Goal: Information Seeking & Learning: Learn about a topic

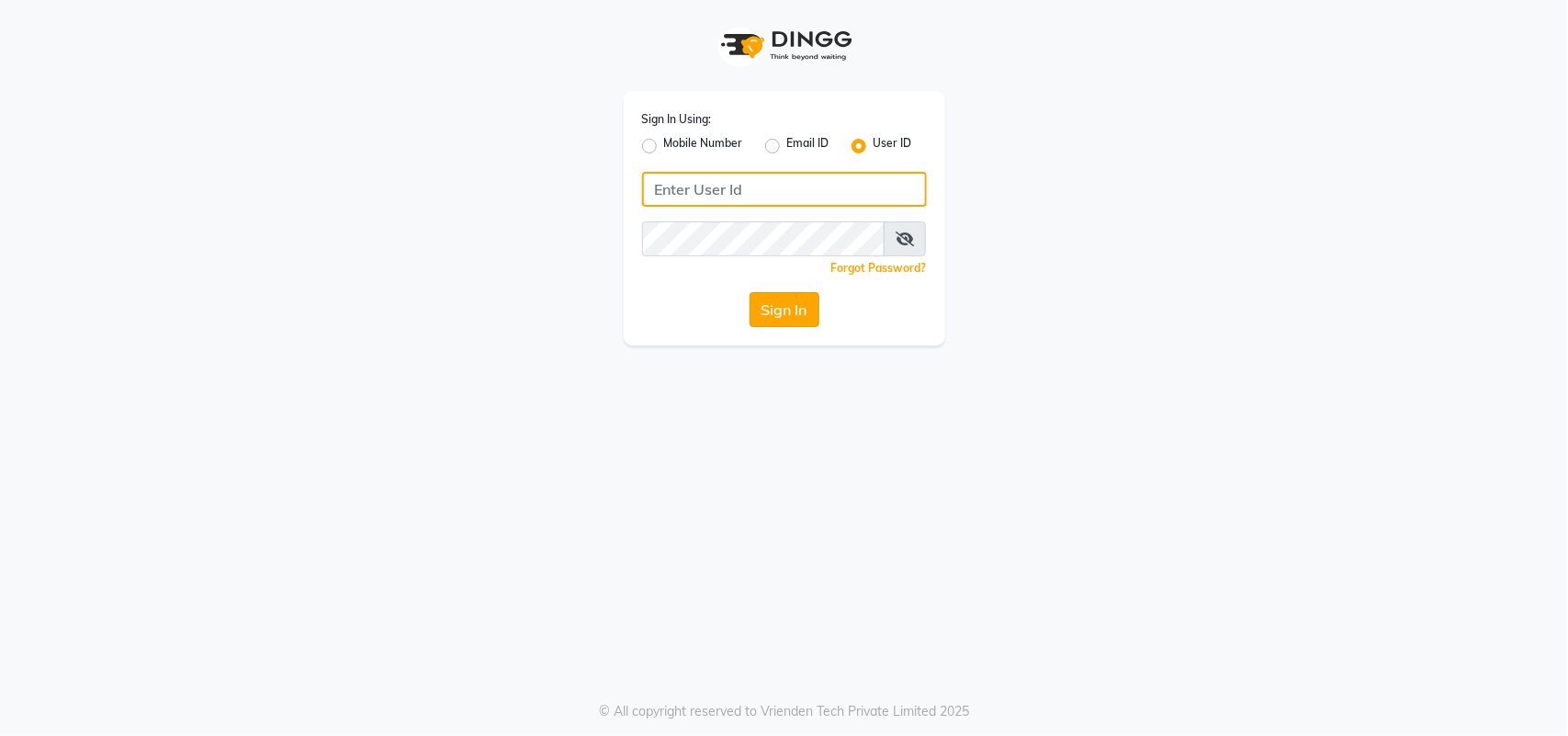
type input "privesalon"
click at [777, 300] on button "Sign In" at bounding box center [784, 309] width 70 height 35
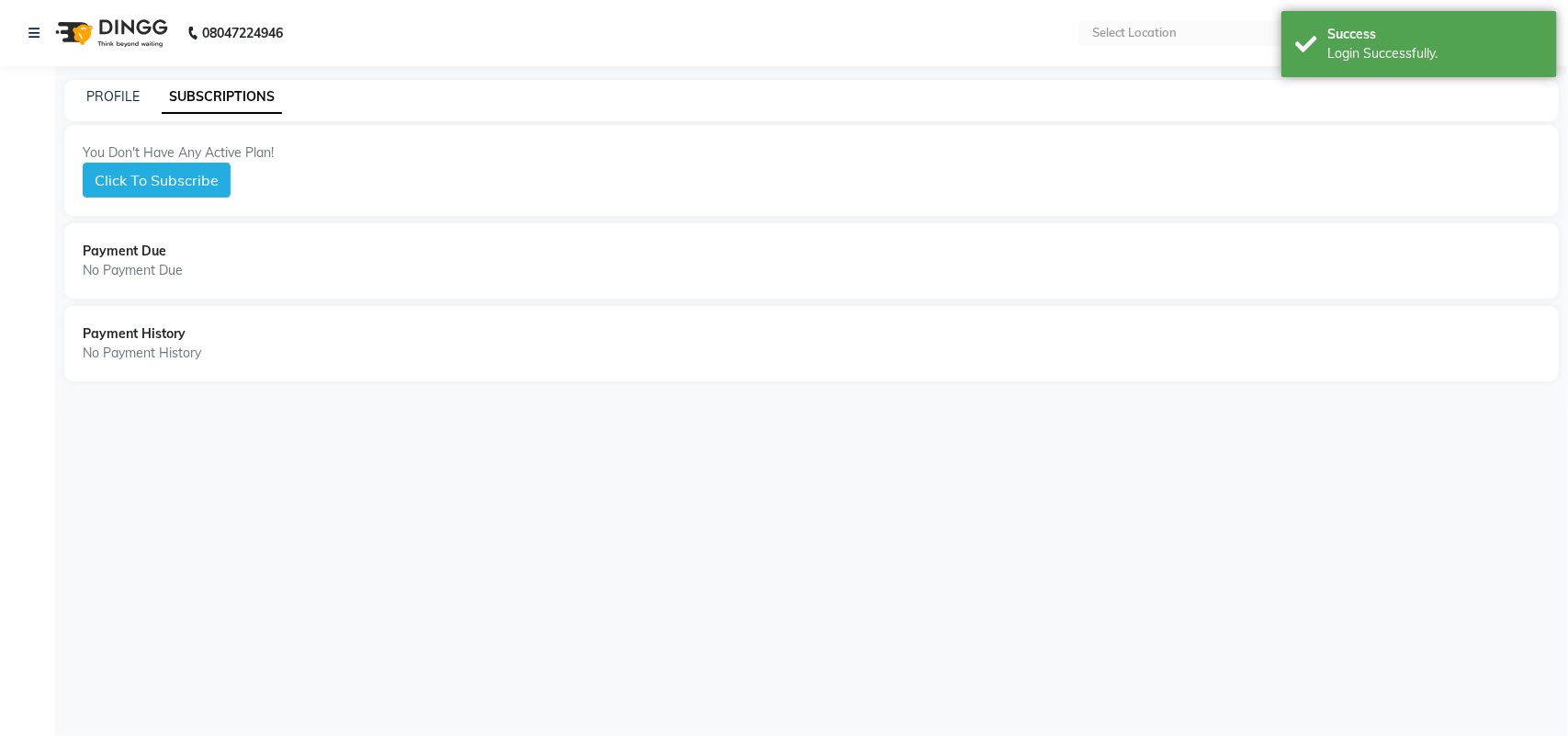
select select "en"
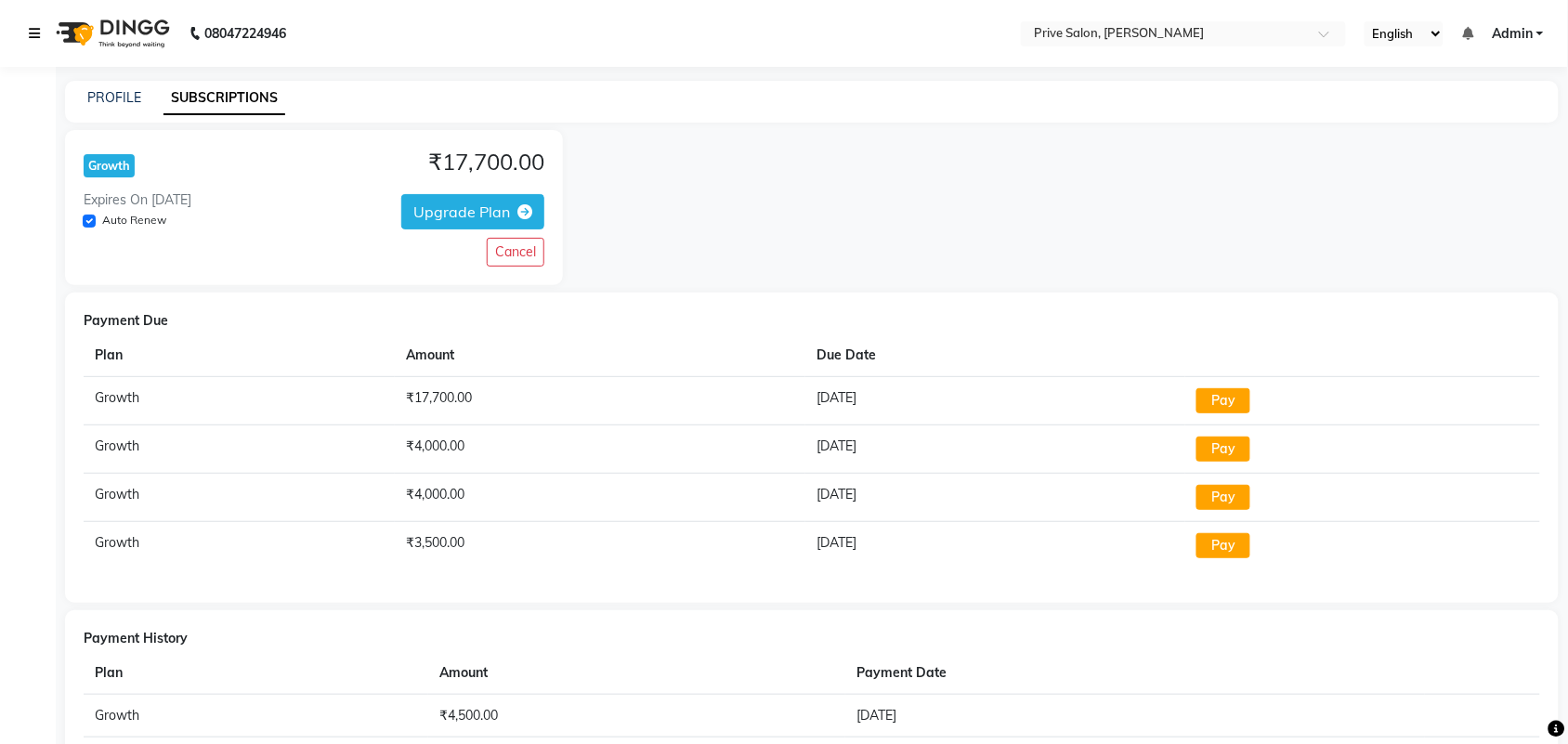
click at [37, 29] on icon at bounding box center [34, 33] width 11 height 13
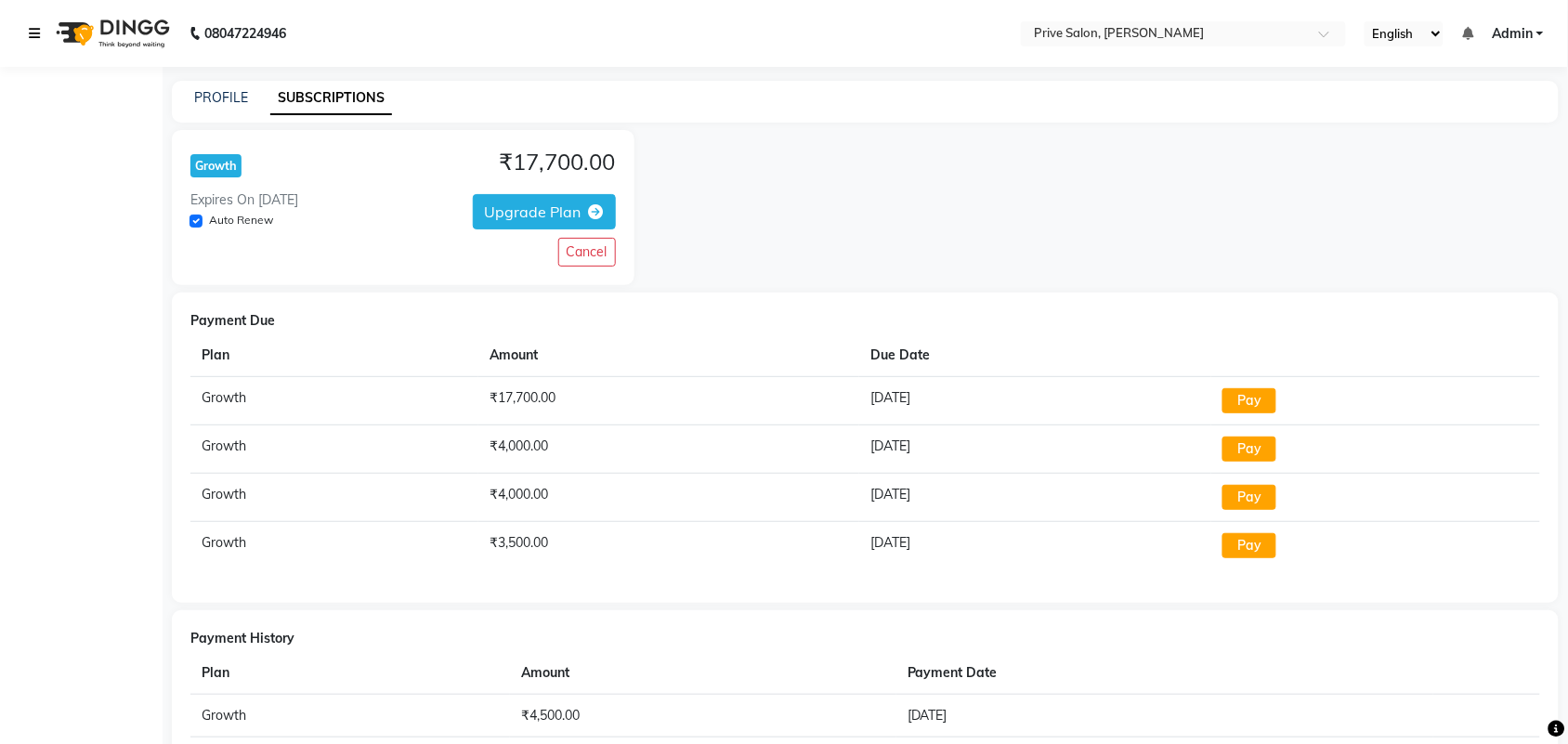
click at [29, 27] on icon at bounding box center [34, 33] width 11 height 13
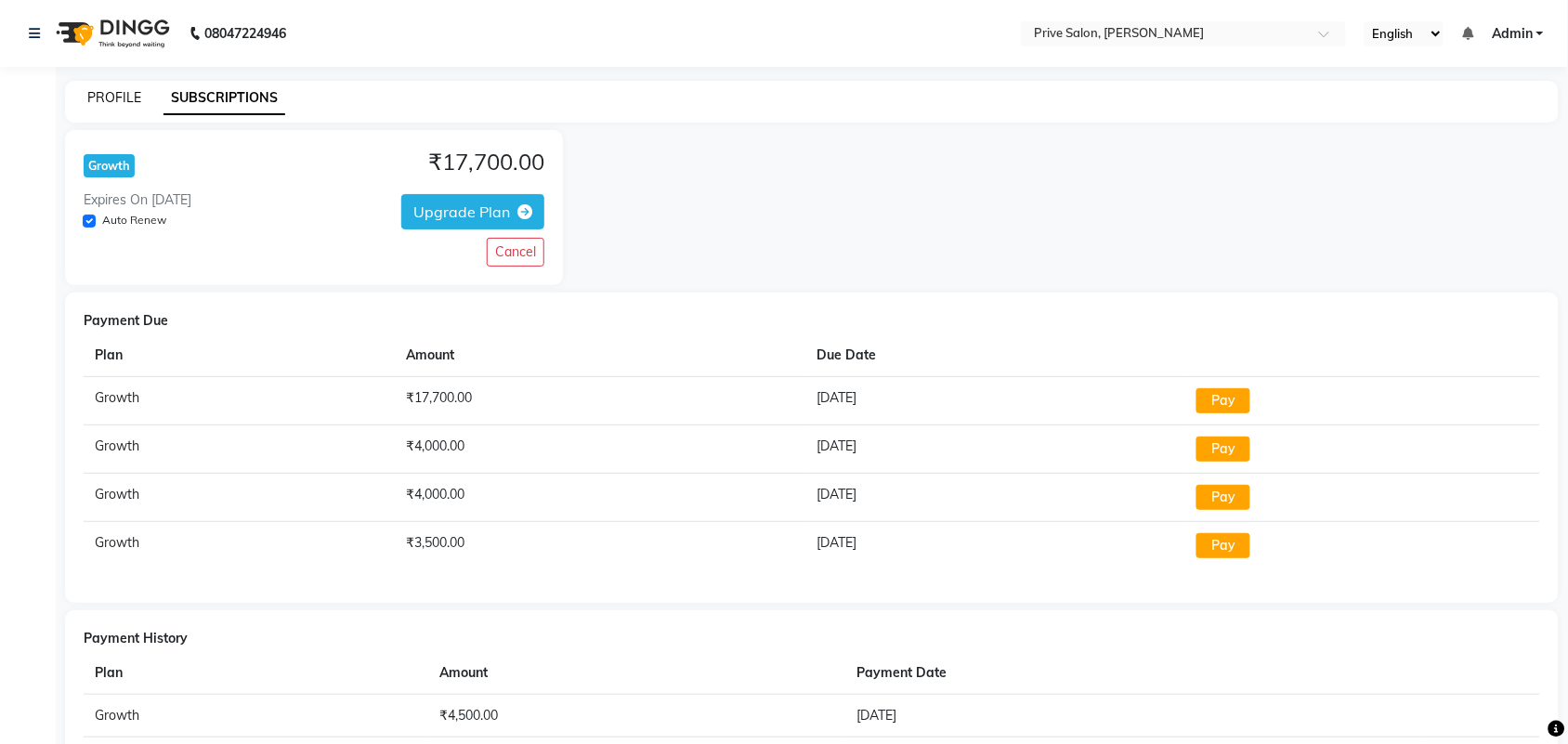
click at [88, 95] on link "PROFILE" at bounding box center [115, 97] width 54 height 17
click at [135, 94] on link "PROFILE" at bounding box center [115, 97] width 54 height 17
click at [135, 96] on link "PROFILE" at bounding box center [115, 97] width 54 height 17
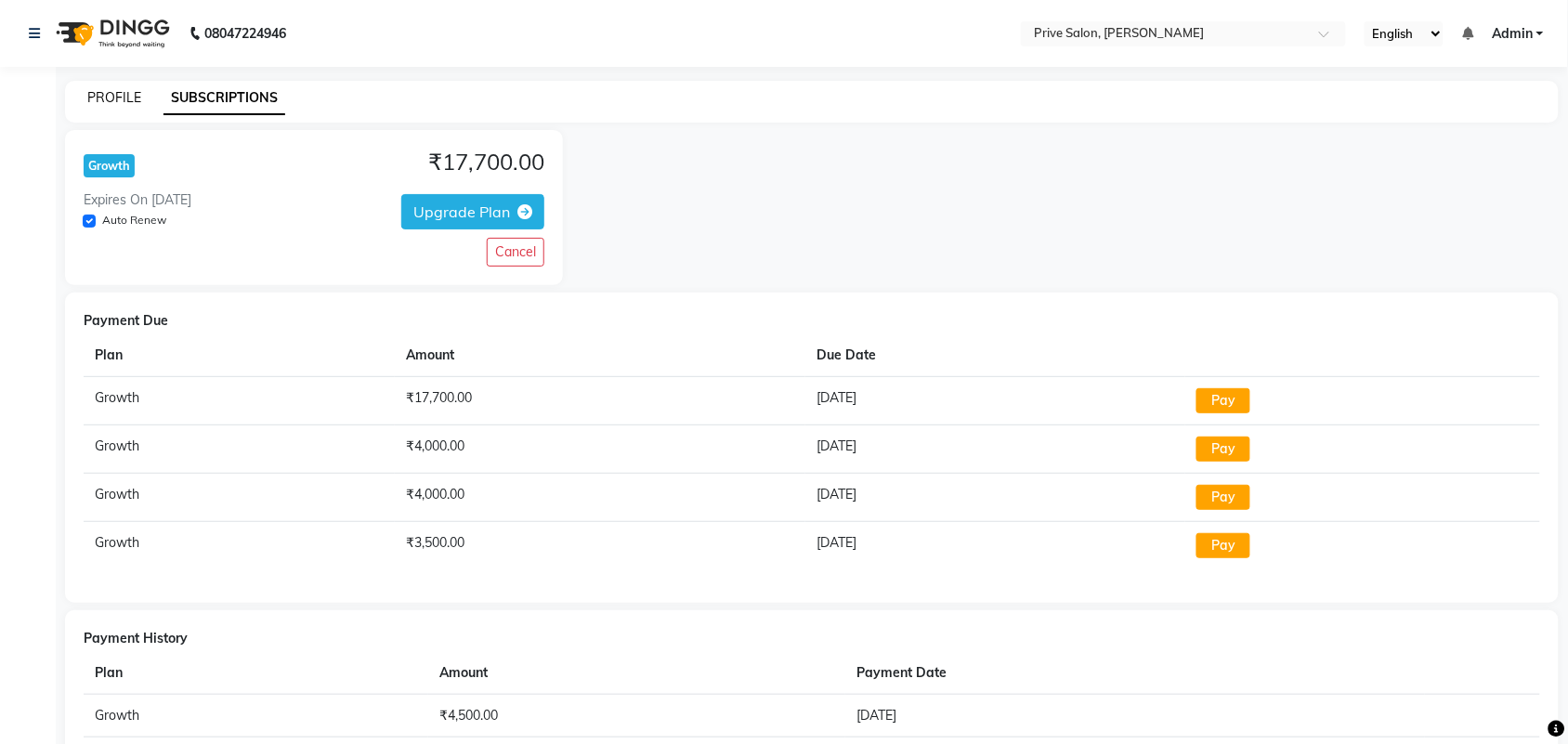
click at [135, 96] on link "PROFILE" at bounding box center [115, 97] width 54 height 17
click at [133, 96] on link "PROFILE" at bounding box center [115, 97] width 54 height 17
click at [772, 253] on div "Growth ₹17,700.00 Expires On 2026-09-21 Auto Renew Upgrade Plan Cancel" at bounding box center [811, 207] width 1493 height 156
click at [532, 257] on button "Cancel" at bounding box center [515, 252] width 58 height 29
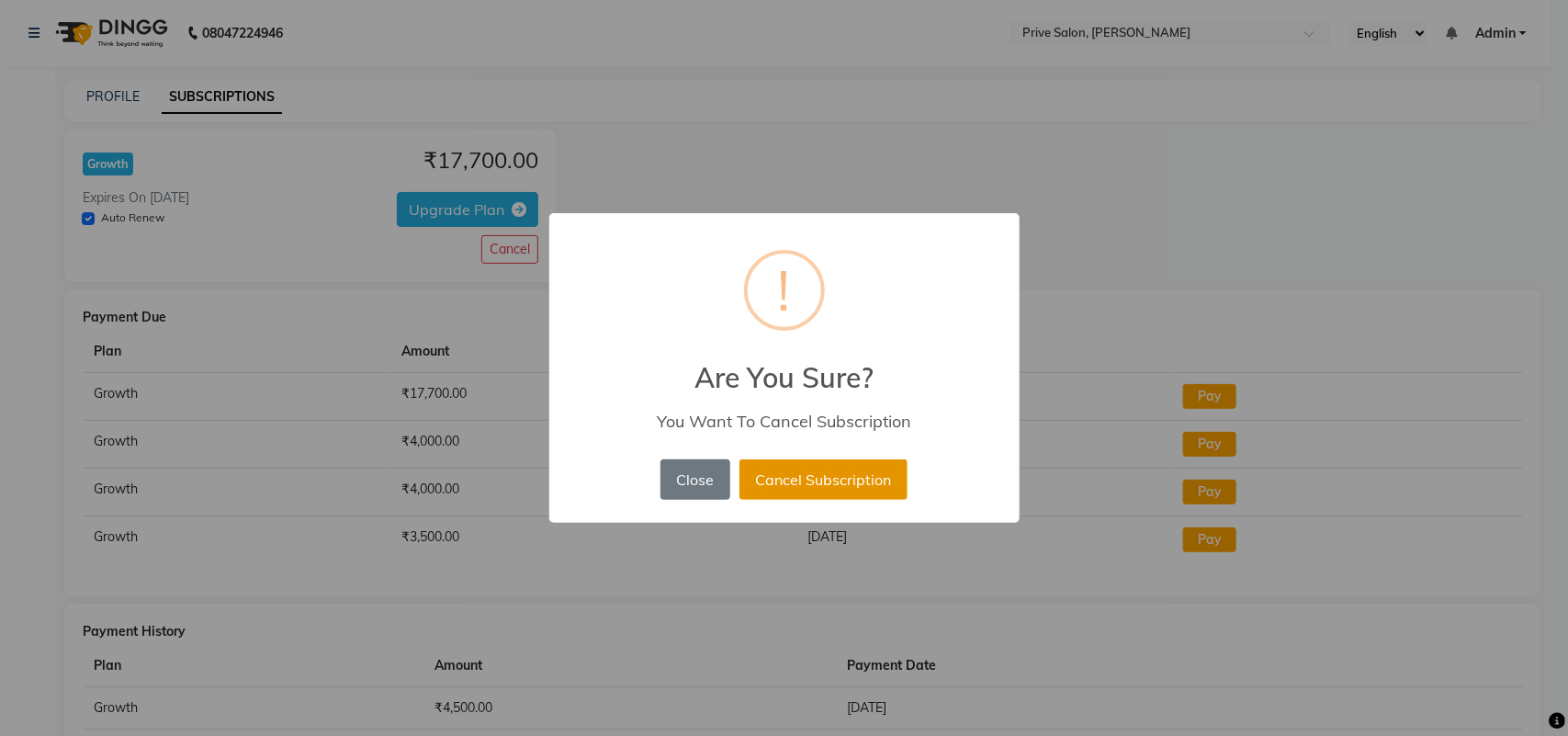
click at [831, 470] on button "Cancel Subscription" at bounding box center [823, 479] width 169 height 40
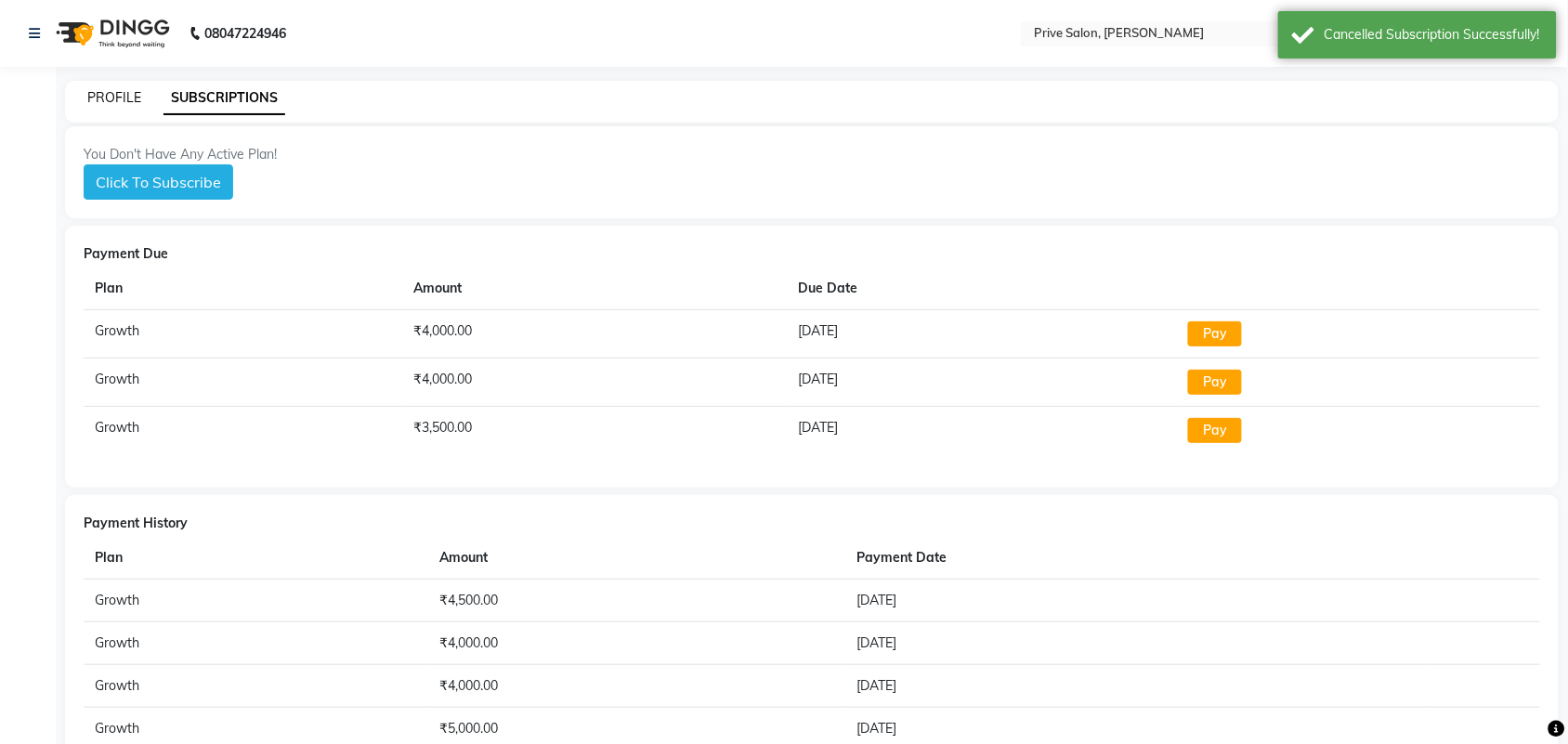
click at [117, 89] on link "PROFILE" at bounding box center [115, 97] width 54 height 17
click at [117, 91] on link "PROFILE" at bounding box center [115, 97] width 54 height 17
click at [117, 95] on link "PROFILE" at bounding box center [115, 97] width 54 height 17
click at [116, 98] on link "PROFILE" at bounding box center [115, 97] width 54 height 17
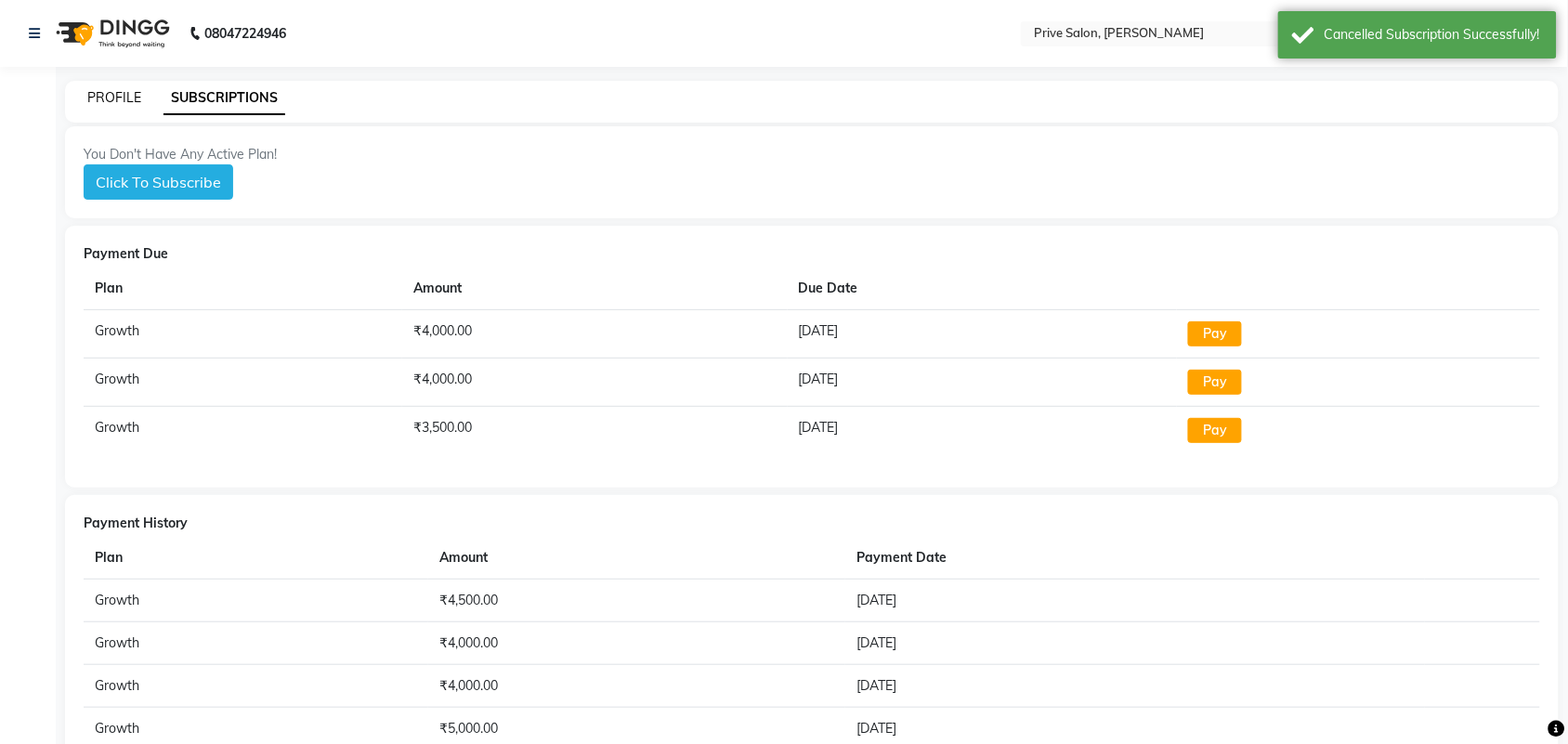
click at [116, 98] on link "PROFILE" at bounding box center [115, 97] width 54 height 17
click at [116, 101] on link "PROFILE" at bounding box center [115, 97] width 54 height 17
click at [115, 101] on link "PROFILE" at bounding box center [115, 97] width 54 height 17
click at [115, 102] on link "PROFILE" at bounding box center [115, 97] width 54 height 17
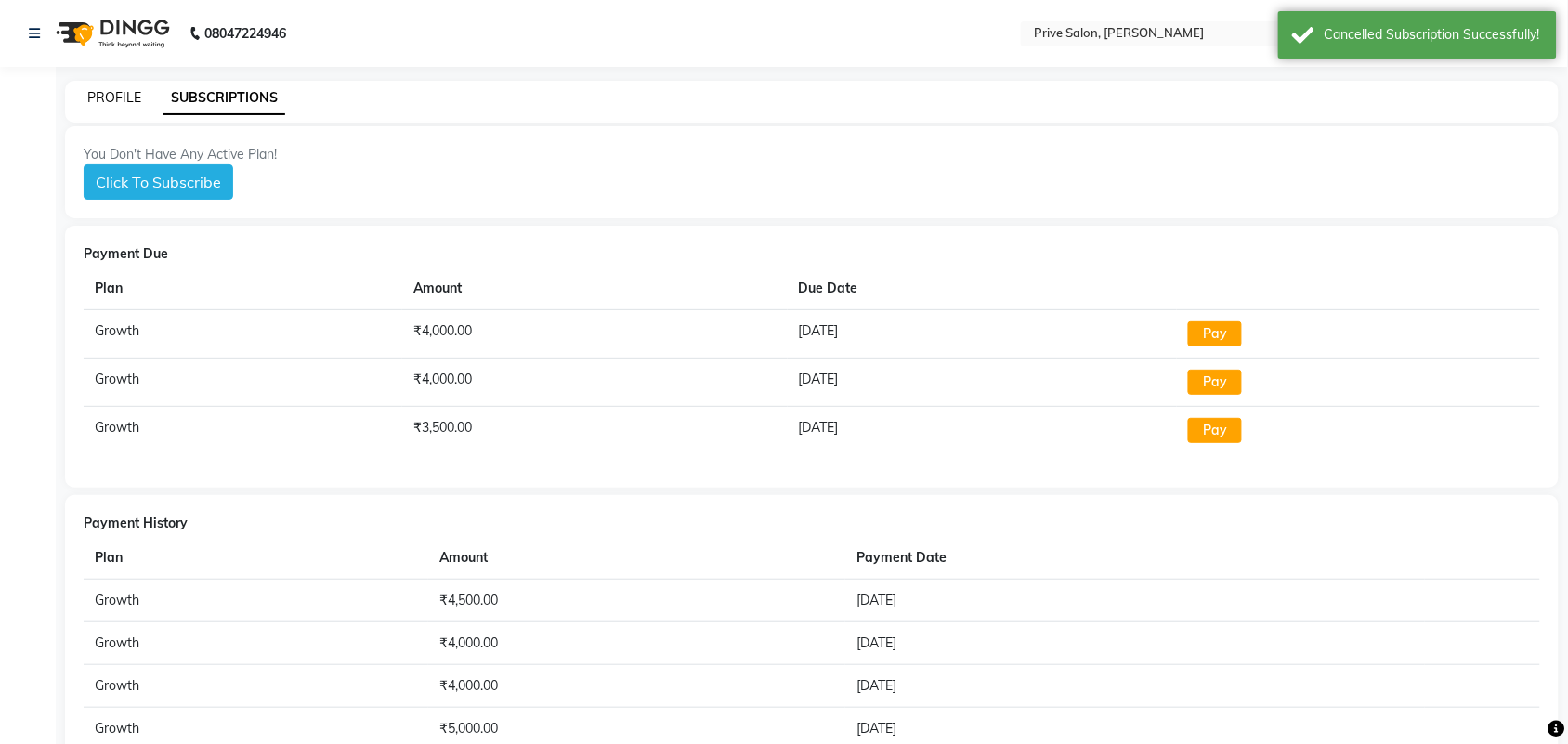
click at [115, 102] on link "PROFILE" at bounding box center [115, 97] width 54 height 17
click at [1180, 33] on input "text" at bounding box center [1164, 35] width 269 height 19
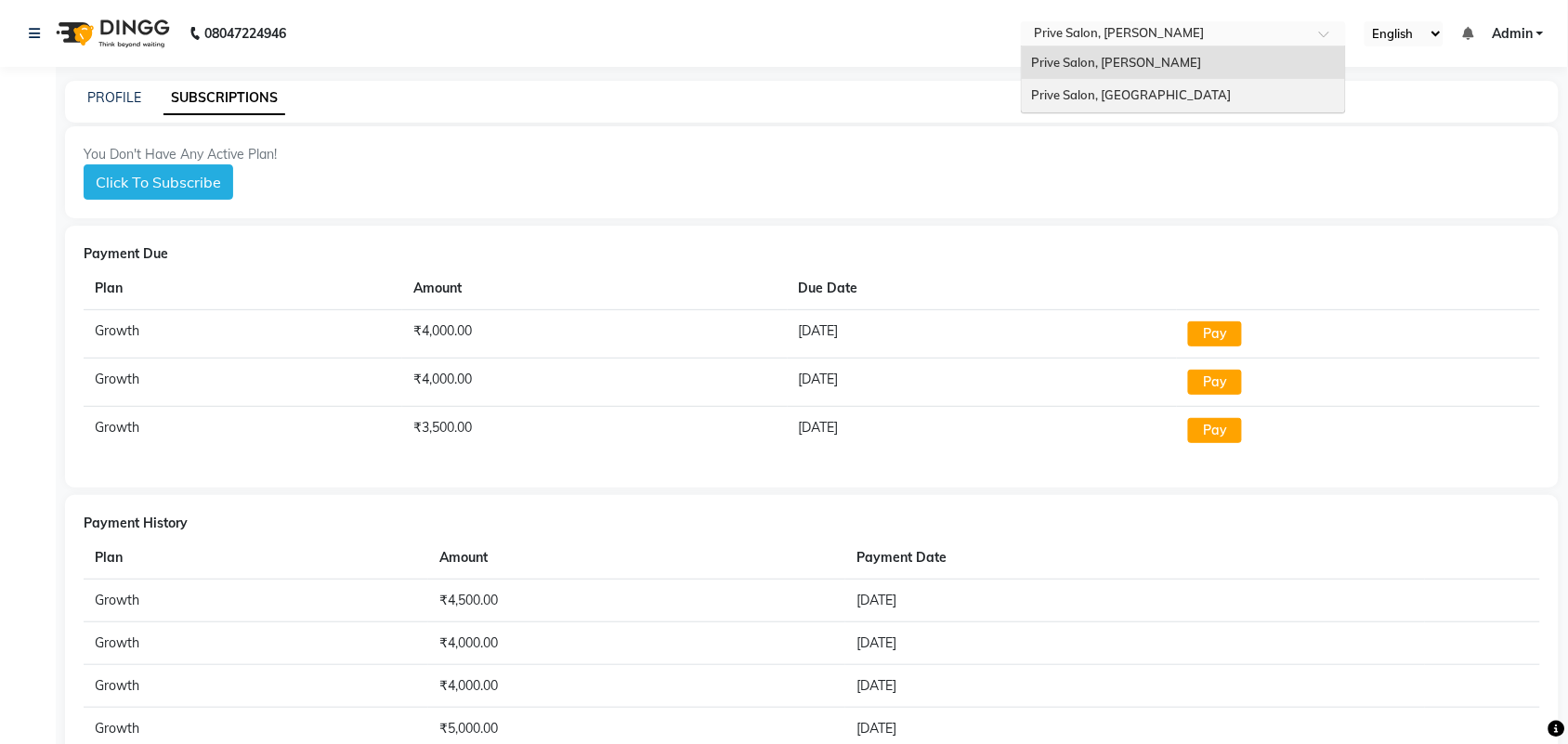
click at [1151, 93] on span "Prive Salon, [GEOGRAPHIC_DATA]" at bounding box center [1130, 95] width 199 height 15
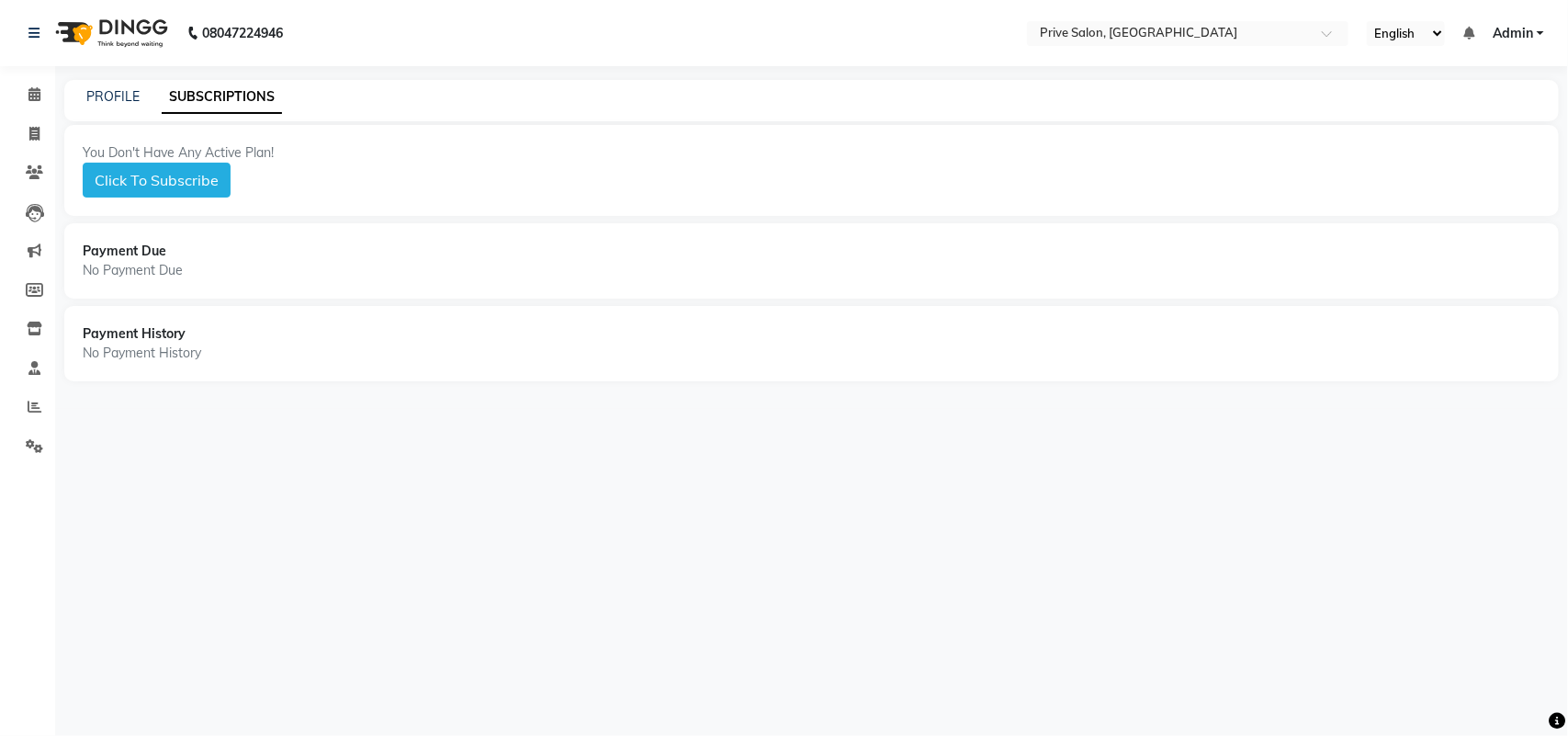
select select "en"
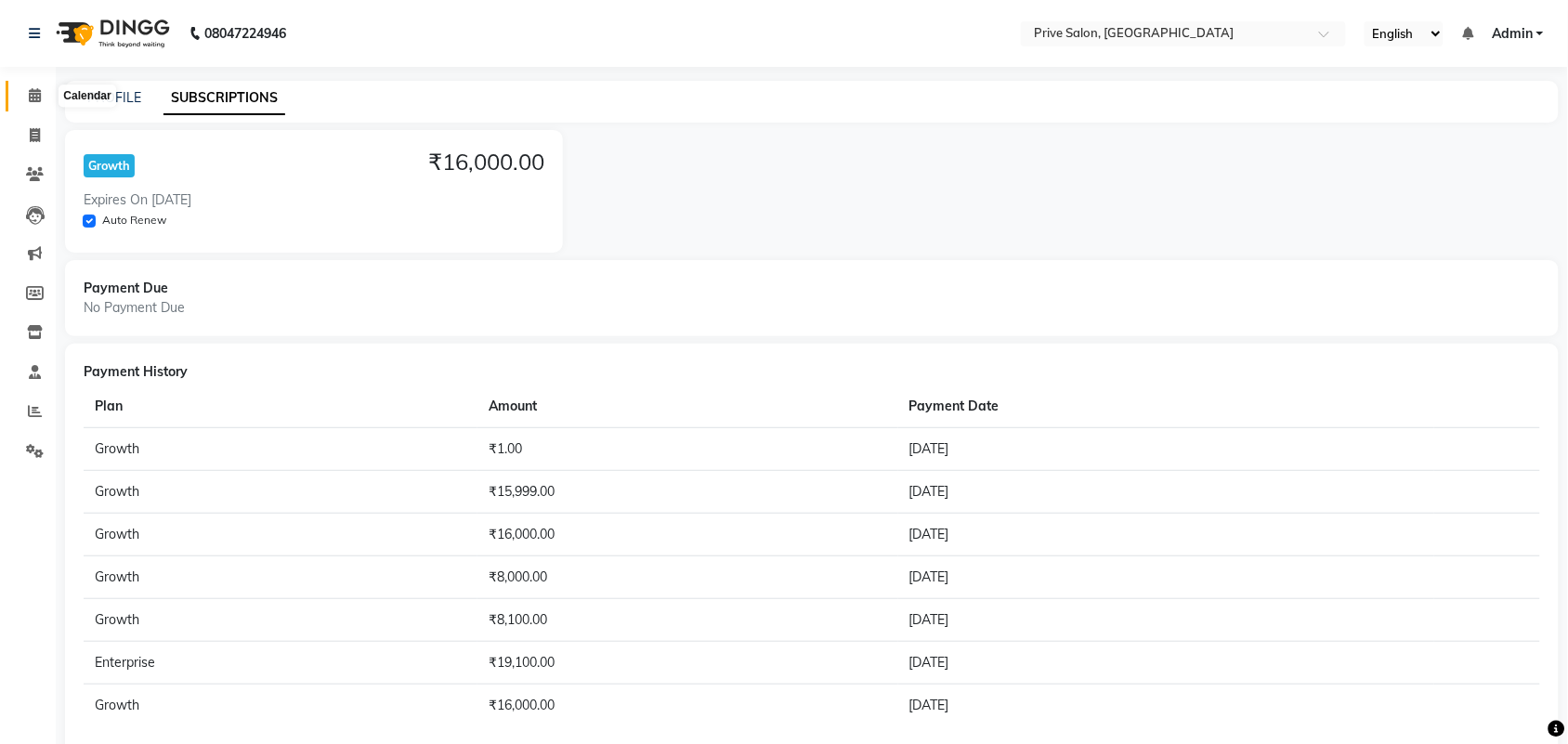
click at [44, 103] on span at bounding box center [35, 96] width 33 height 21
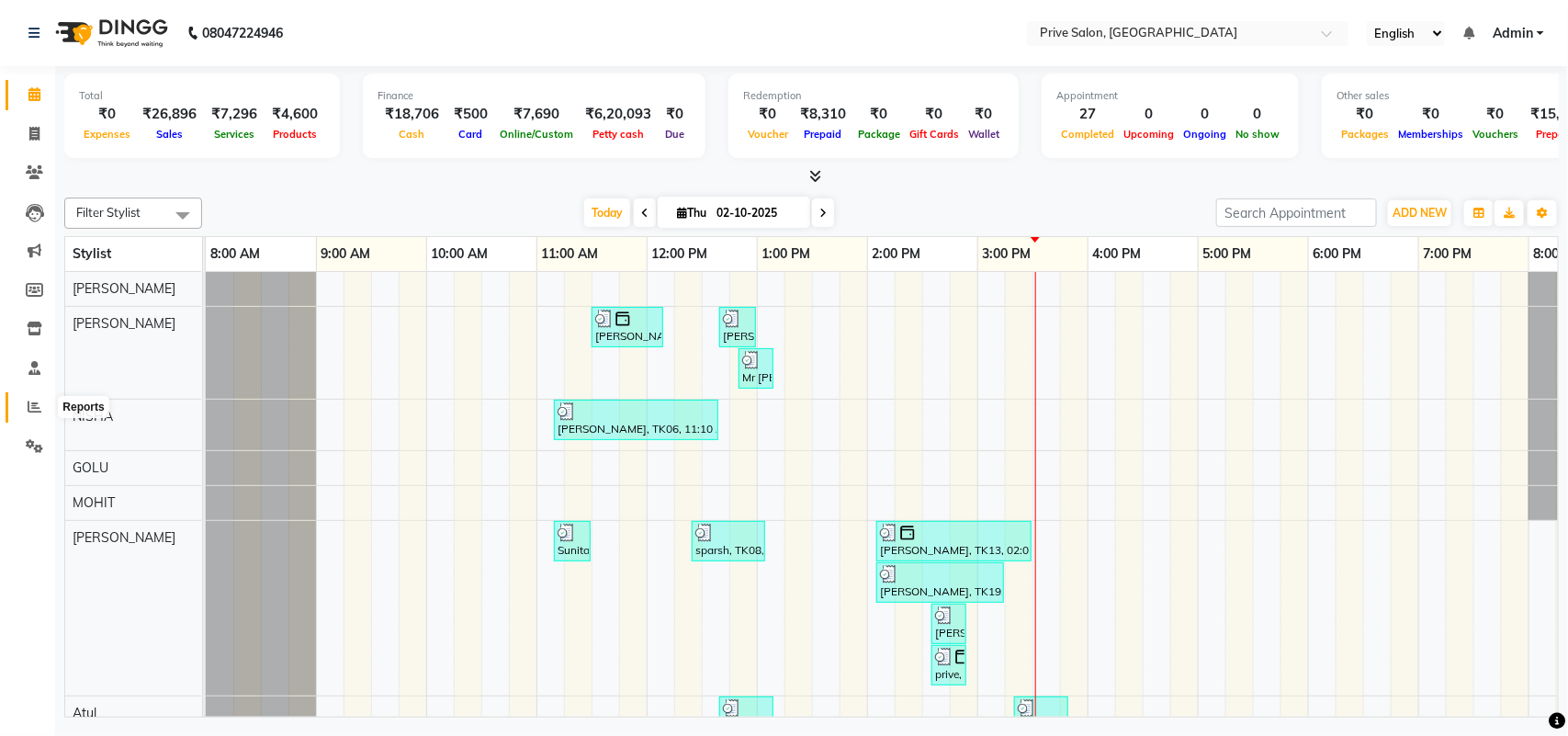
click at [24, 407] on span at bounding box center [35, 407] width 33 height 21
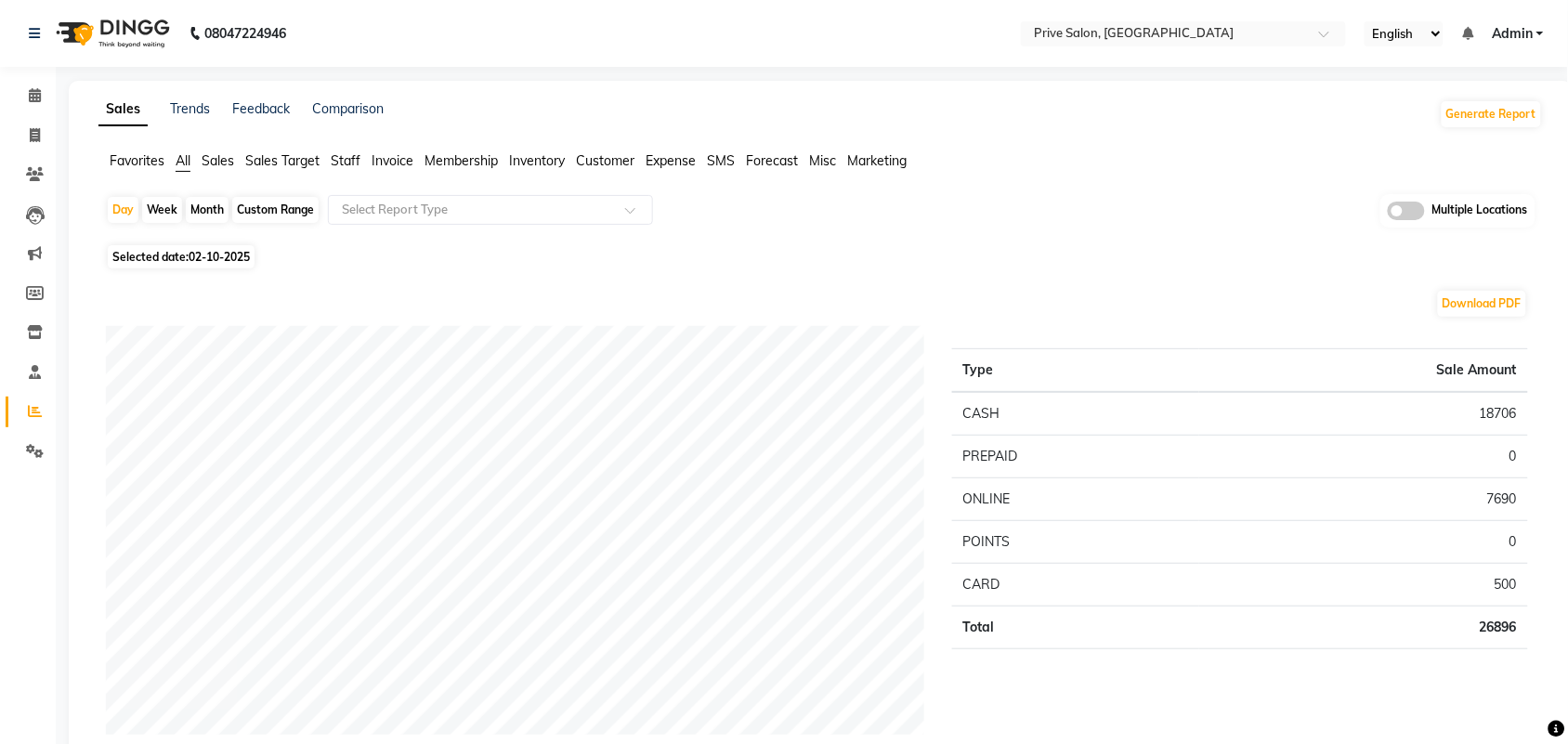
click at [305, 206] on div "Custom Range" at bounding box center [275, 210] width 87 height 26
select select "10"
select select "2025"
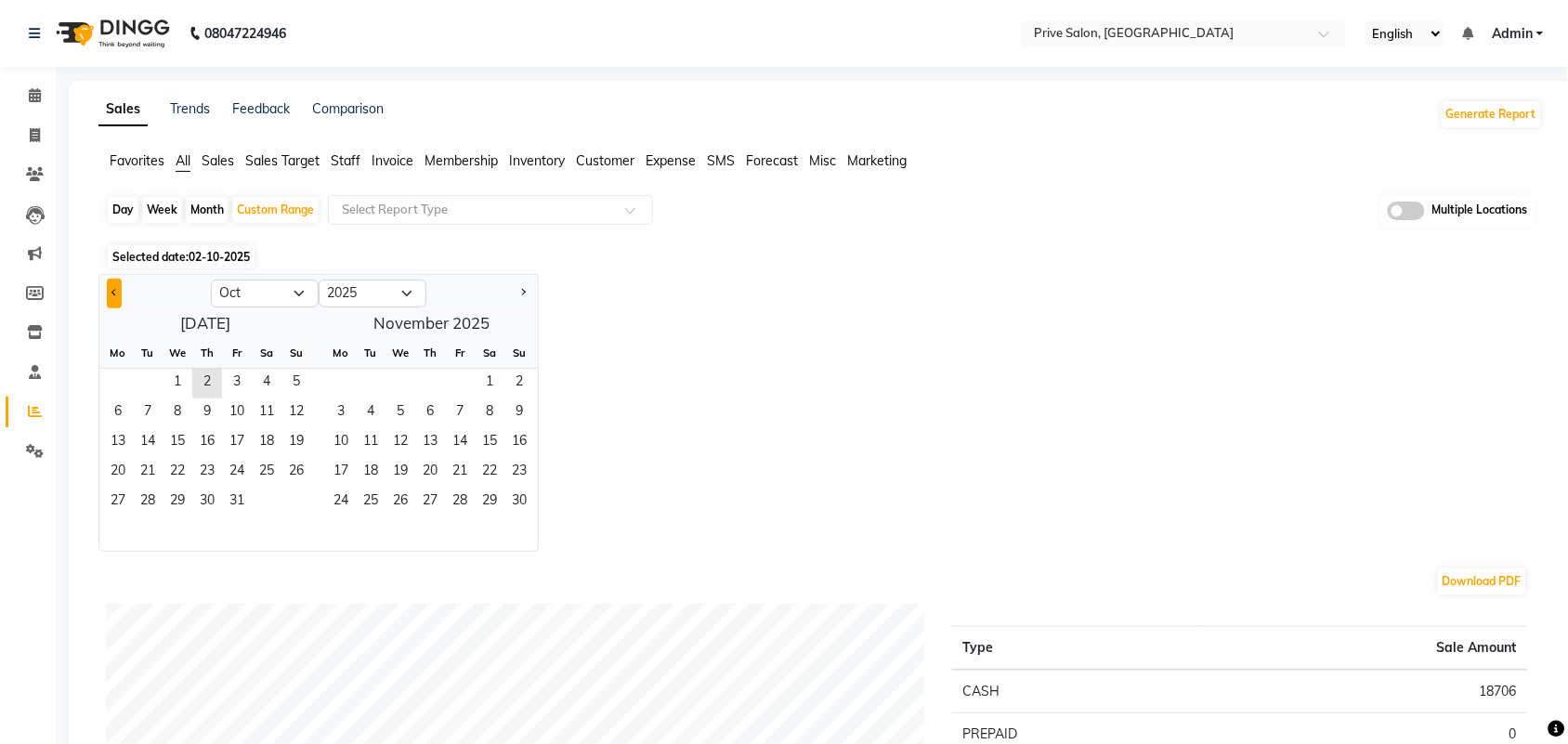
click at [113, 294] on span "Previous month" at bounding box center [115, 292] width 7 height 7
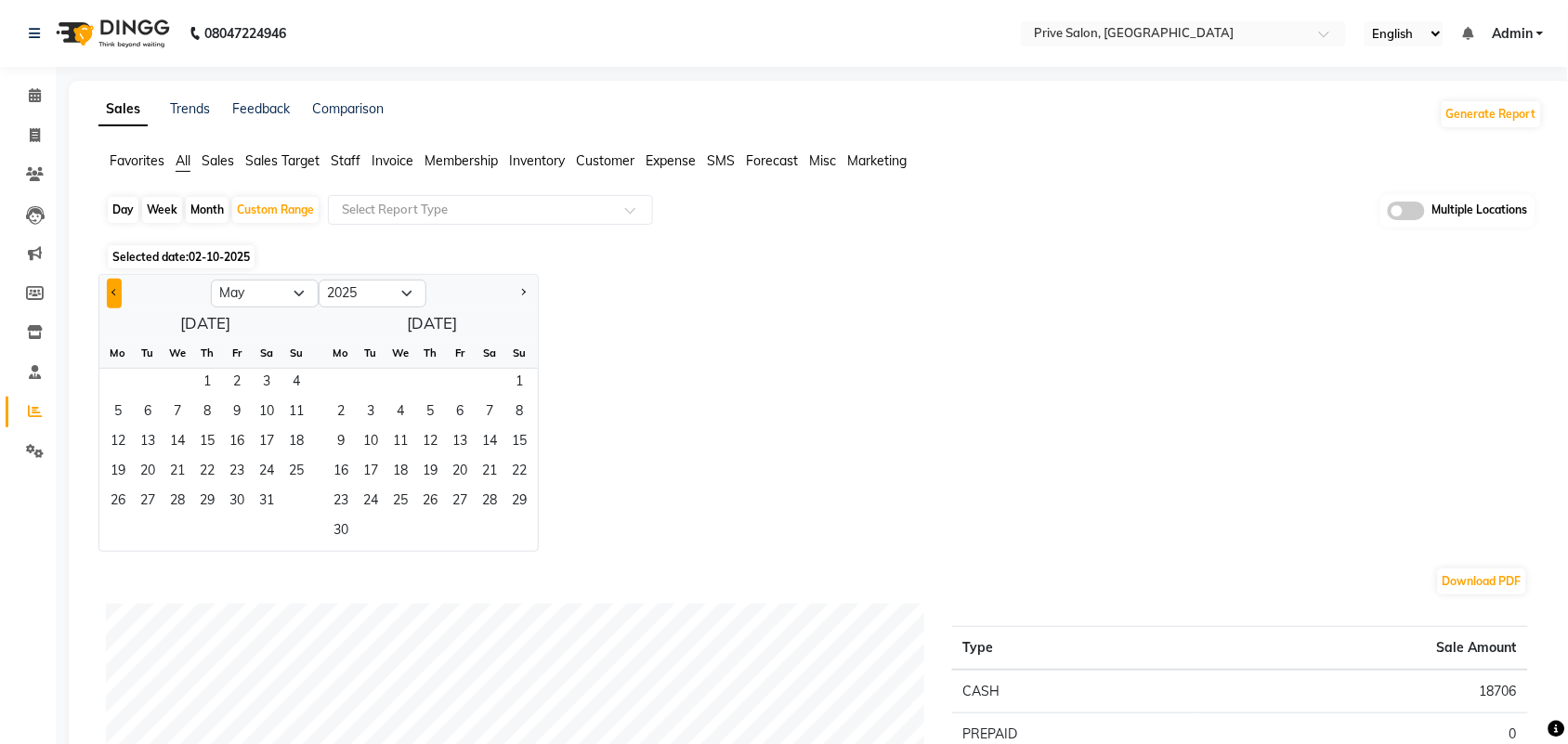
click at [113, 294] on span "Previous month" at bounding box center [115, 292] width 7 height 7
click at [116, 299] on button "Previous month" at bounding box center [114, 294] width 15 height 30
select select "3"
click at [386, 292] on select "2015 2016 2017 2018 2019 2020 2021 2022 2023 2024 2025 2026 2027 2028 2029 2030…" at bounding box center [373, 293] width 108 height 28
select select "2024"
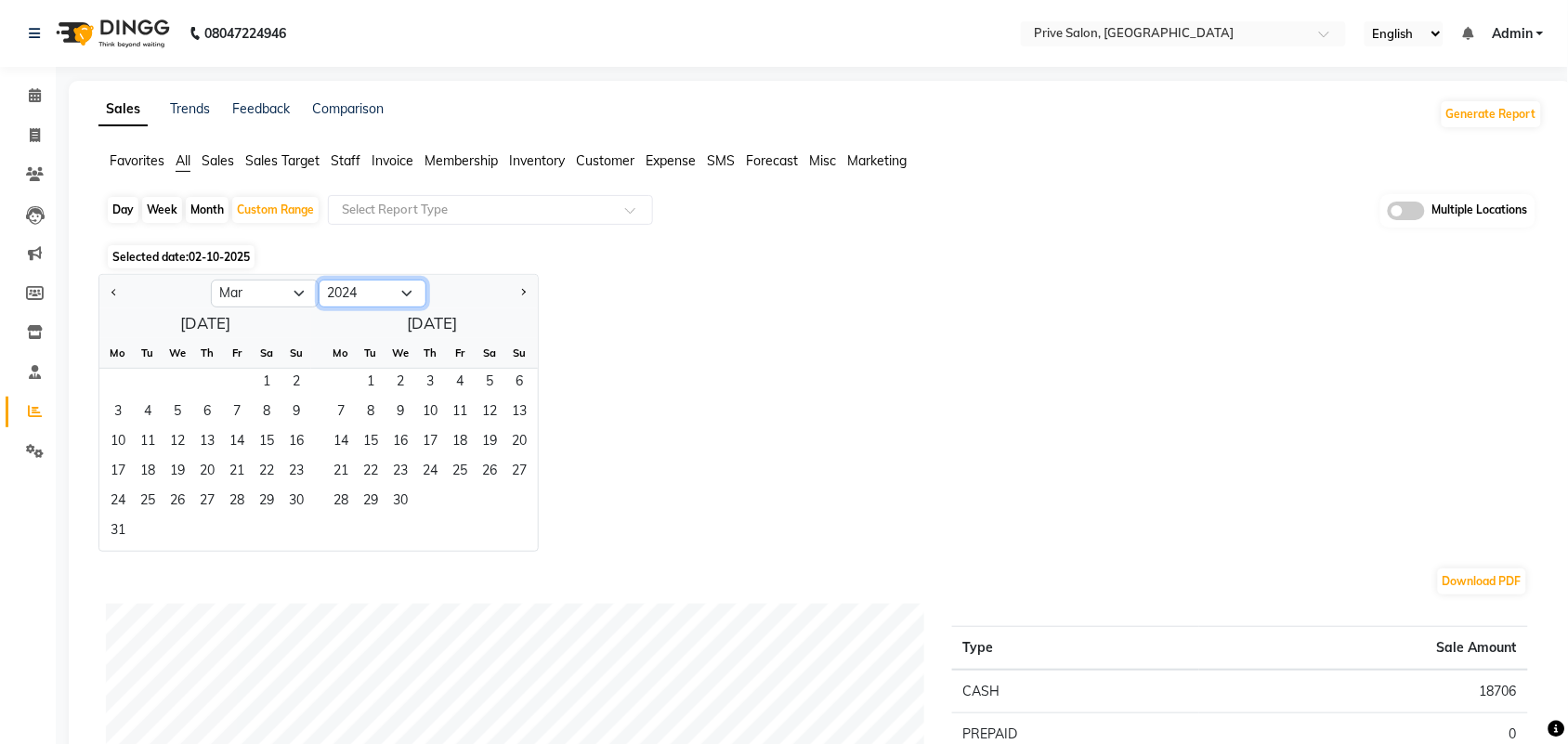
click at [319, 280] on select "2015 2016 2017 2018 2019 2020 2021 2022 2023 2024 2025 2026 2027 2028 2029 2030…" at bounding box center [373, 293] width 108 height 28
click at [117, 295] on button "Previous month" at bounding box center [114, 294] width 15 height 30
click at [521, 290] on span "Next month" at bounding box center [522, 292] width 7 height 7
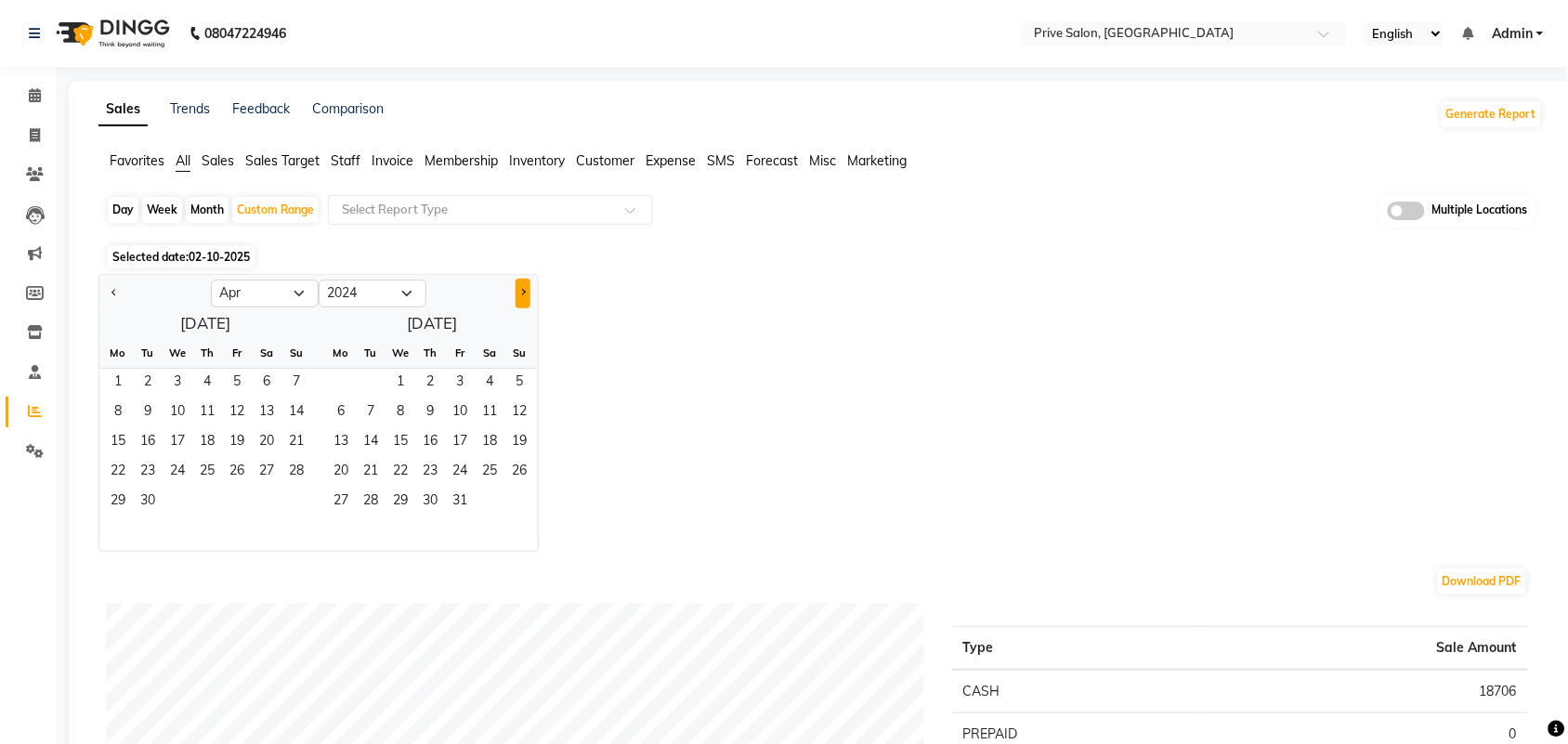
click at [521, 290] on span "Next month" at bounding box center [522, 292] width 7 height 7
click at [521, 292] on span "Next month" at bounding box center [522, 292] width 7 height 7
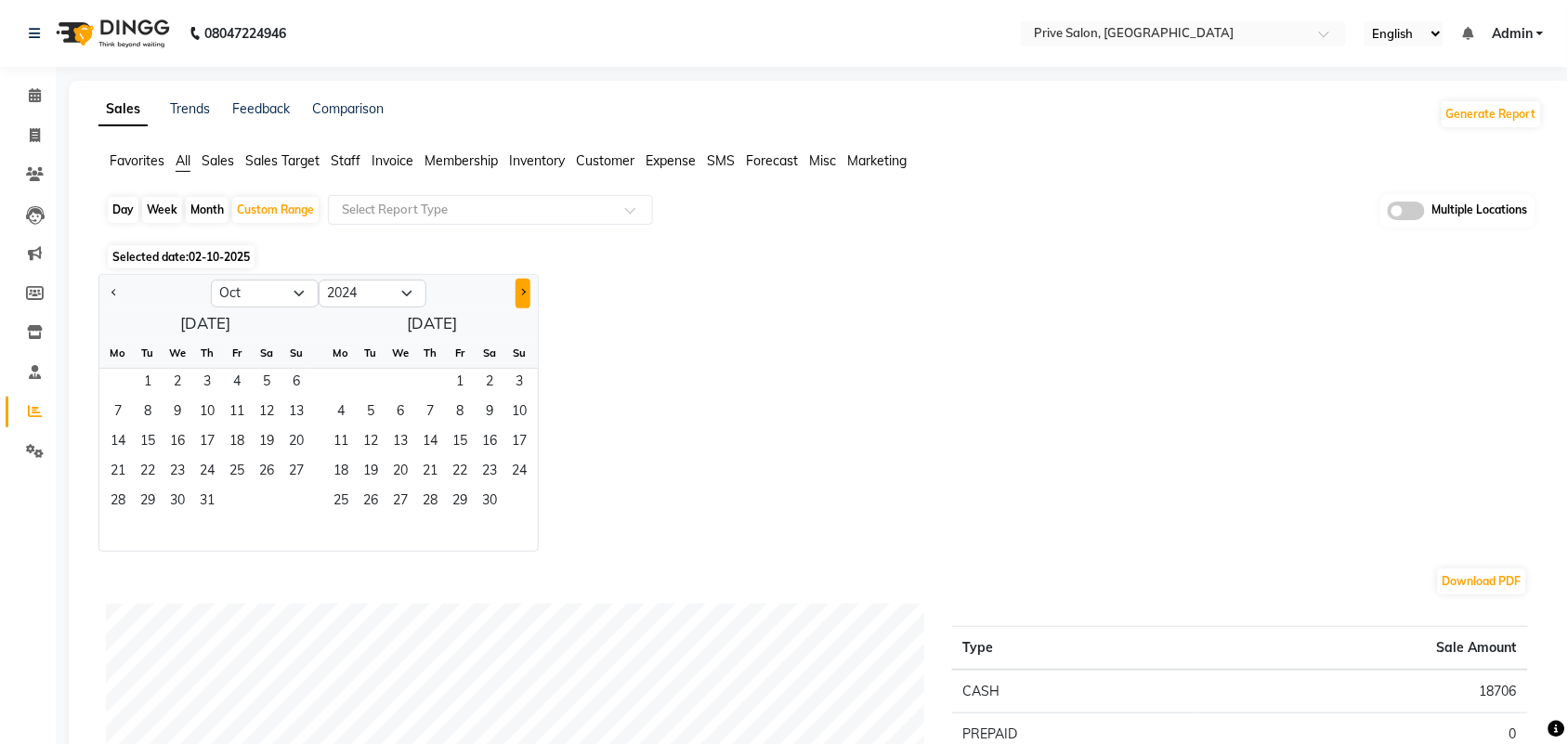
click at [521, 295] on span "Next month" at bounding box center [522, 292] width 7 height 7
select select "11"
click at [237, 390] on span "1" at bounding box center [237, 384] width 30 height 30
click at [265, 498] on span "30" at bounding box center [266, 503] width 30 height 30
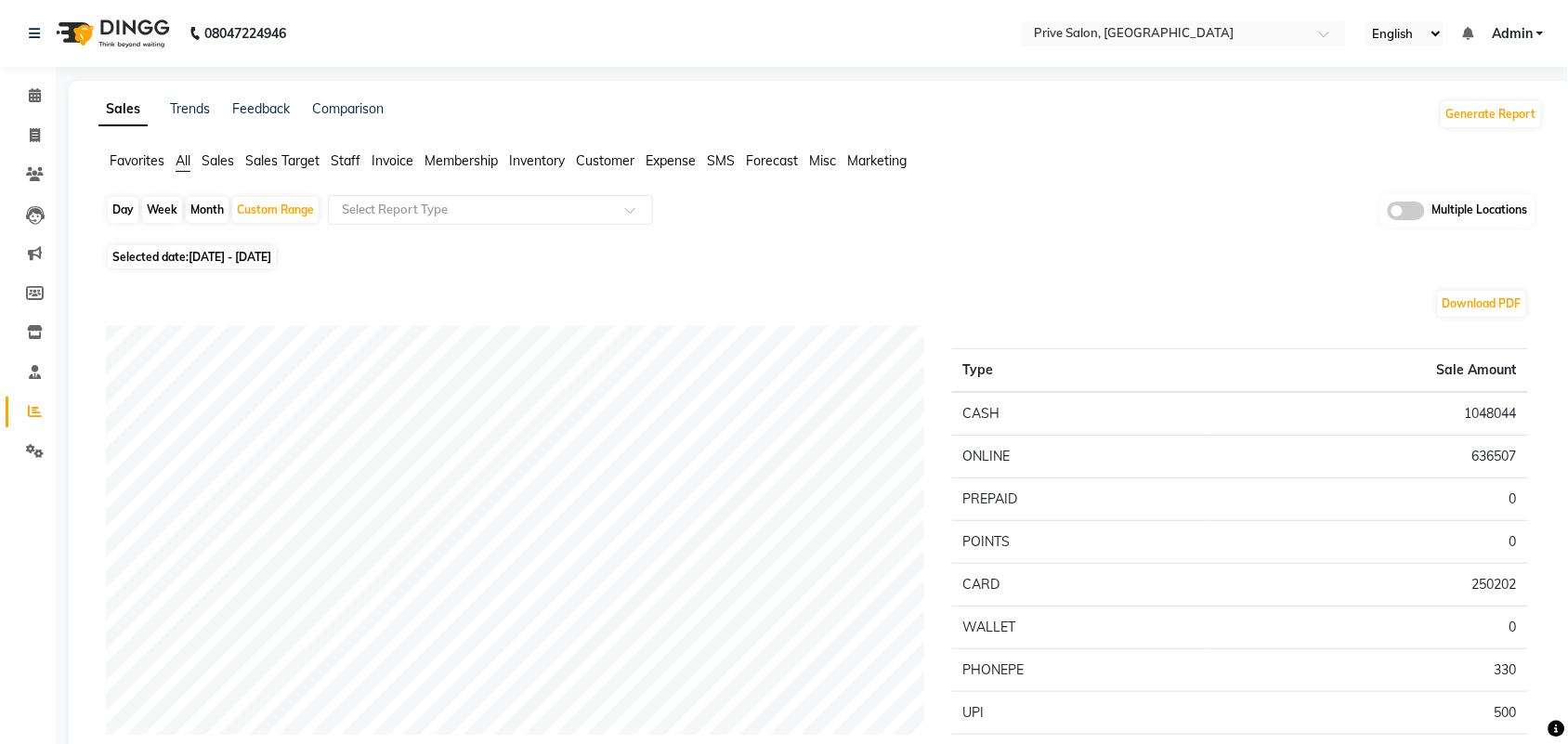
click at [655, 152] on li "Expense" at bounding box center [671, 162] width 50 height 20
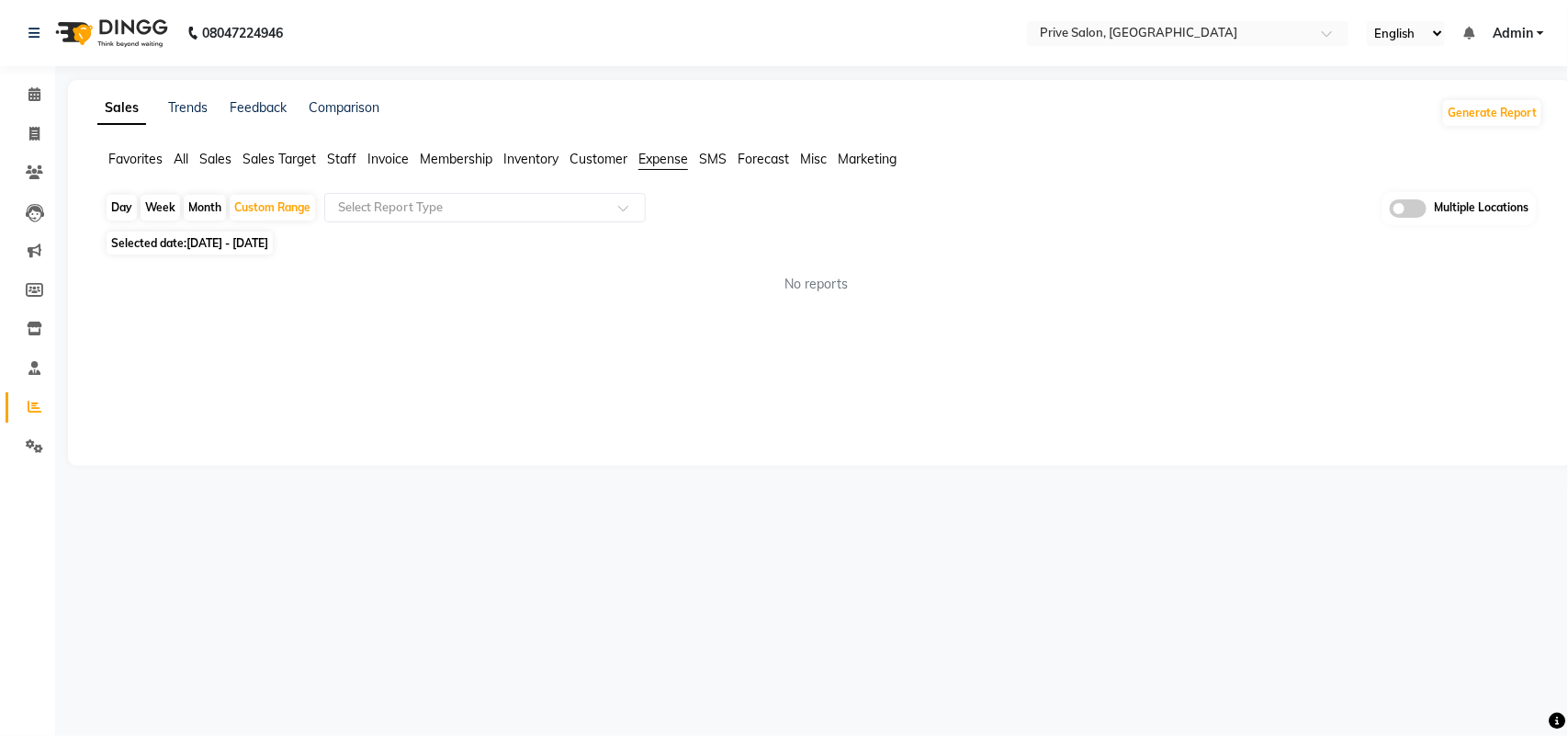
click at [651, 167] on span "Expense" at bounding box center [664, 159] width 49 height 17
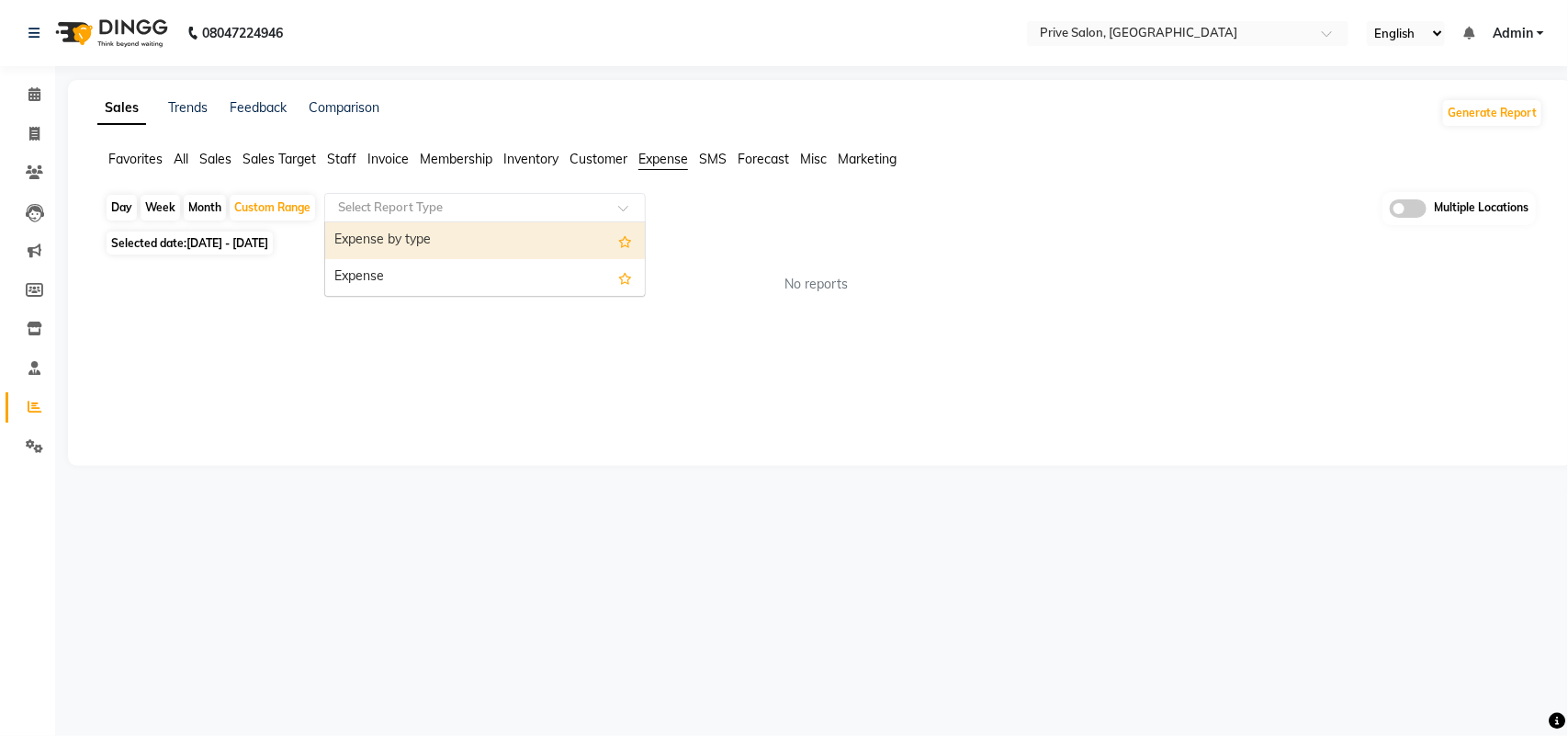
click at [558, 222] on ng-select "Select Report Type Expense by type Expense" at bounding box center [485, 208] width 321 height 30
click at [558, 222] on div "Expense by type" at bounding box center [485, 240] width 320 height 37
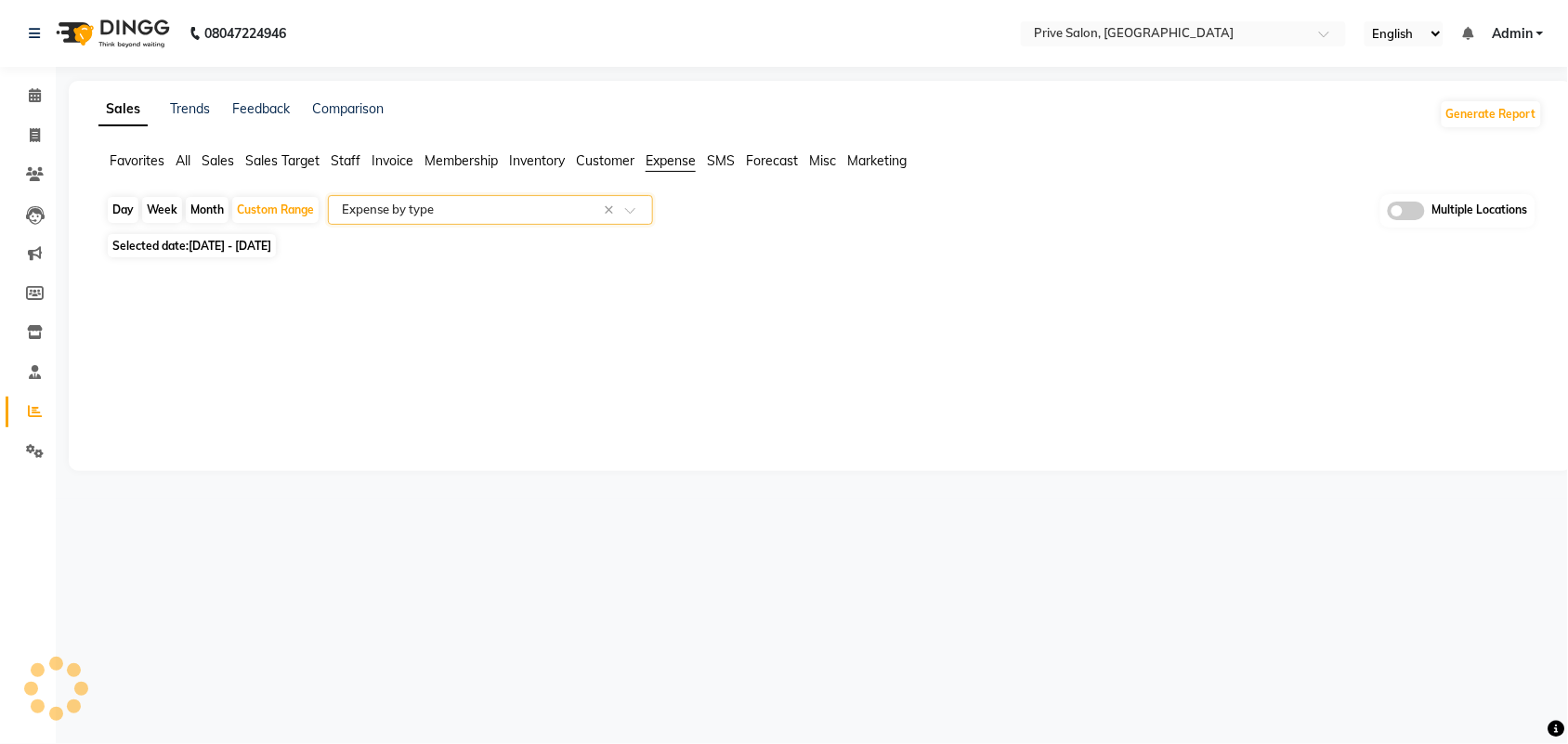
select select "full_report"
select select "pdf"
click at [345, 164] on span "Staff" at bounding box center [346, 161] width 30 height 17
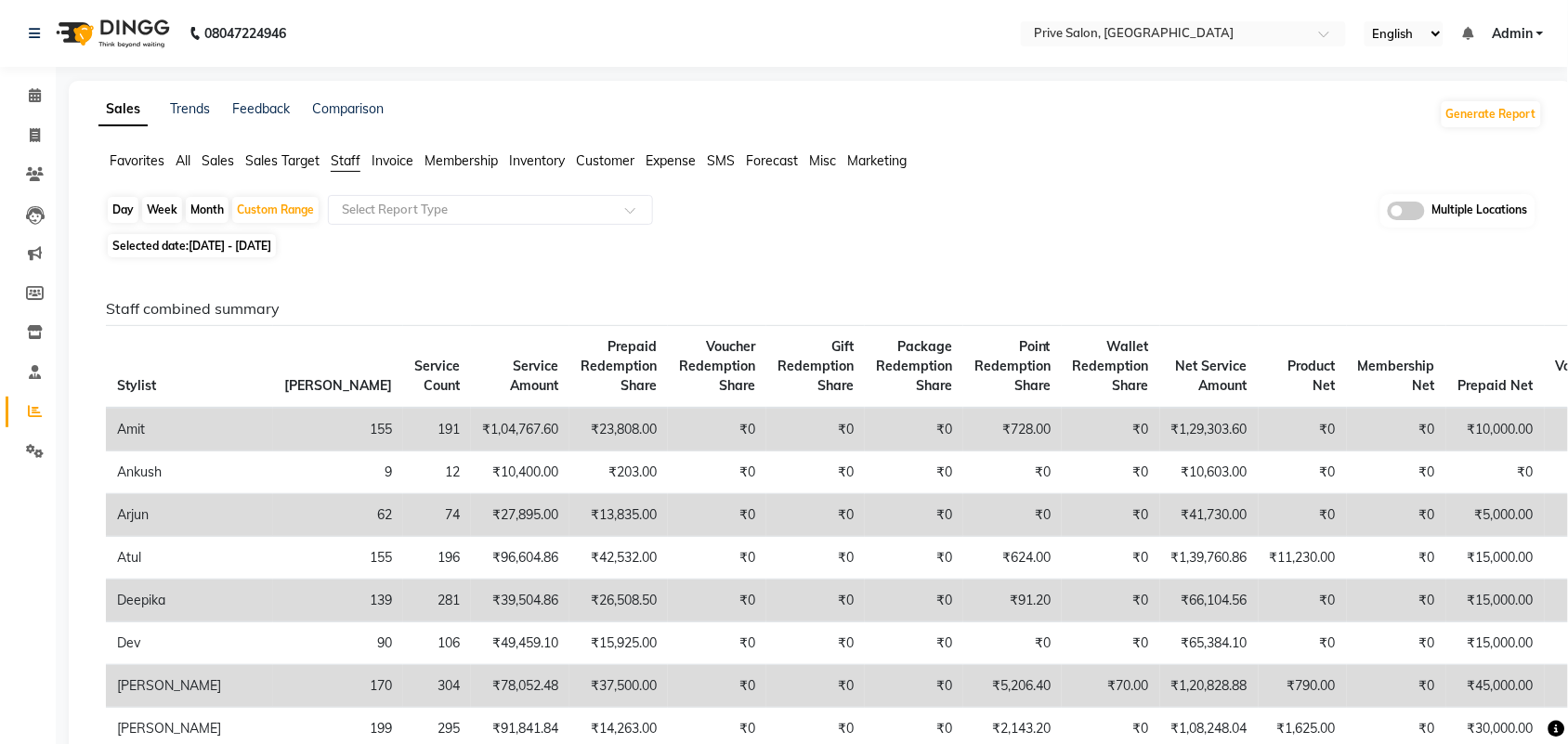
click at [230, 163] on span "Sales" at bounding box center [217, 161] width 33 height 17
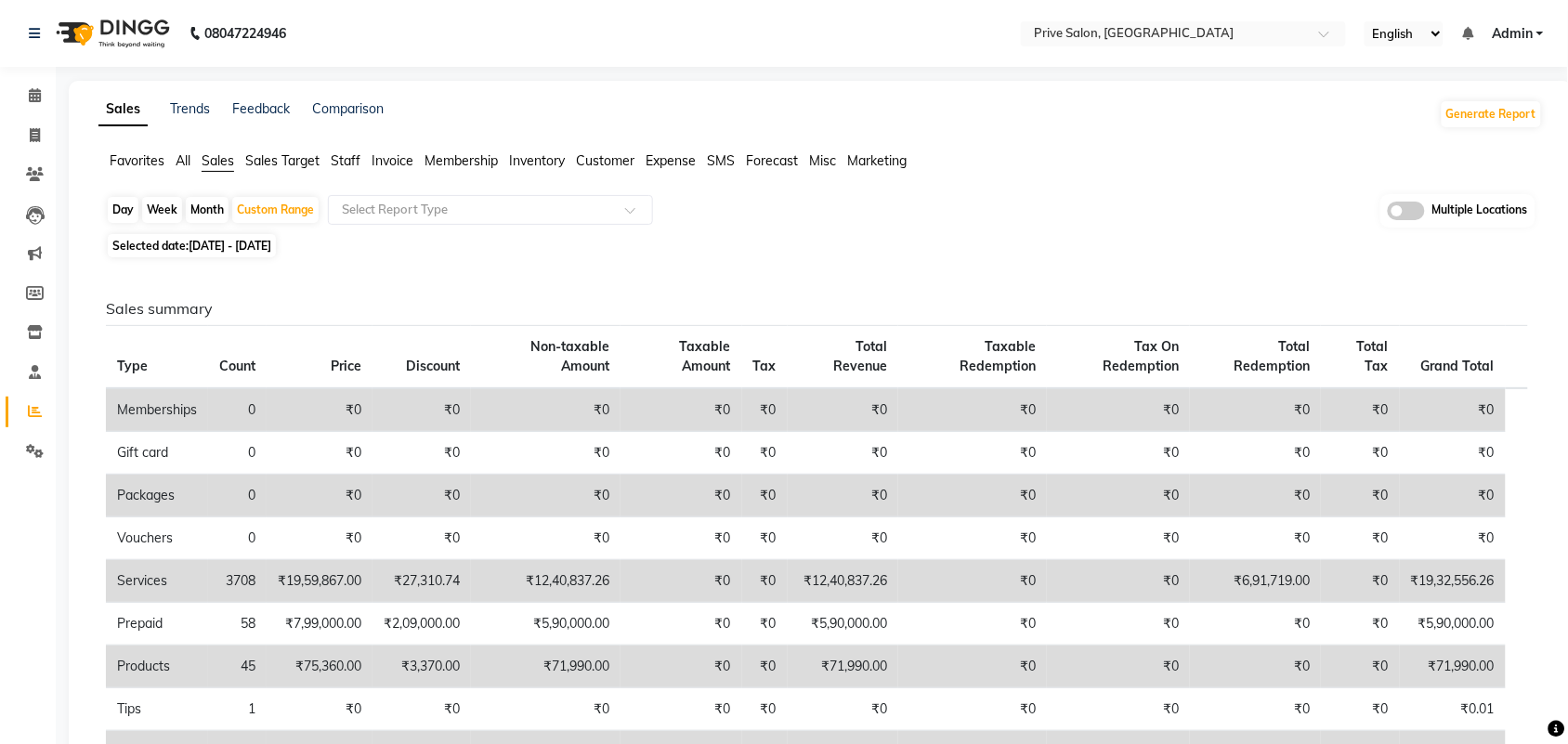
click at [182, 156] on span "All" at bounding box center [182, 161] width 15 height 17
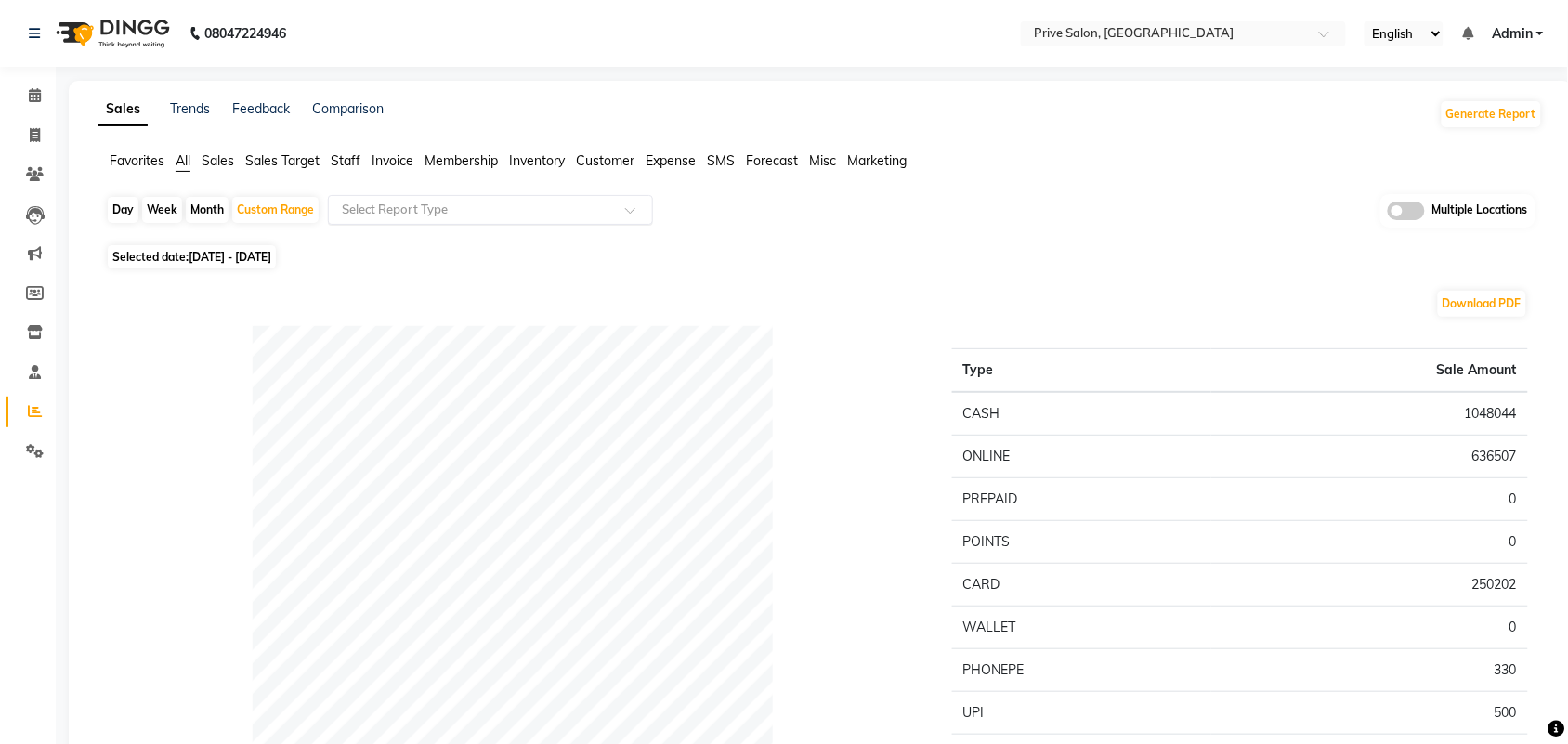
click at [414, 207] on input "text" at bounding box center [471, 209] width 267 height 19
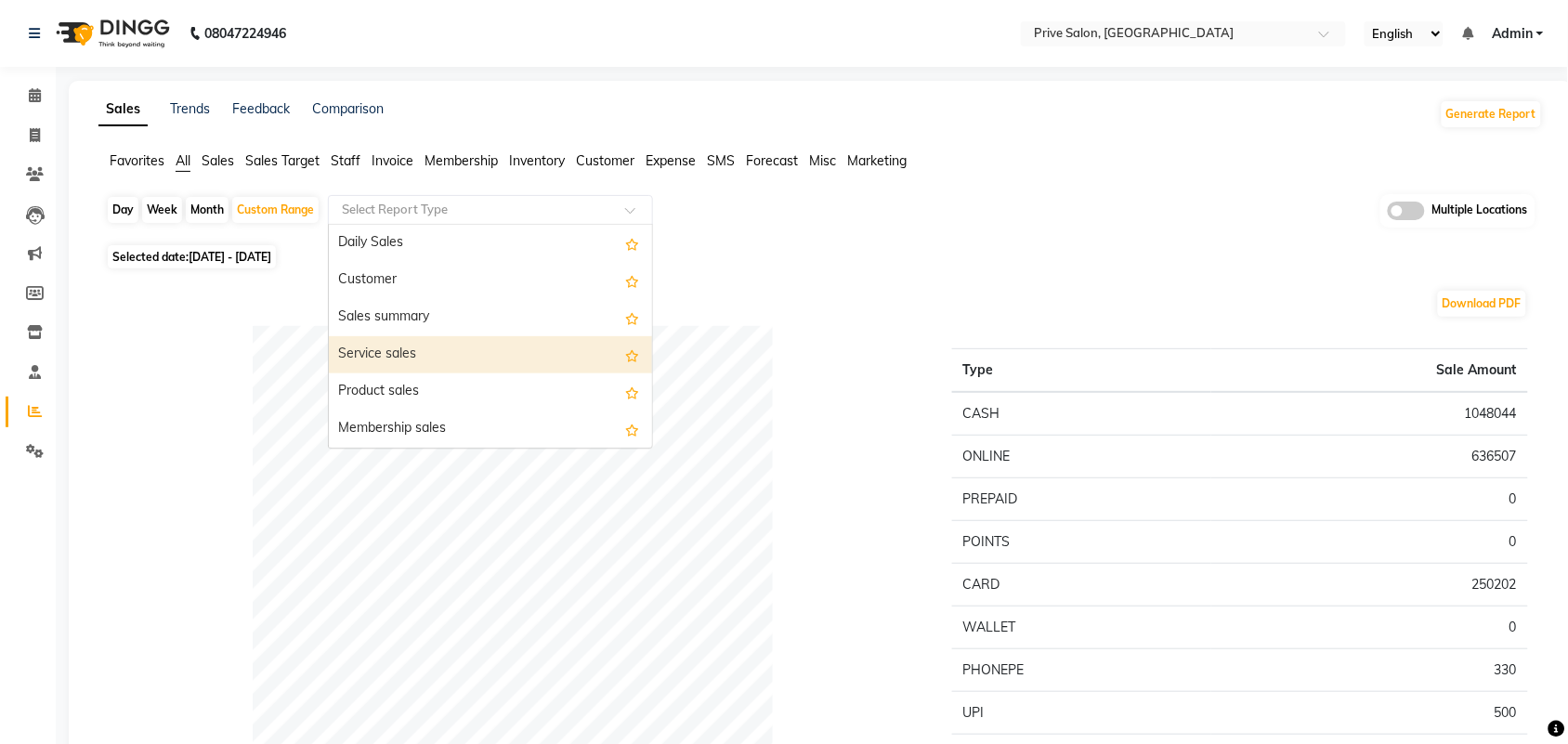
click at [415, 353] on div "Service sales" at bounding box center [490, 354] width 323 height 37
select select "full_report"
select select "pdf"
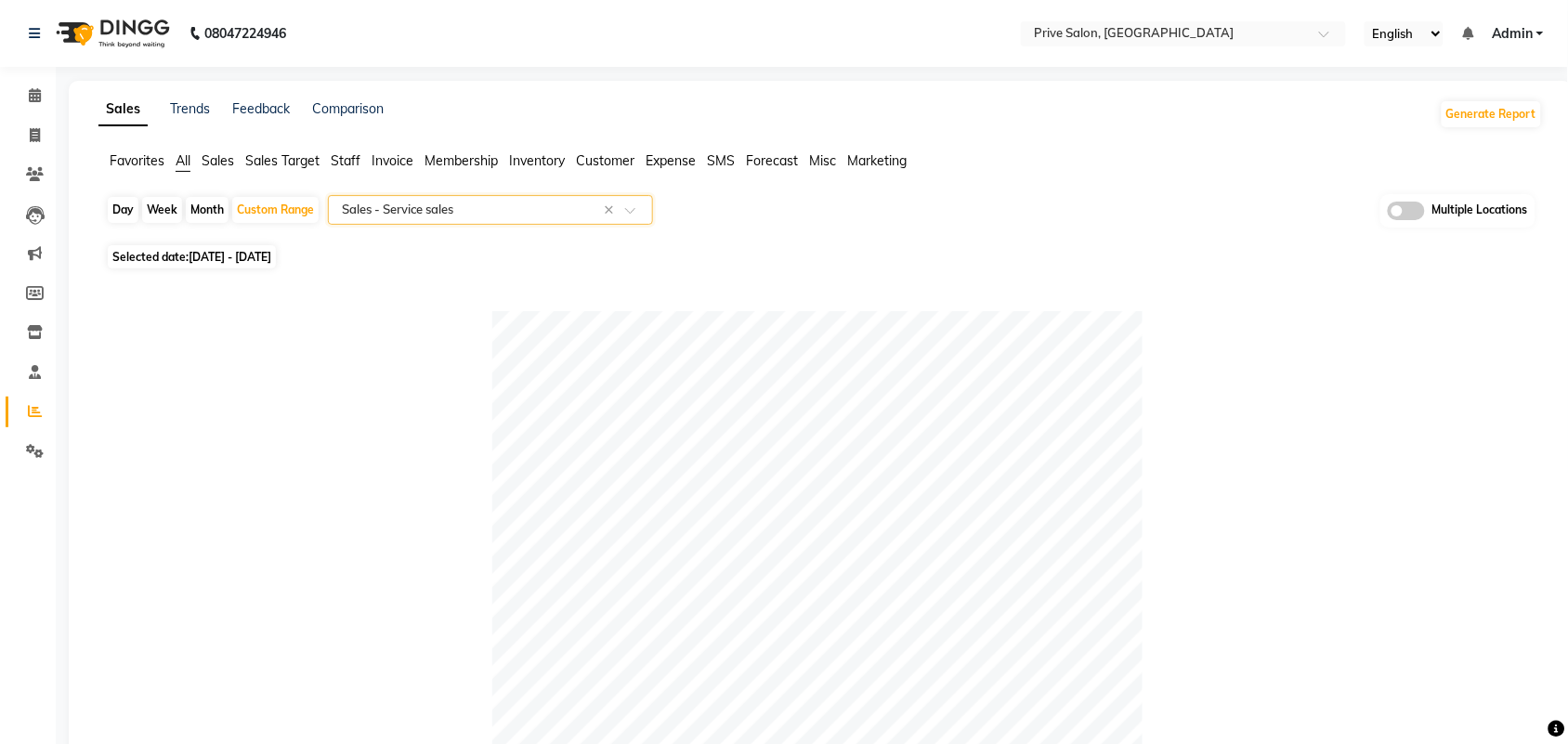
scroll to position [650, 0]
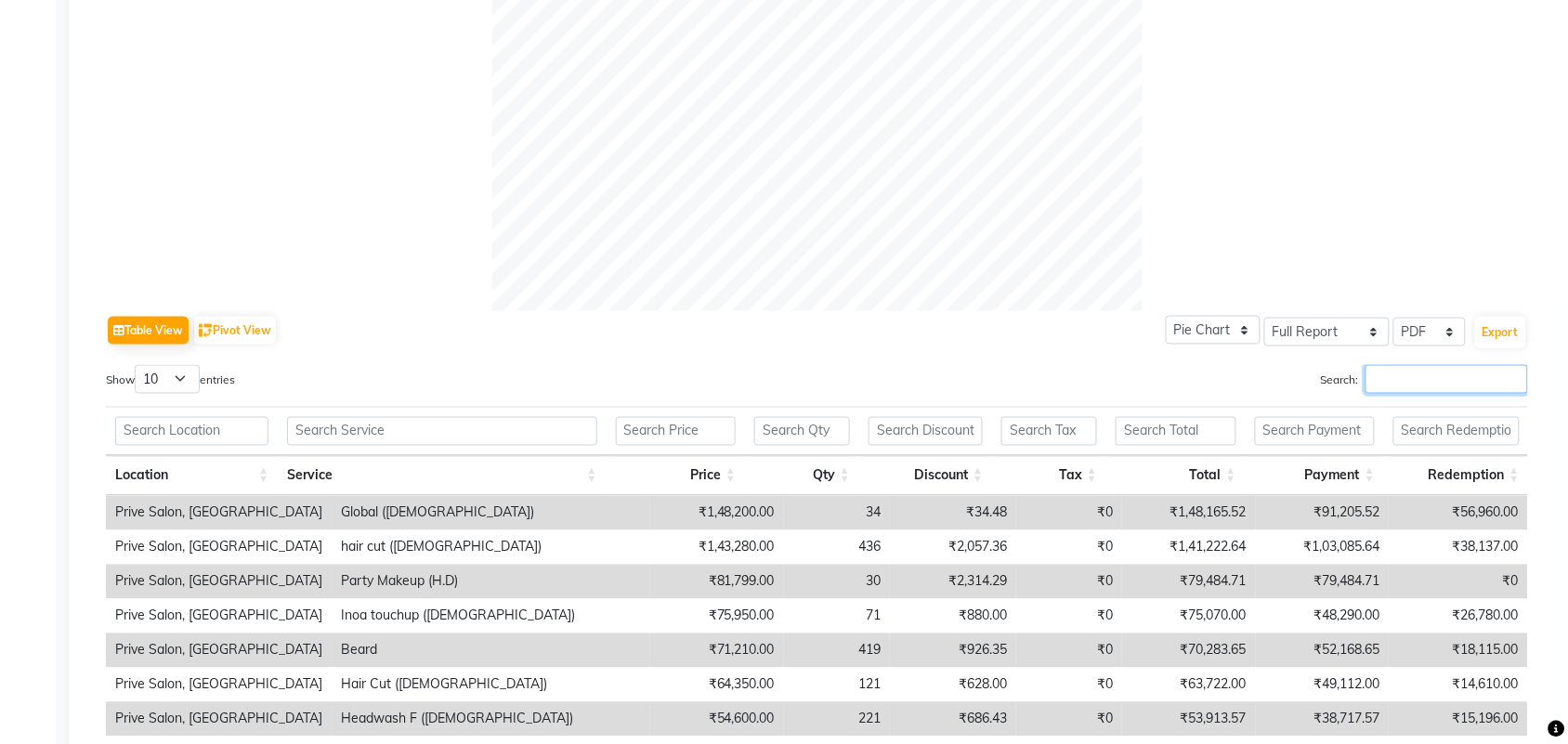
click at [1412, 369] on input "Search:" at bounding box center [1446, 379] width 162 height 29
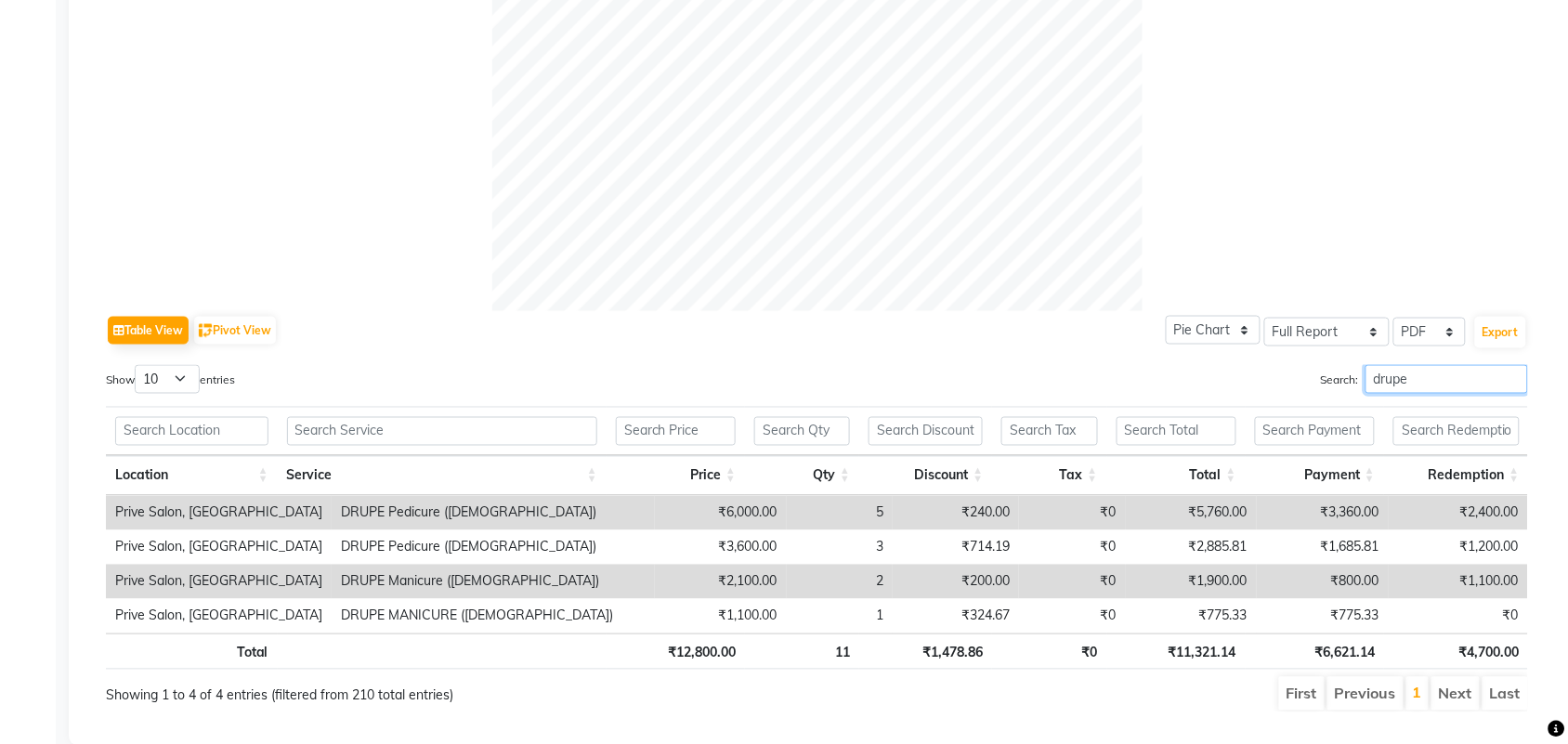
scroll to position [0, 0]
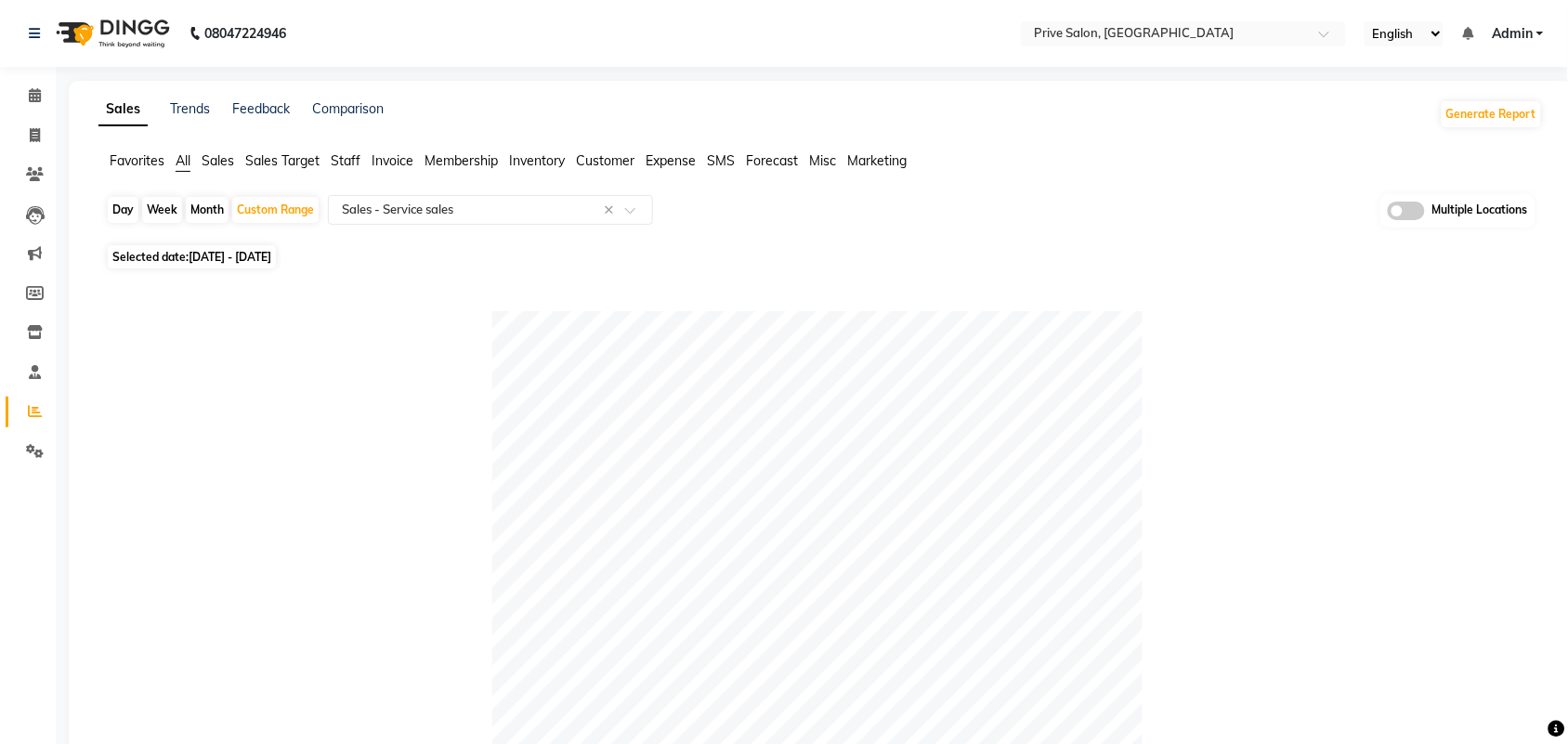
type input "drupe"
click at [183, 155] on span "All" at bounding box center [182, 161] width 15 height 17
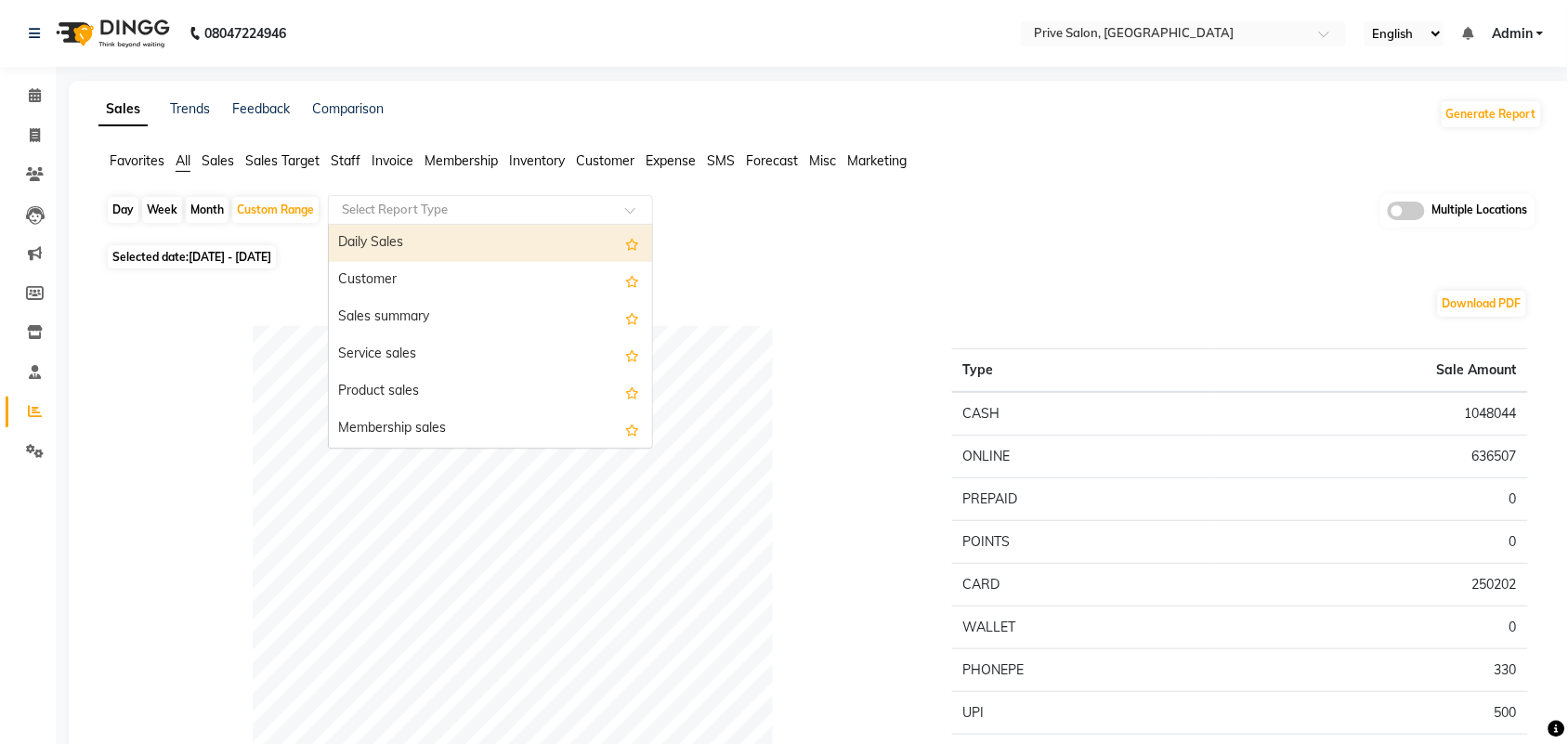
click at [384, 211] on input "text" at bounding box center [471, 209] width 267 height 19
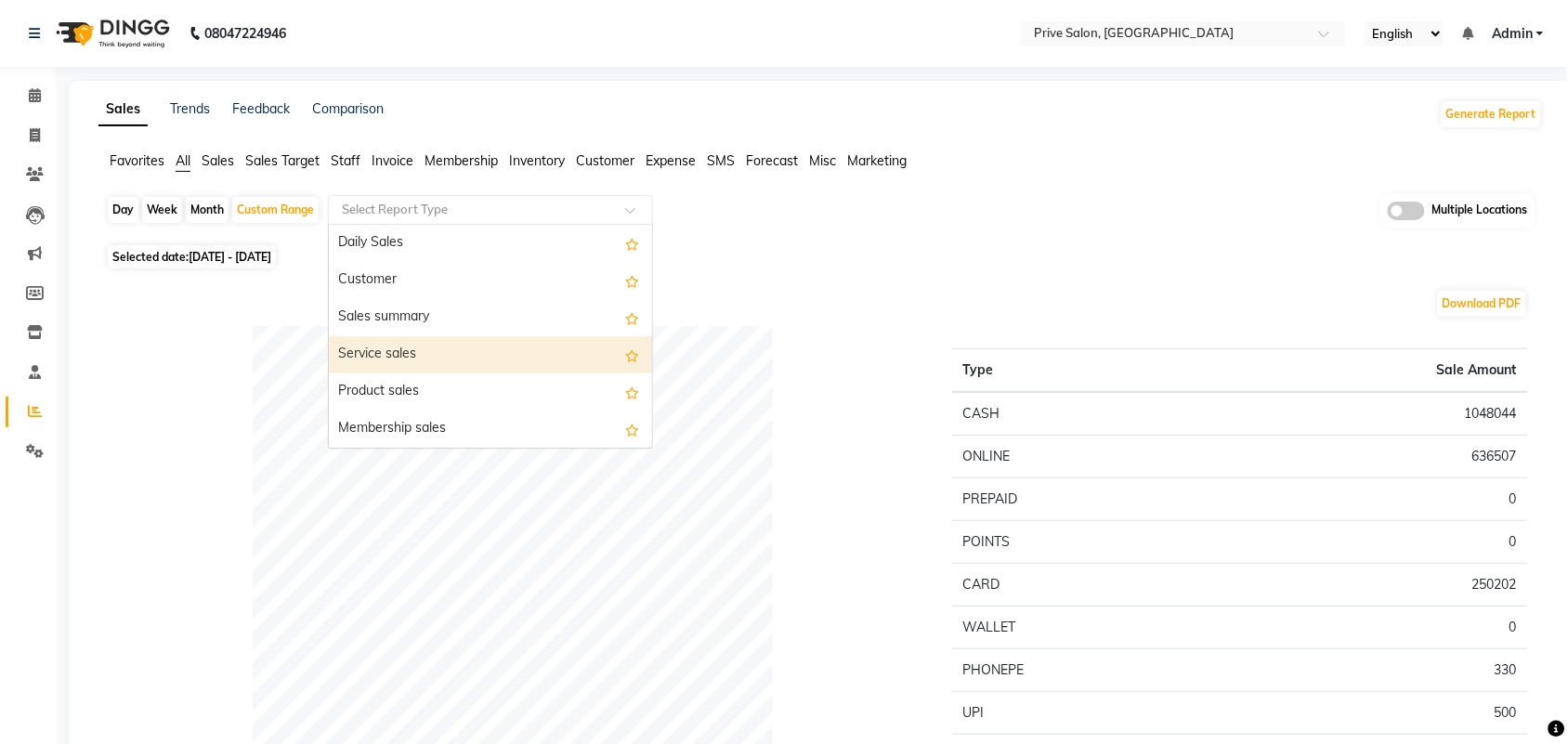
click at [393, 353] on div "Service sales" at bounding box center [490, 354] width 323 height 37
select select "full_report"
select select "pdf"
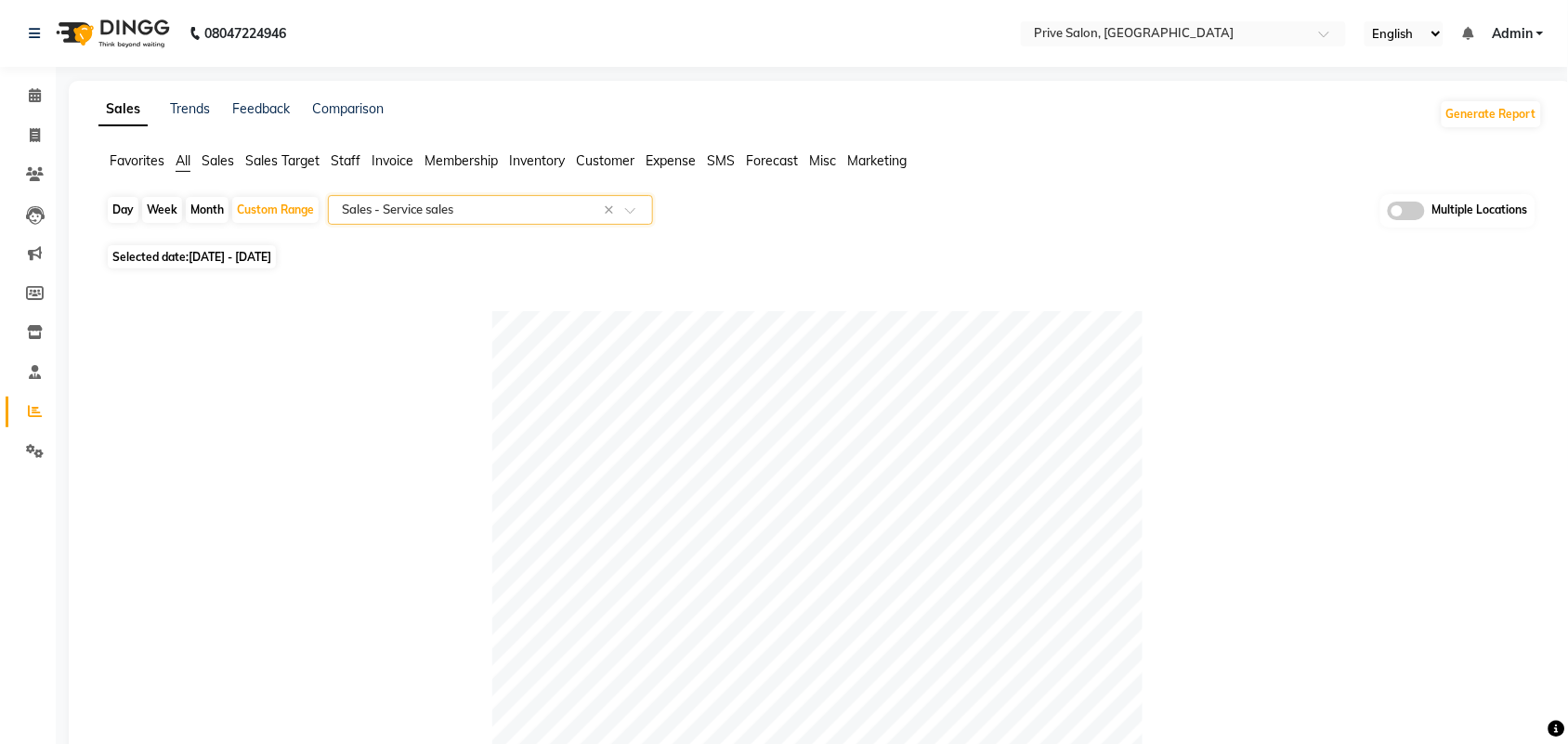
scroll to position [650, 0]
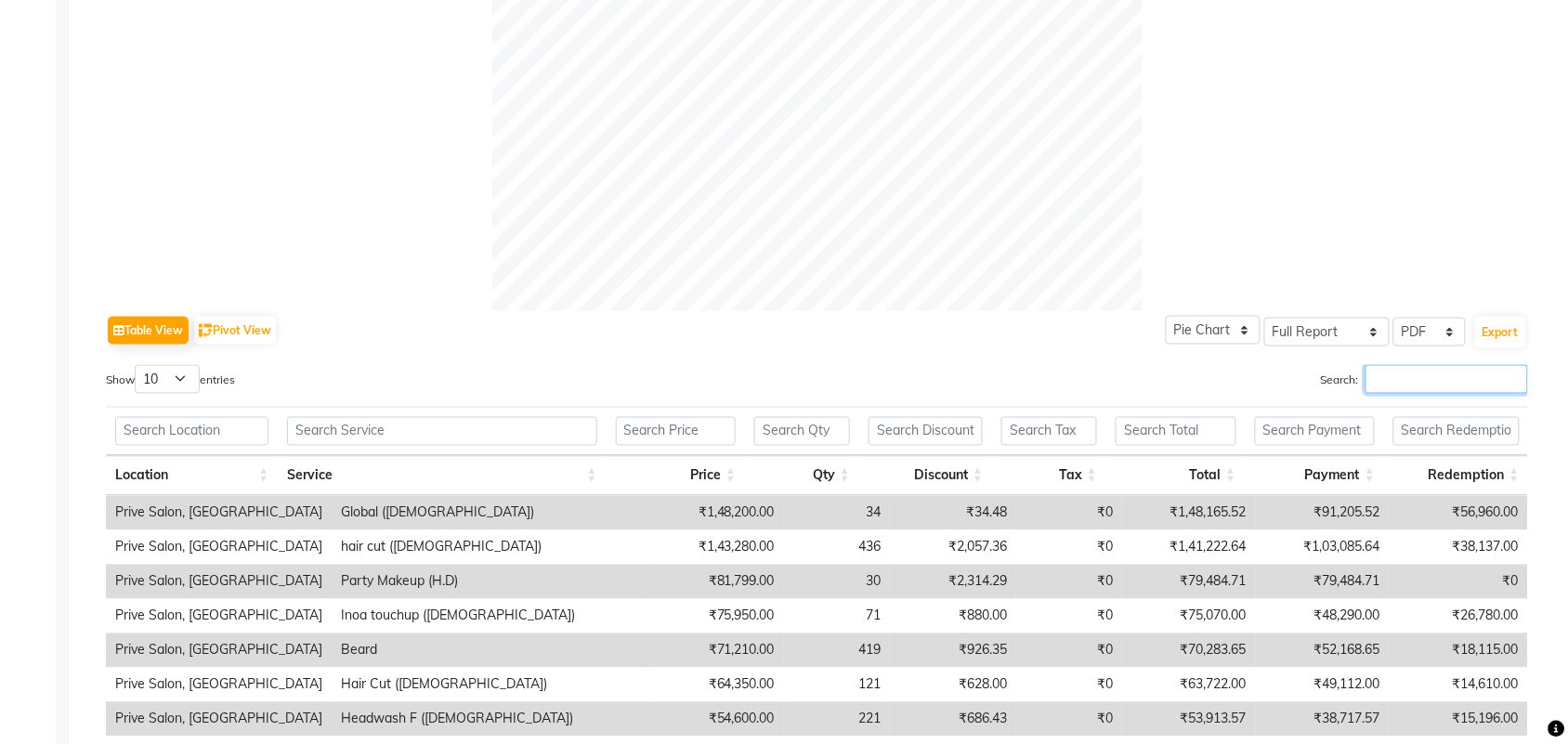
click at [1454, 373] on input "Search:" at bounding box center [1446, 379] width 162 height 29
type input "a"
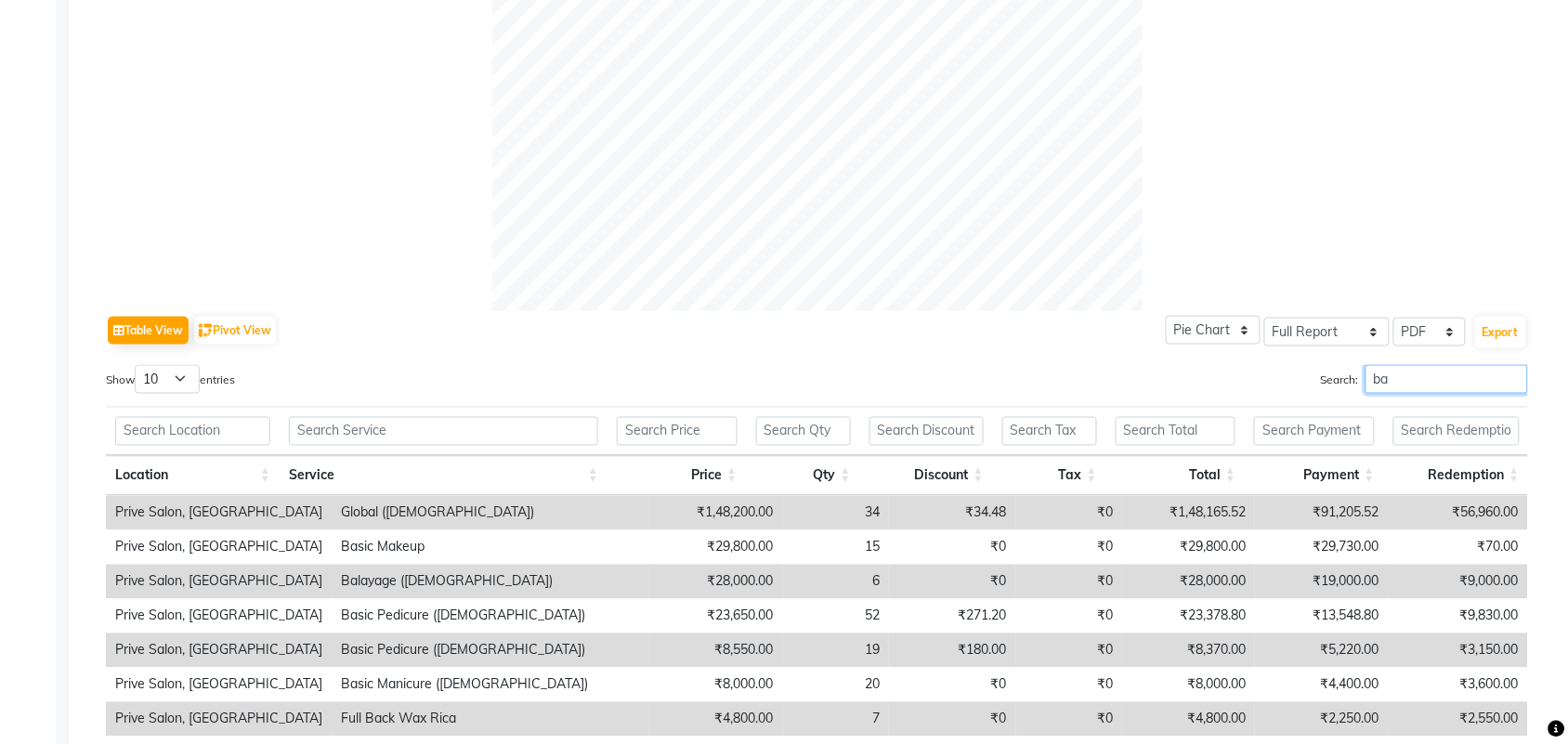
type input "b"
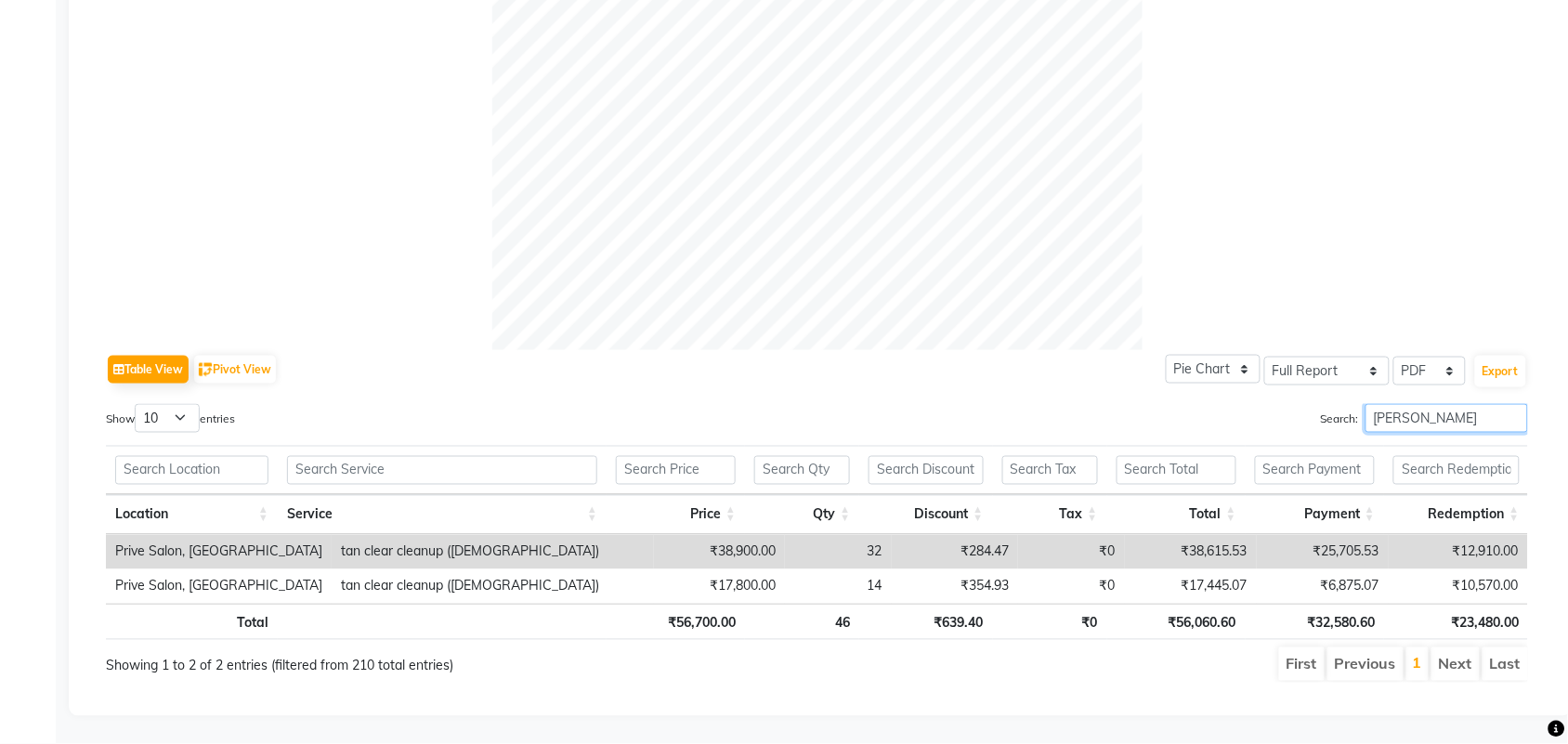
scroll to position [0, 0]
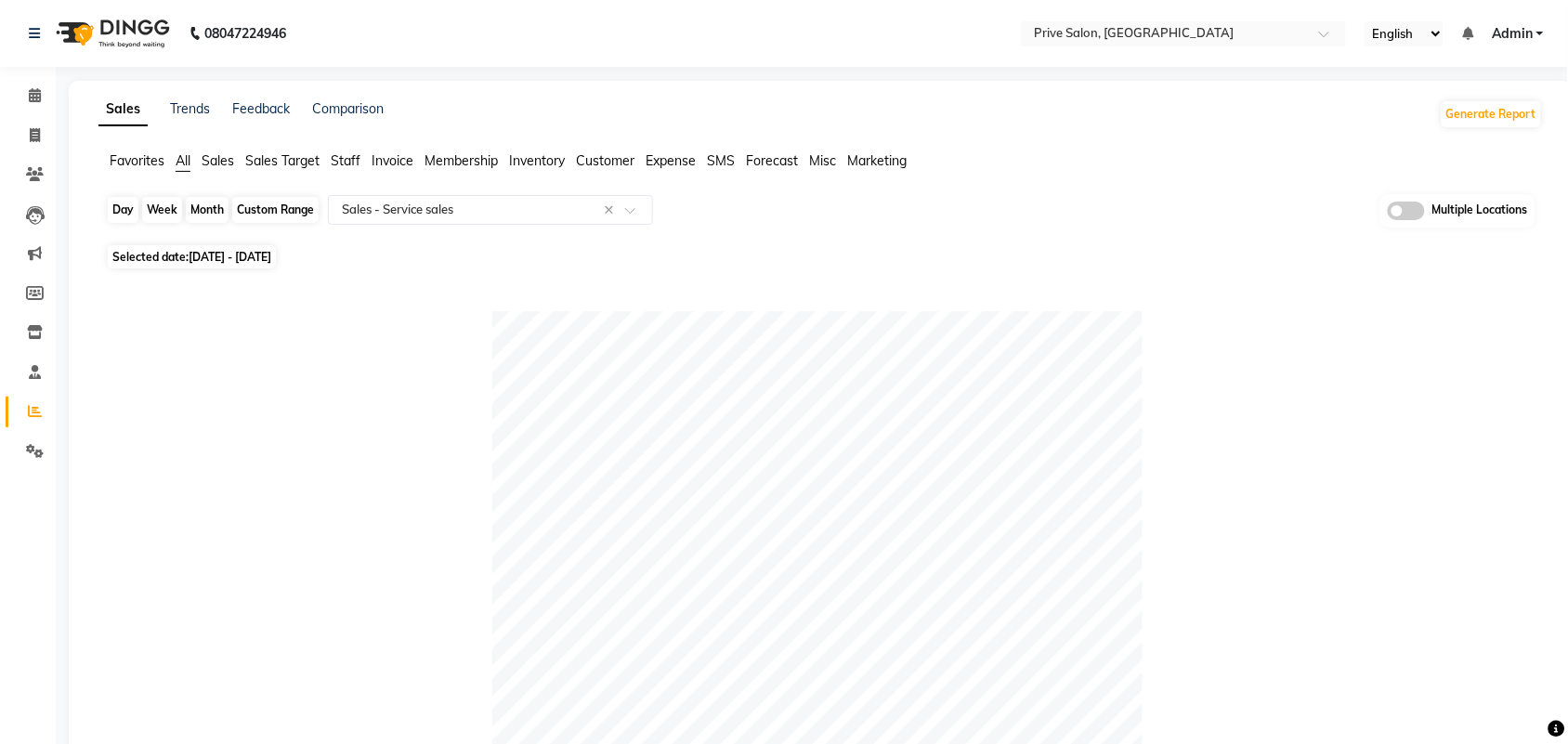
type input "[PERSON_NAME]"
click at [292, 201] on div "Custom Range" at bounding box center [275, 210] width 87 height 26
select select "11"
select select "2024"
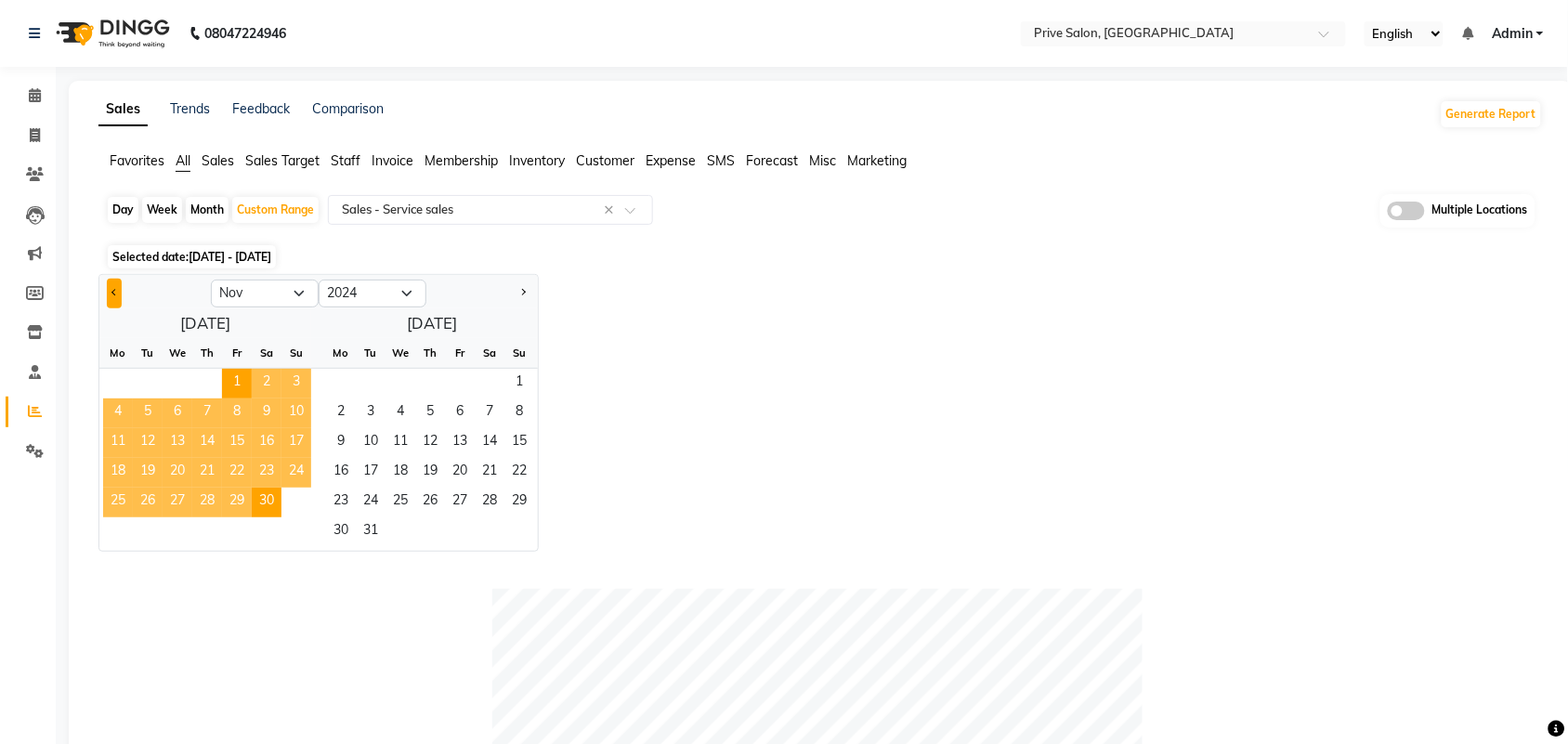
click at [112, 295] on button "Previous month" at bounding box center [114, 294] width 15 height 30
select select "10"
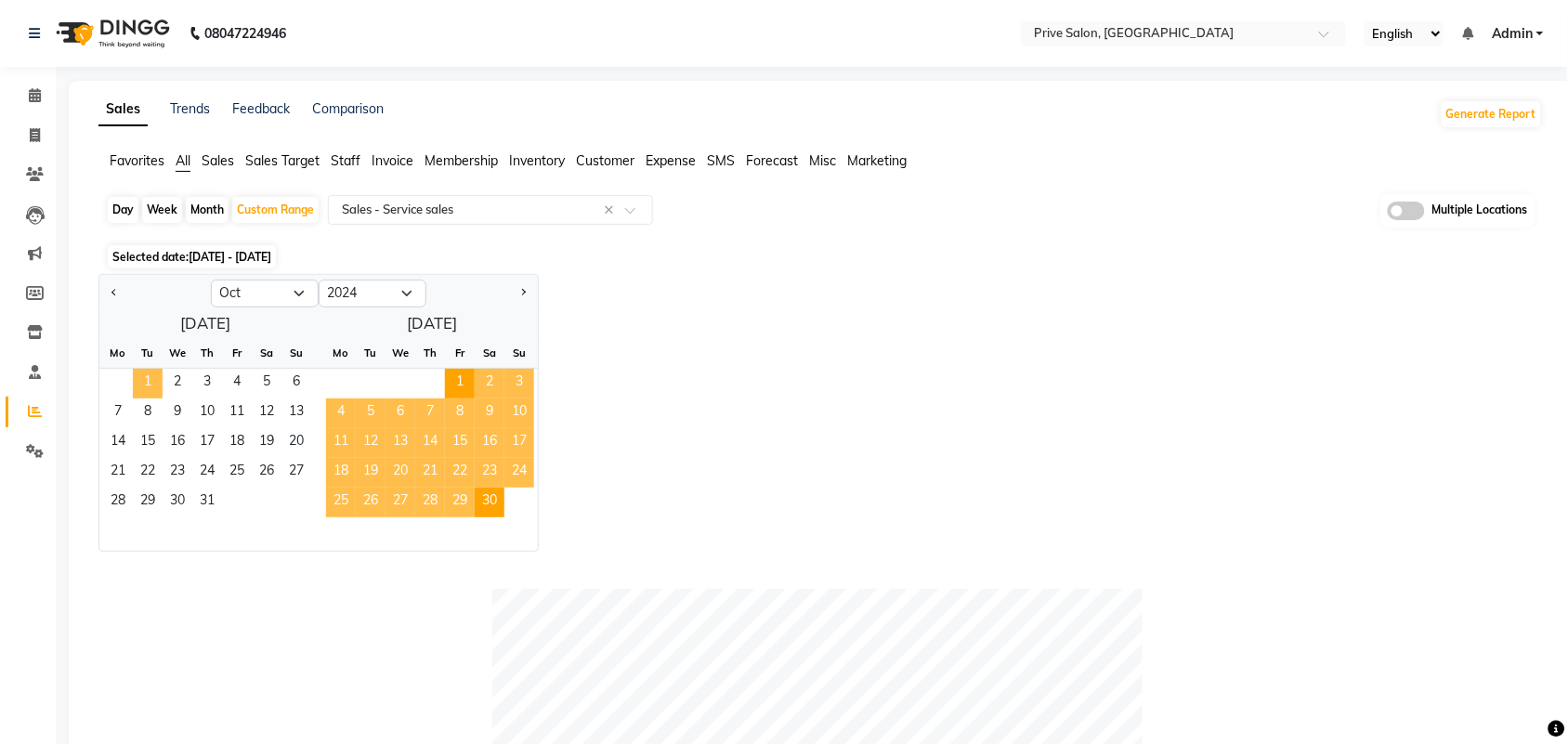
click at [145, 386] on span "1" at bounding box center [148, 384] width 30 height 30
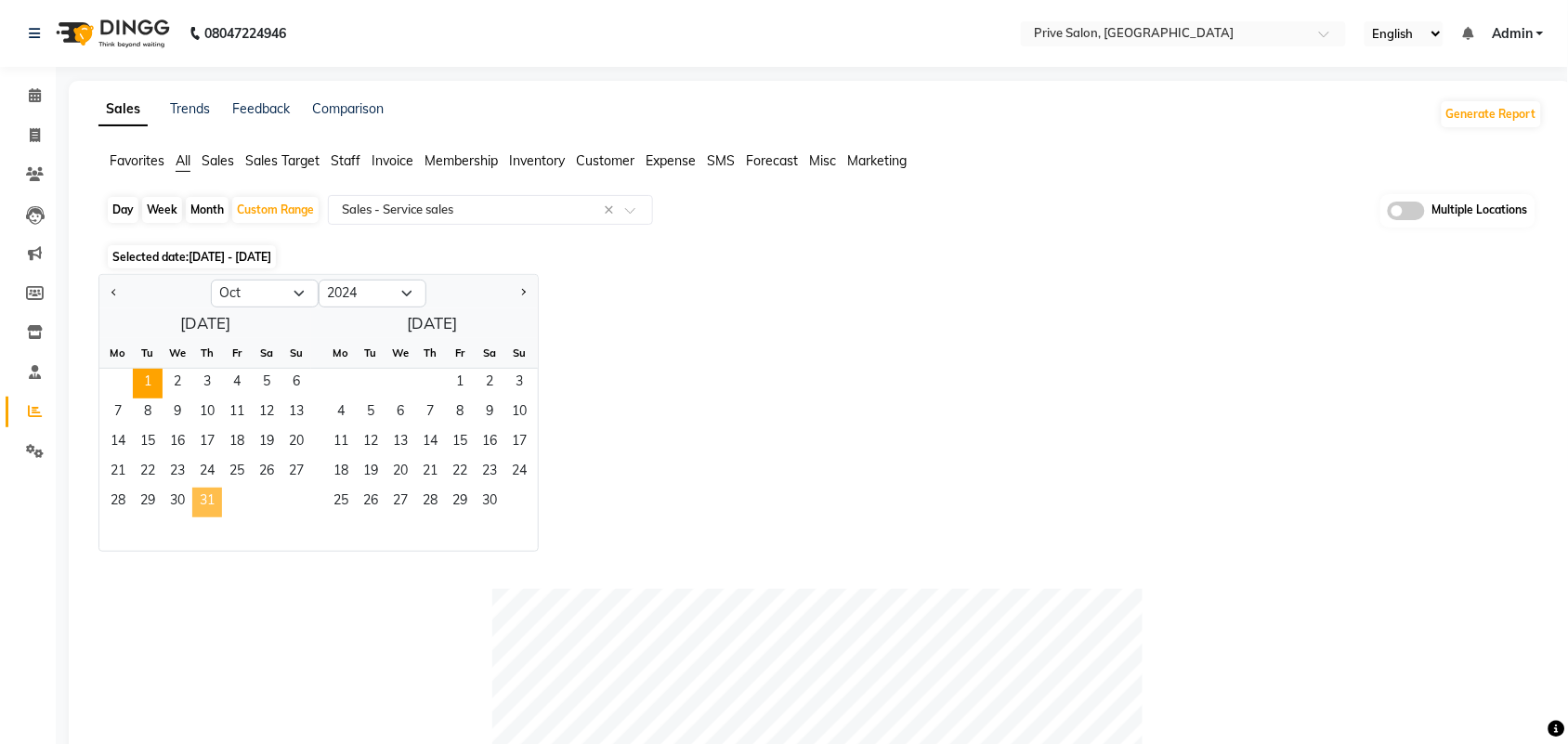
click at [214, 496] on span "31" at bounding box center [207, 503] width 30 height 30
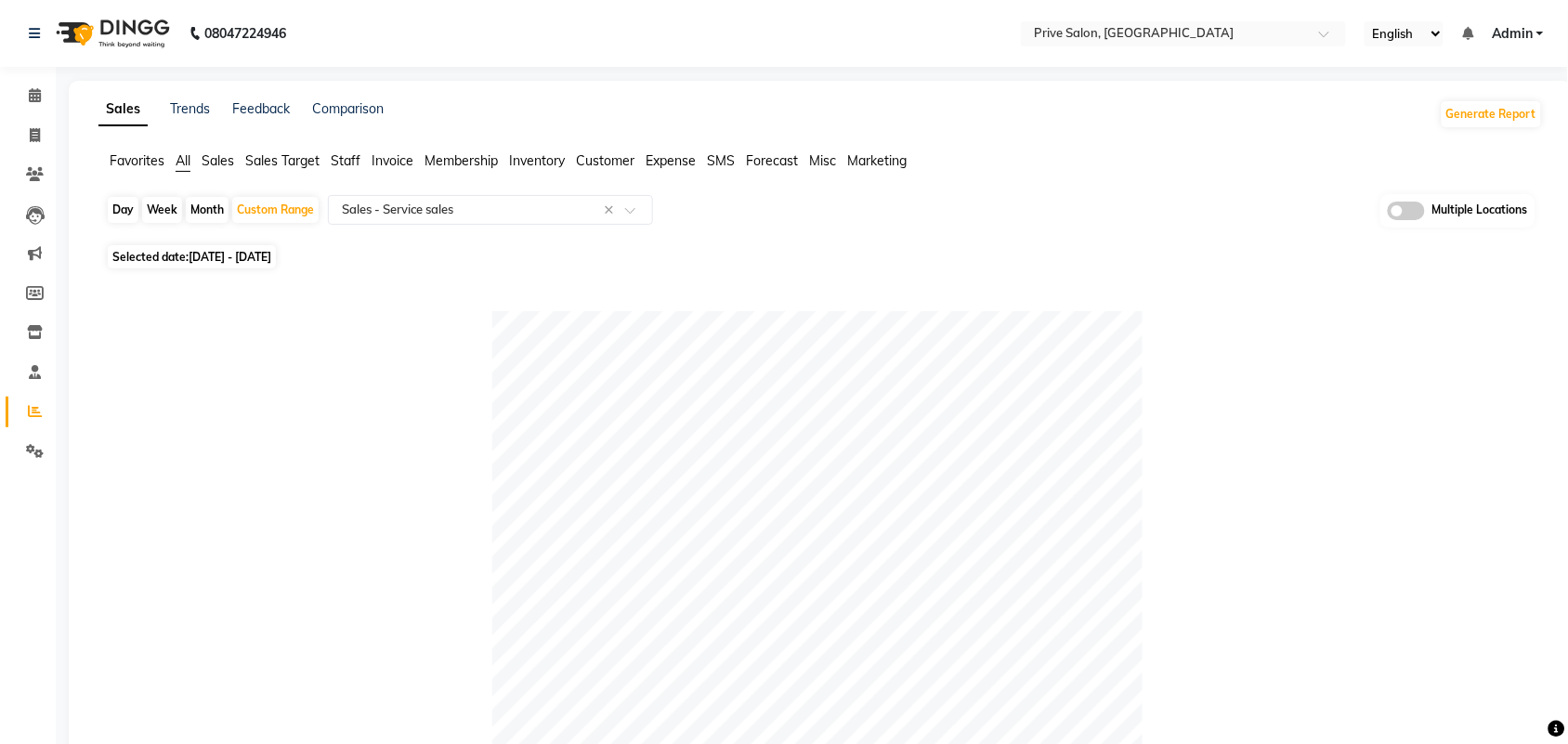
scroll to position [650, 0]
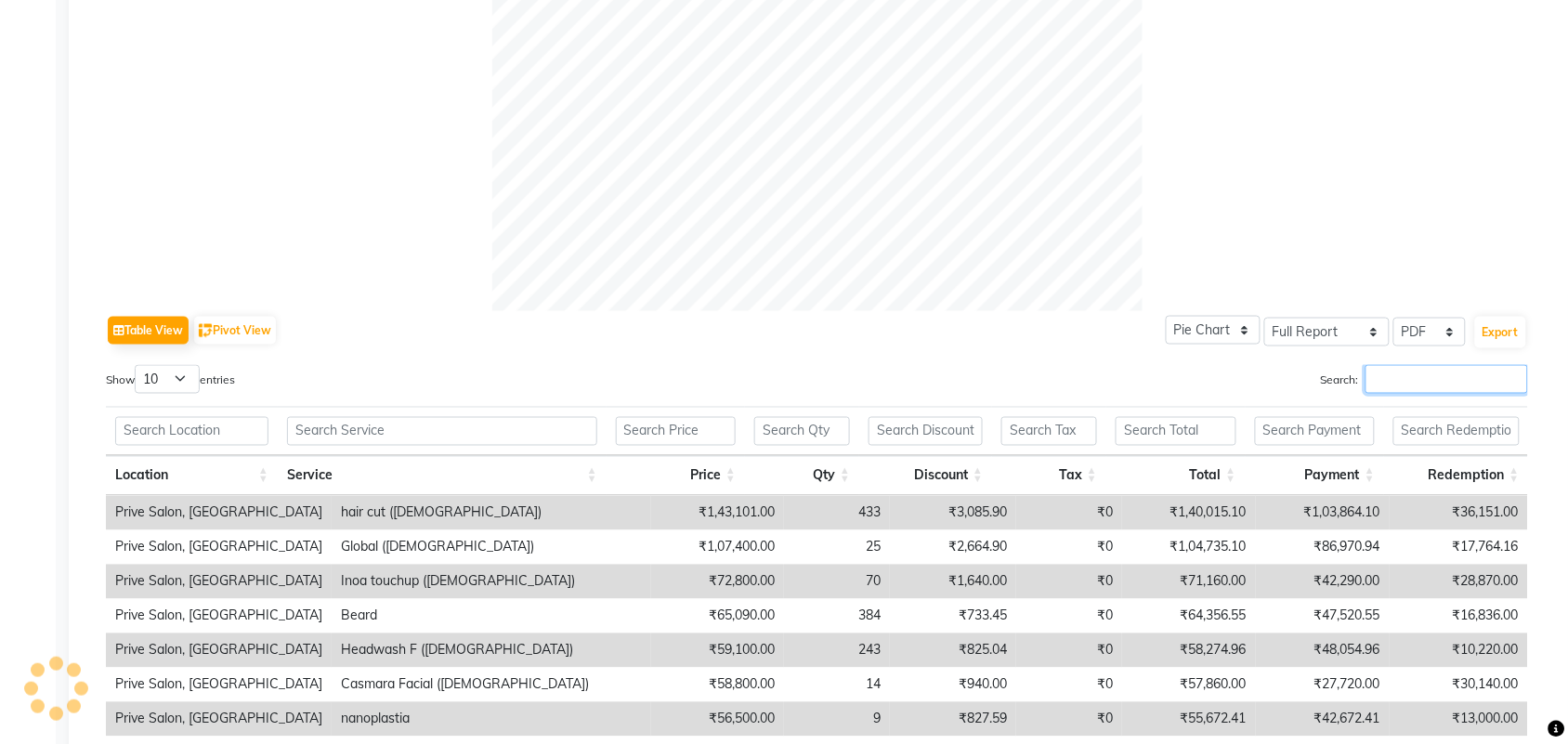
click at [1423, 386] on input "Search:" at bounding box center [1446, 379] width 162 height 29
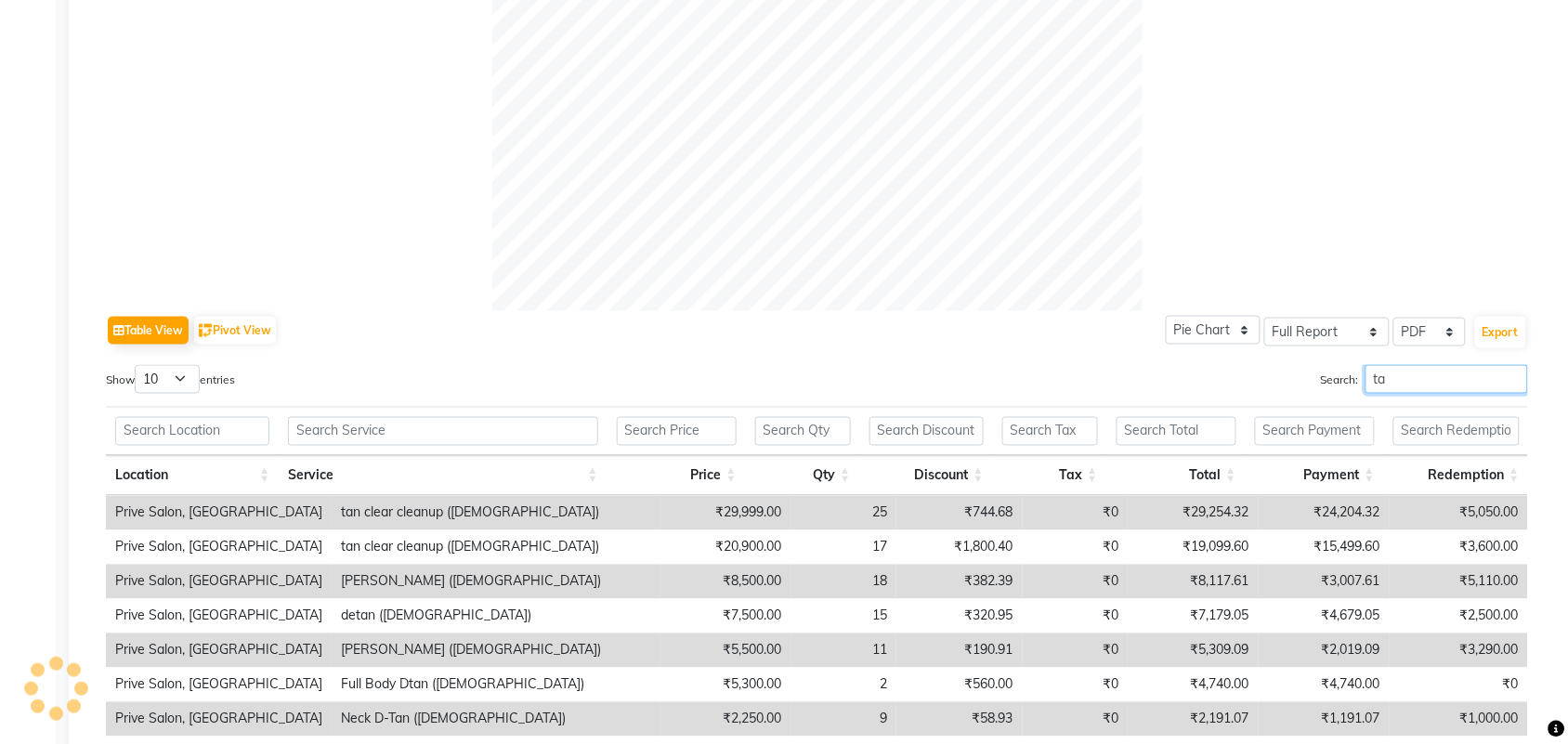
type input "t"
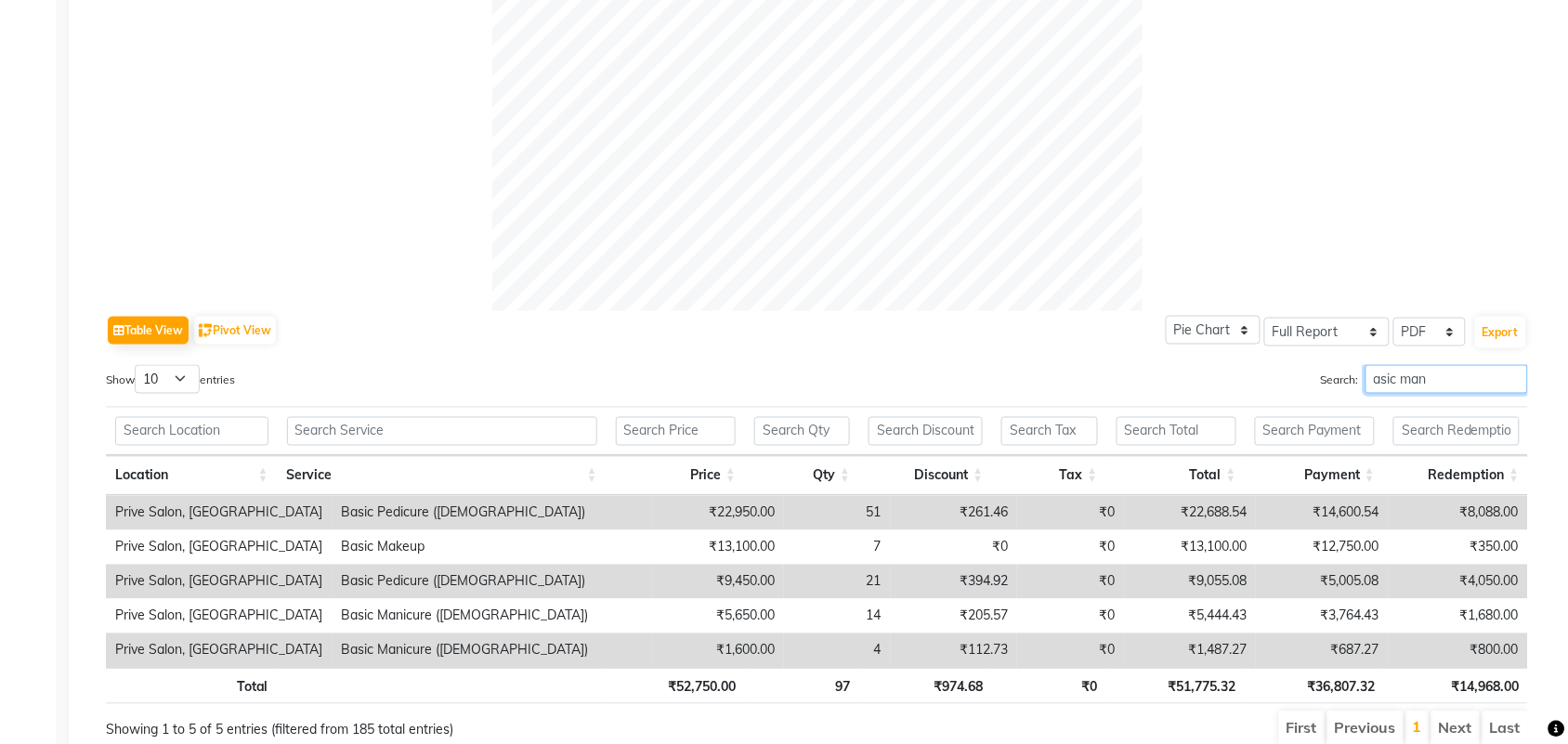
scroll to position [632, 0]
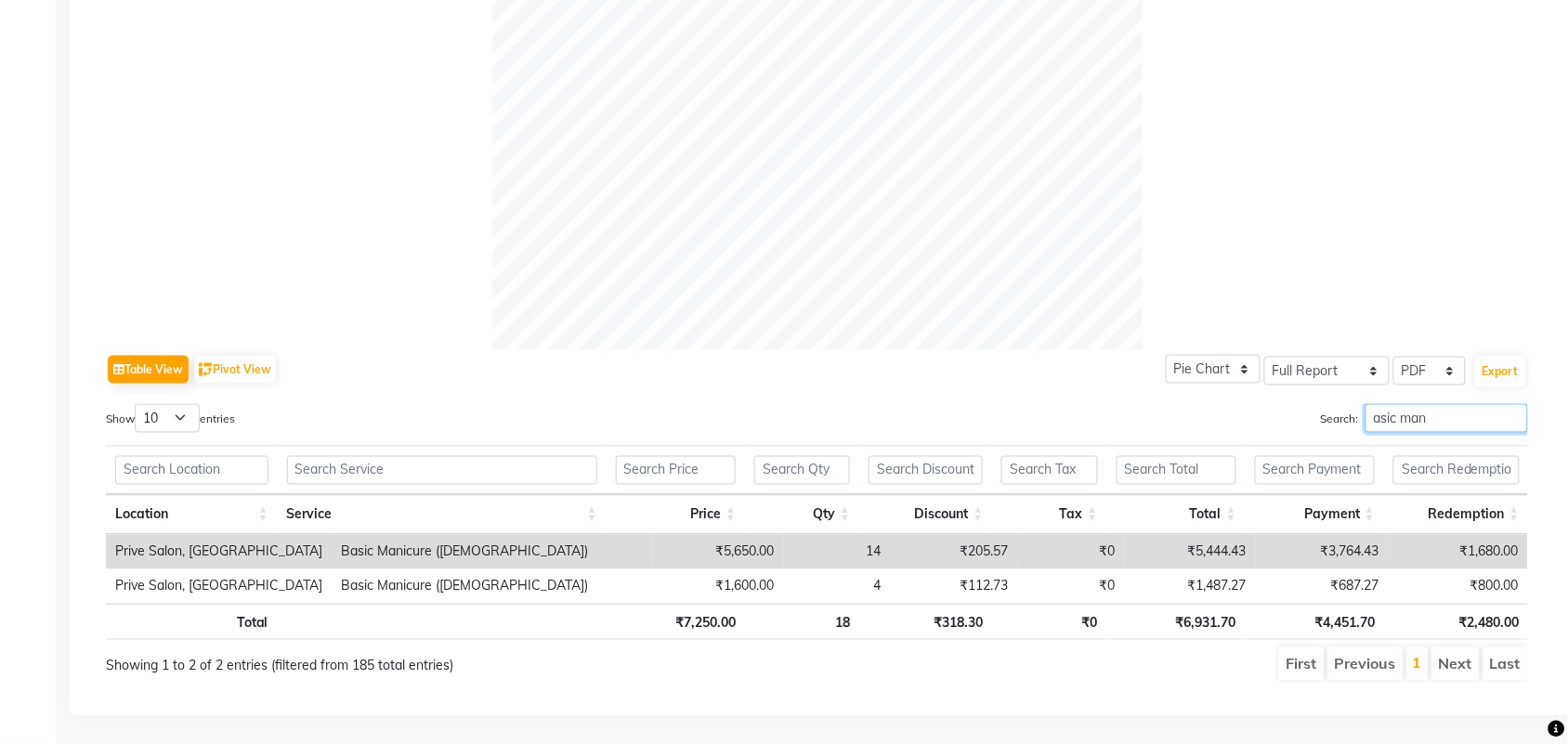
type input "asic mani"
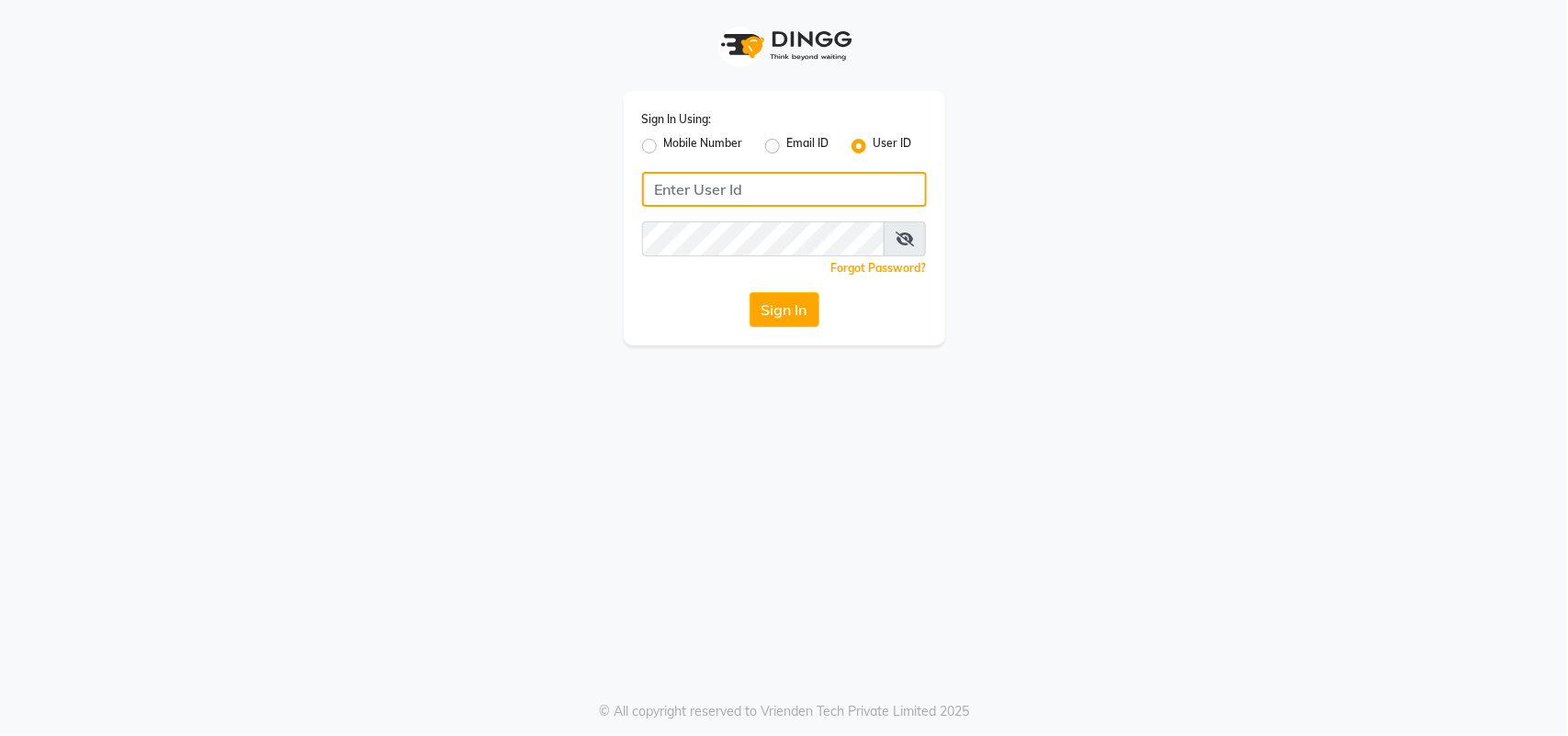
type input "privesalon"
click at [788, 333] on div "Sign In Using: Mobile Number Email ID User ID privesalon Remember me Forgot Pas…" at bounding box center [785, 218] width 321 height 255
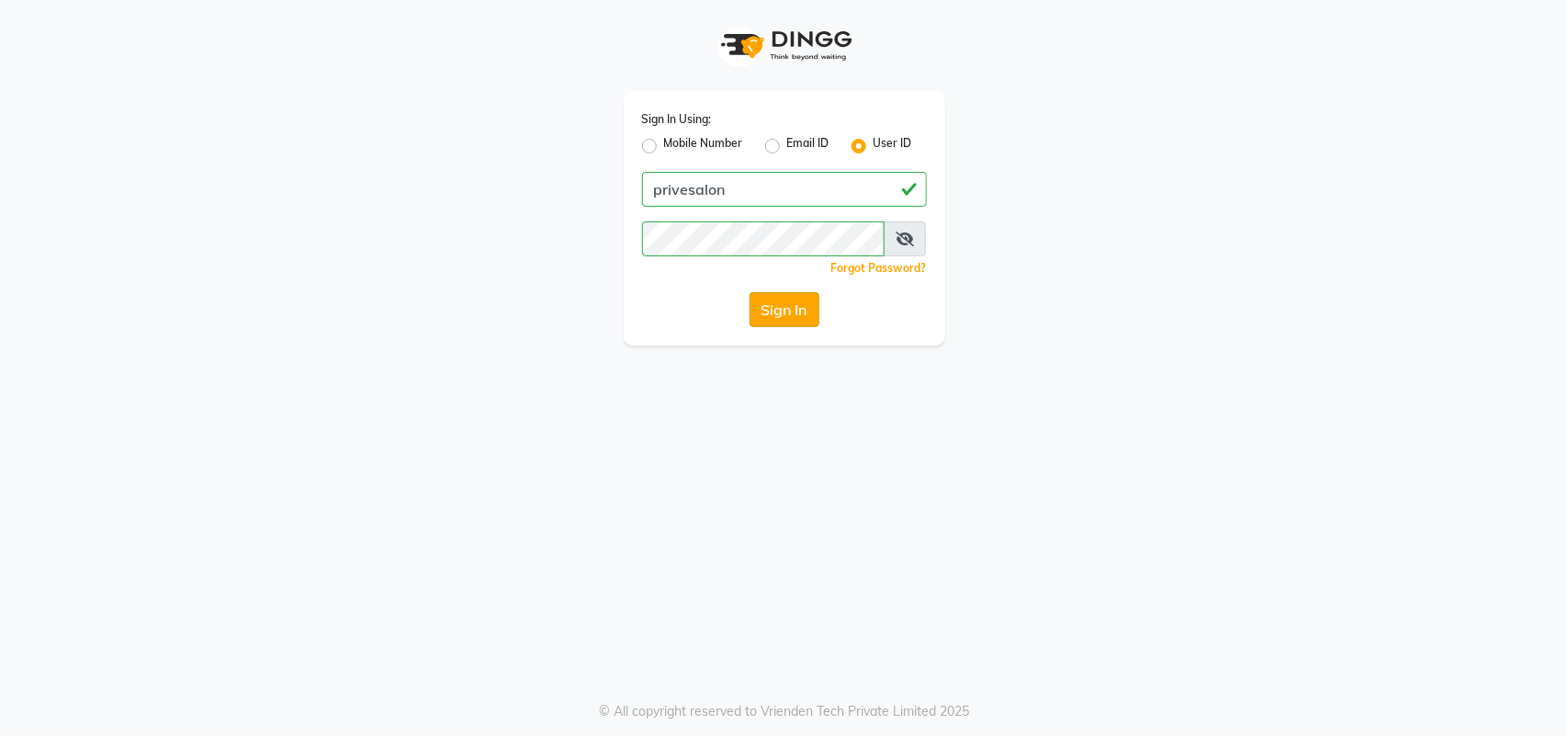
click at [784, 317] on button "Sign In" at bounding box center [784, 309] width 70 height 35
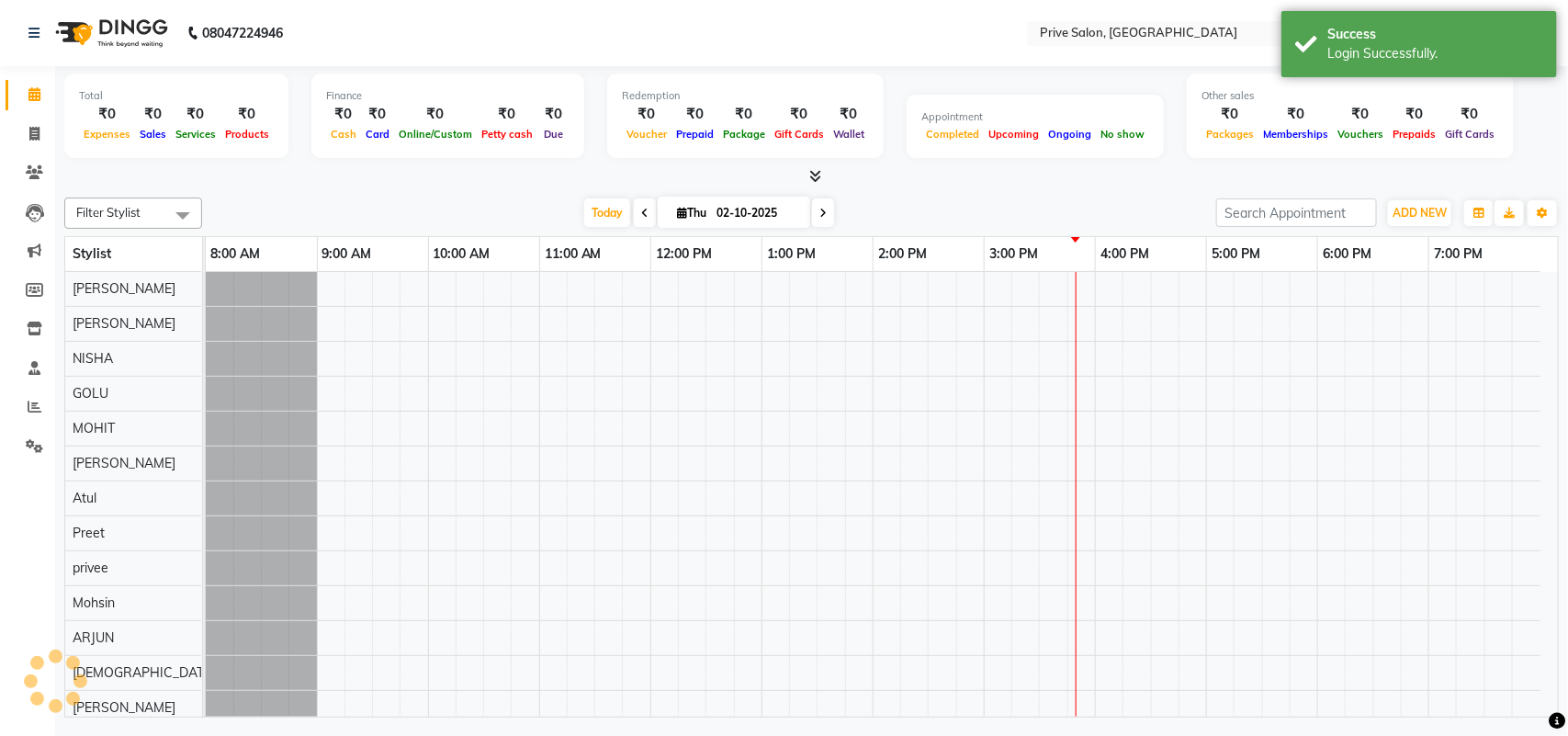
select select "en"
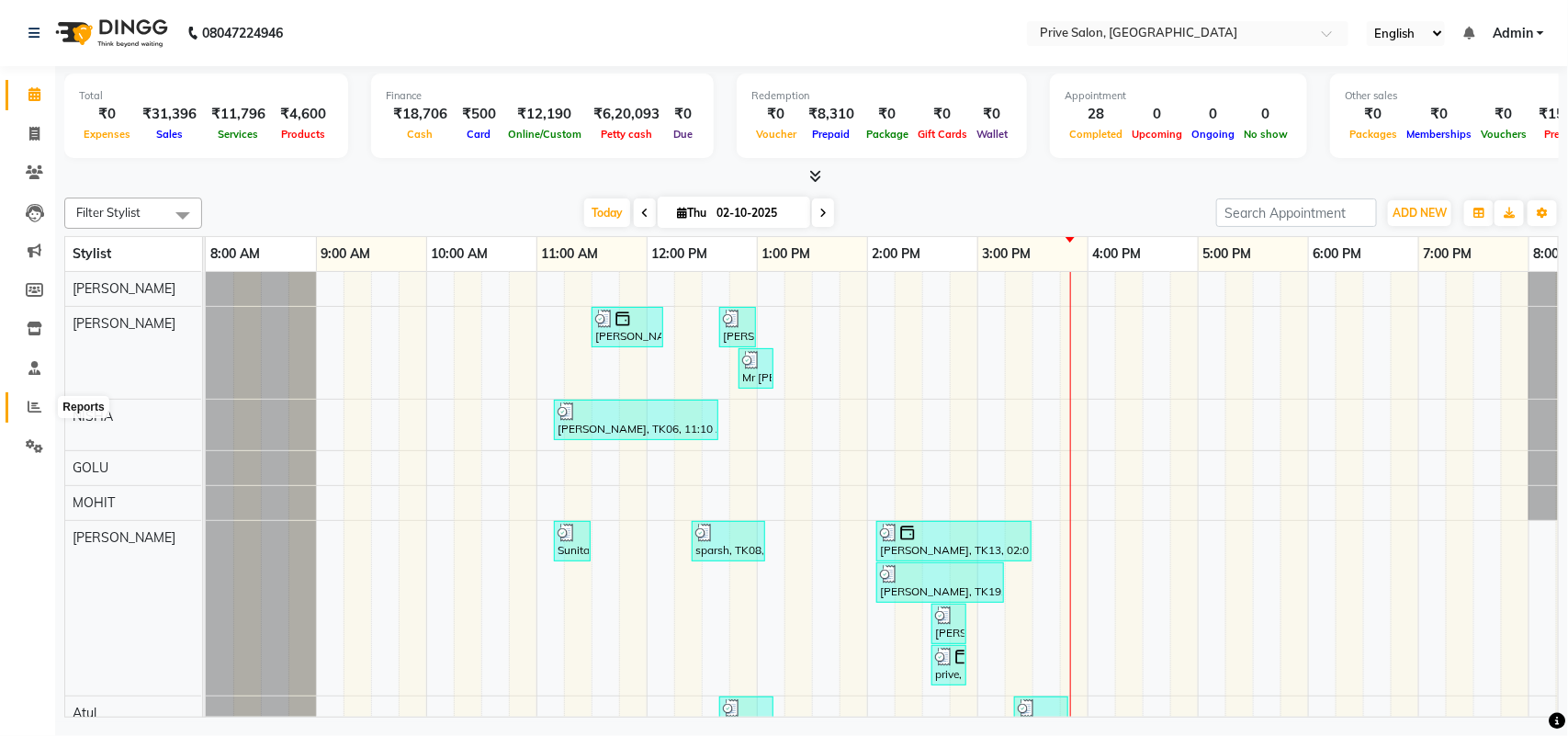
click at [33, 410] on icon at bounding box center [35, 406] width 14 height 14
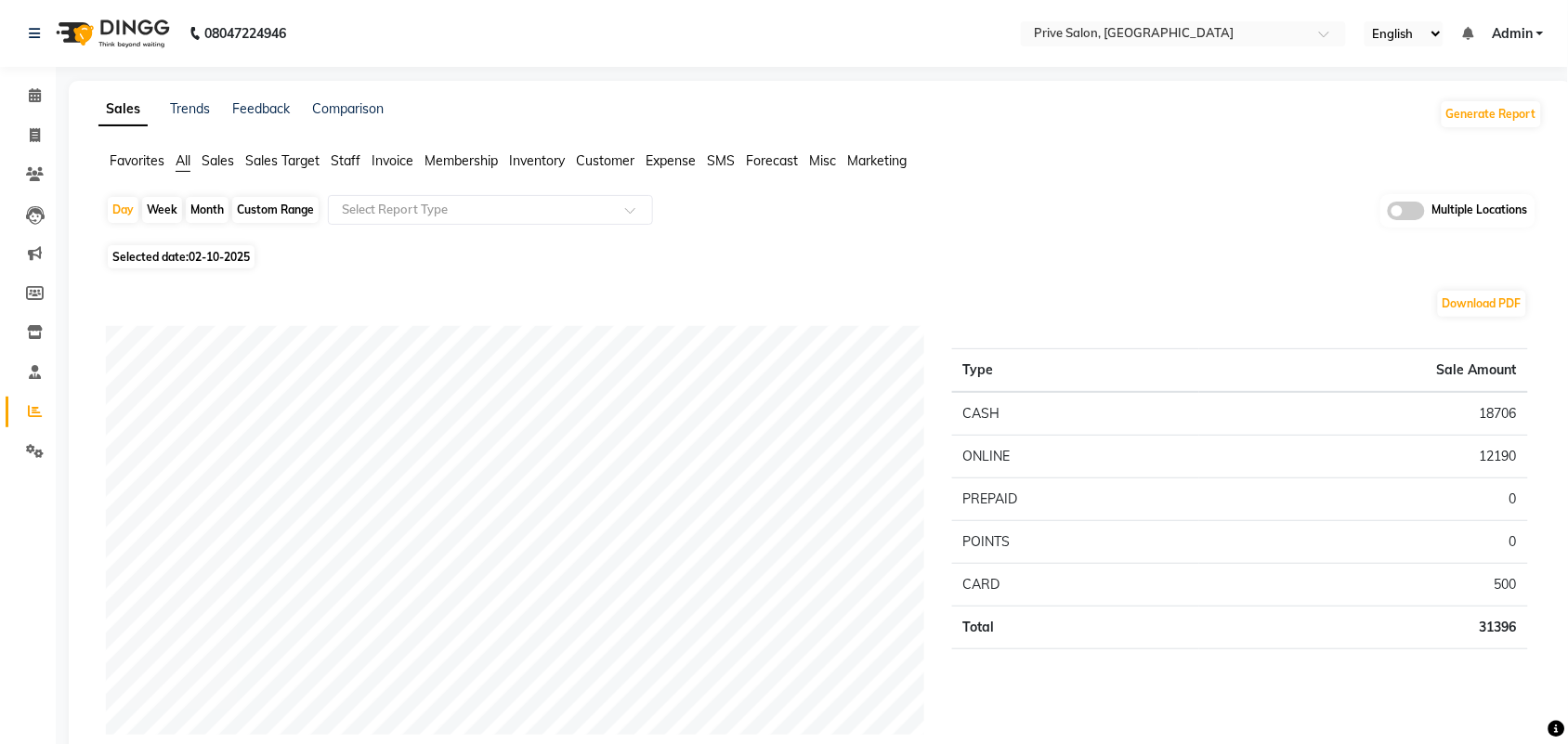
click at [143, 210] on div "Week" at bounding box center [162, 210] width 40 height 26
select select "10"
select select "2025"
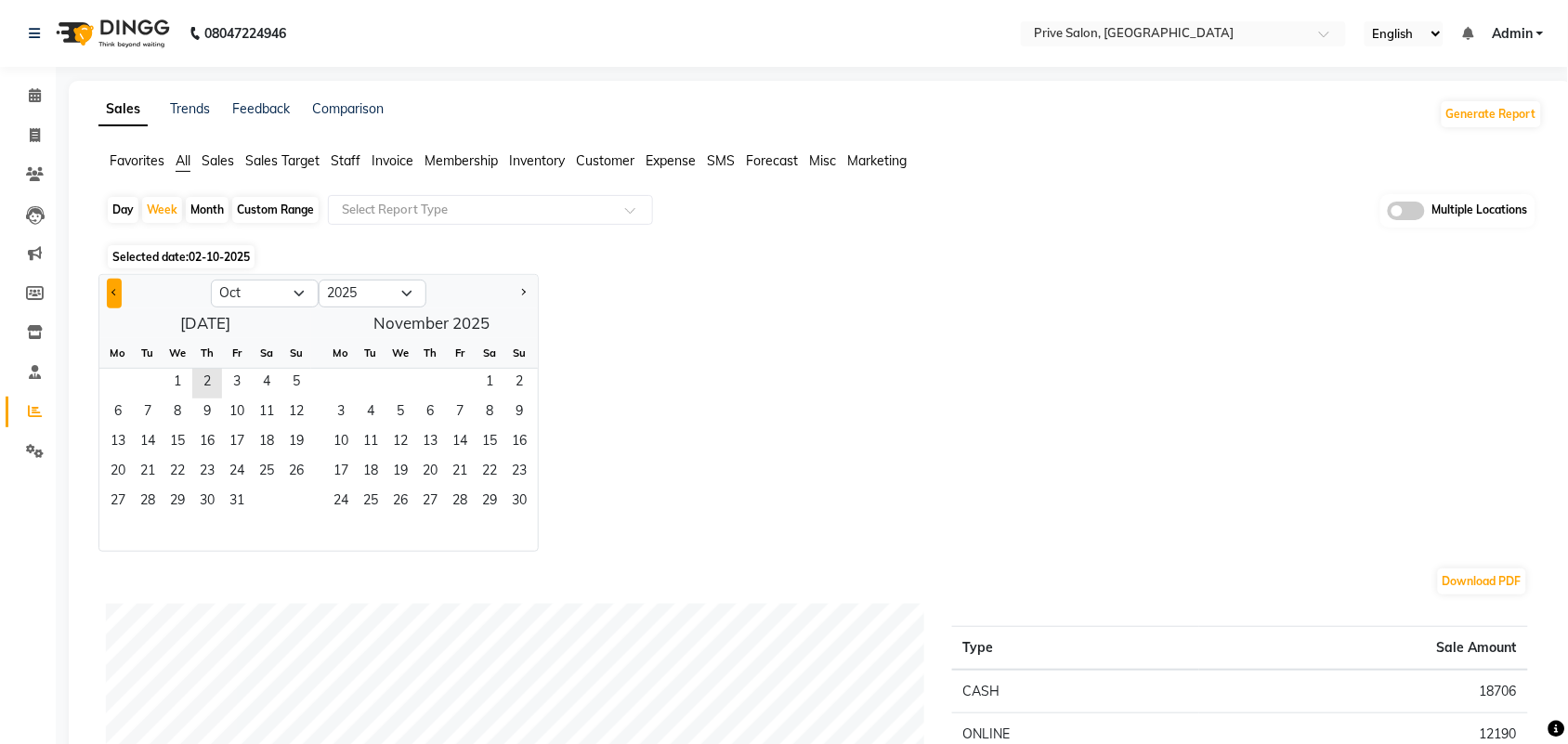
click at [115, 293] on span "Previous month" at bounding box center [115, 292] width 7 height 7
select select "9"
click at [145, 498] on span "30" at bounding box center [148, 503] width 30 height 30
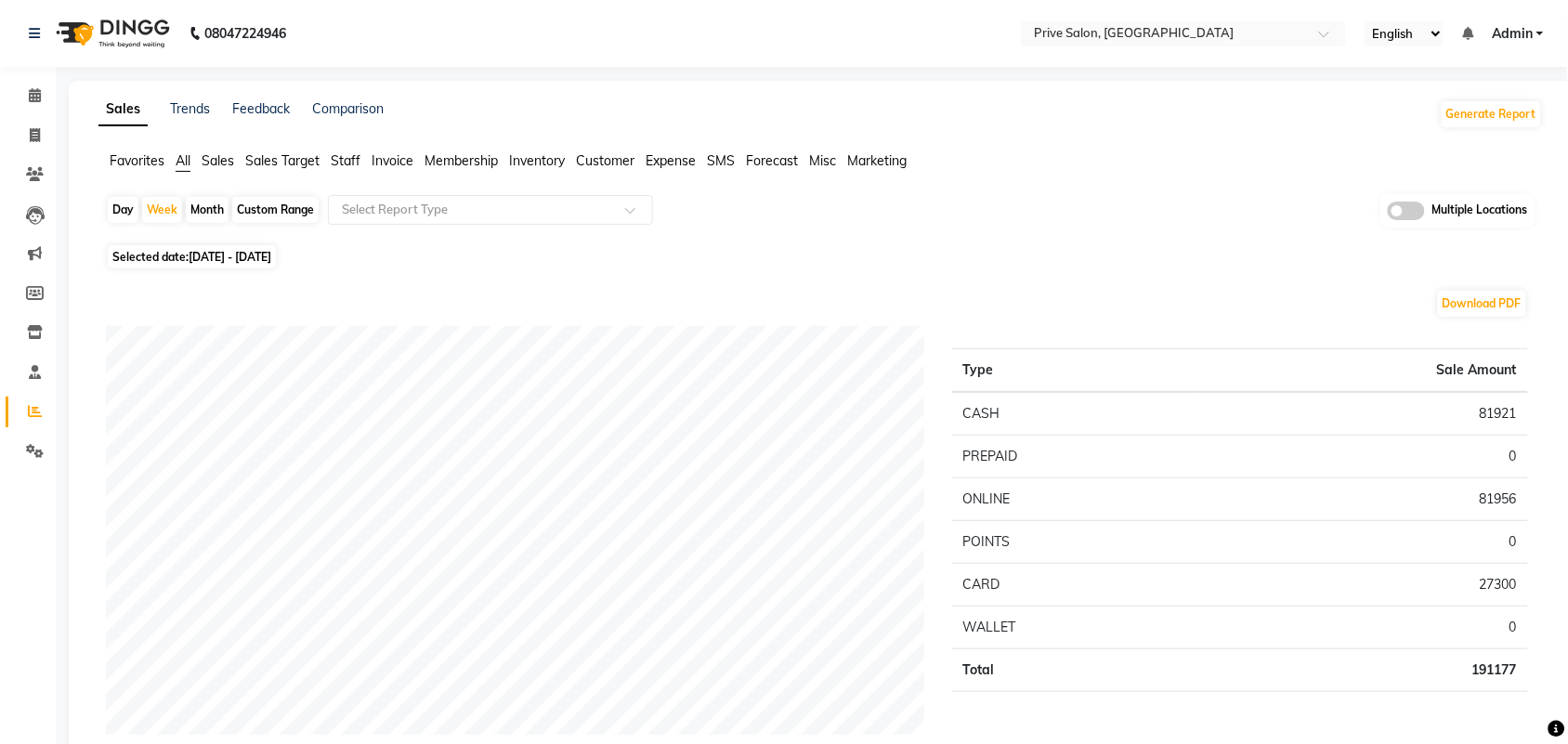
click at [114, 207] on div "Day" at bounding box center [123, 210] width 31 height 26
select select "9"
select select "2025"
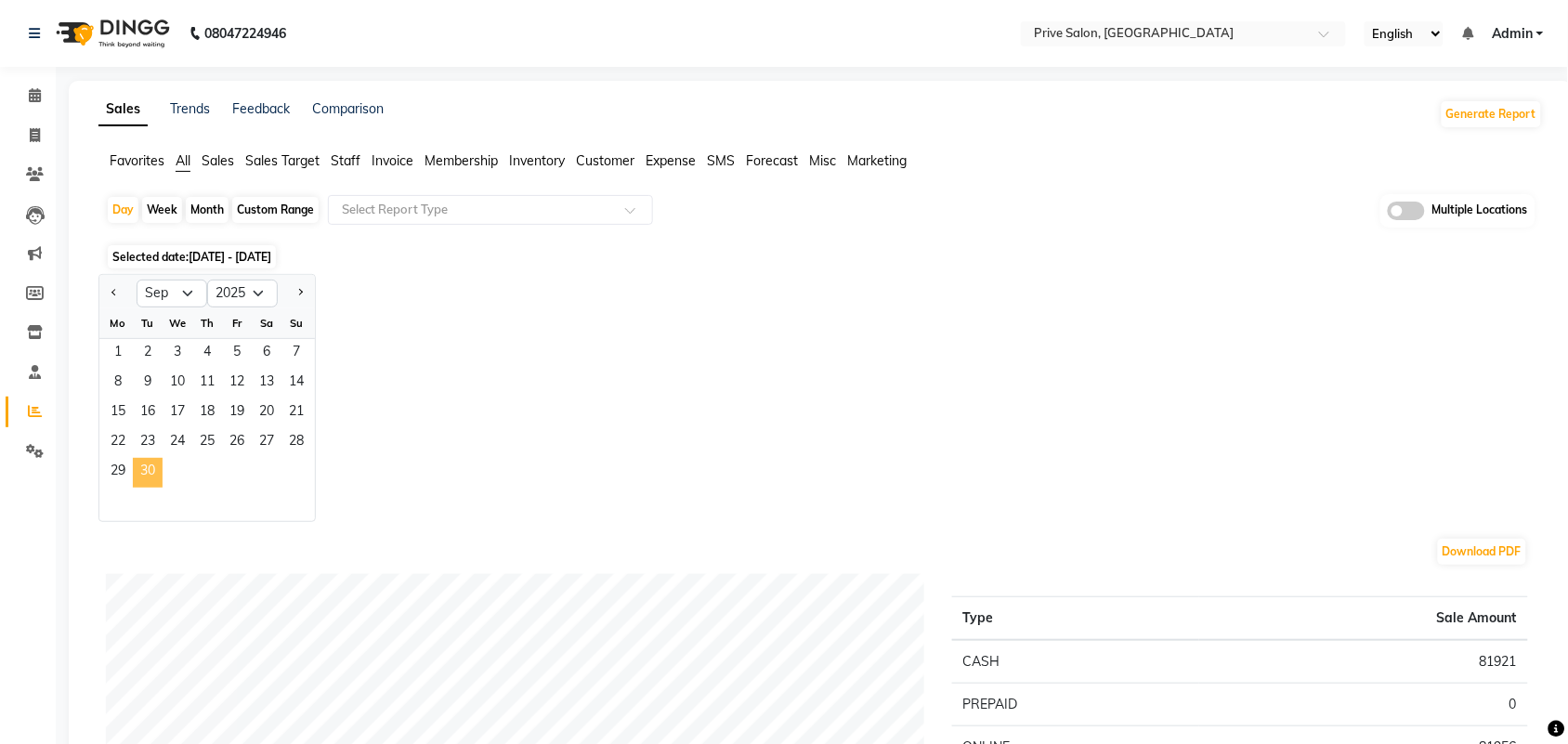
click at [151, 474] on span "30" at bounding box center [148, 473] width 30 height 30
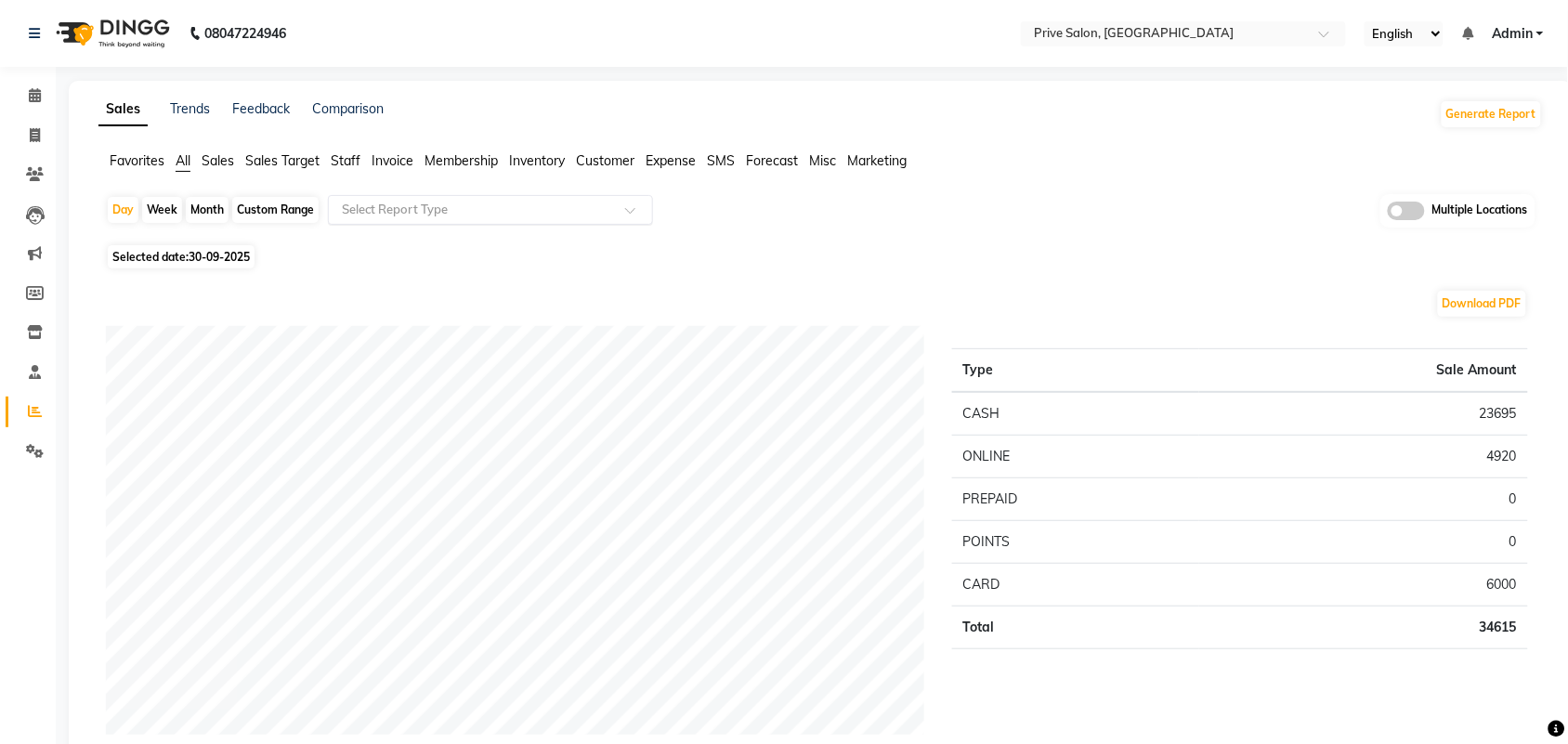
click at [610, 214] on div at bounding box center [490, 209] width 323 height 19
click at [676, 155] on span "Expense" at bounding box center [671, 161] width 50 height 17
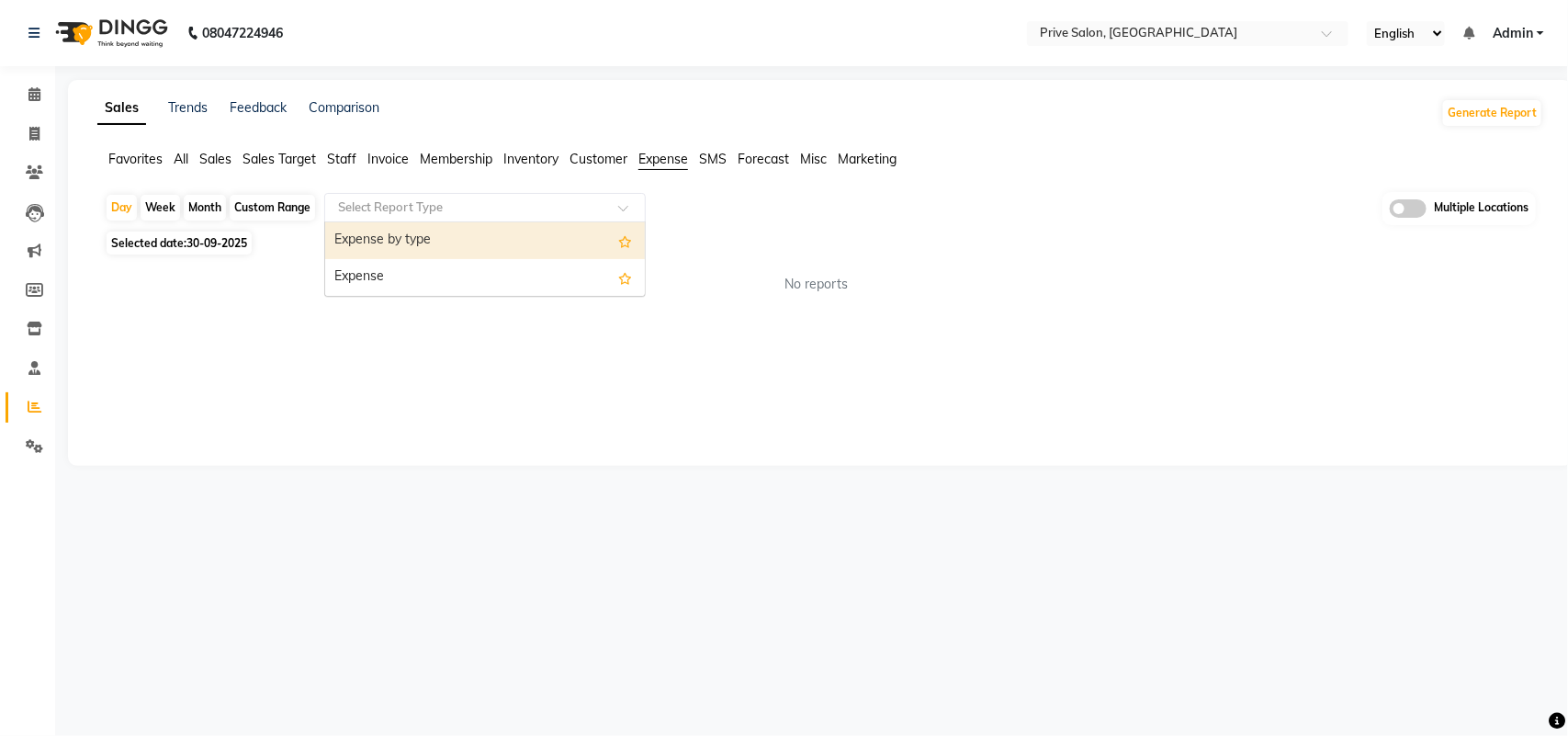
click at [567, 211] on input "text" at bounding box center [466, 207] width 264 height 19
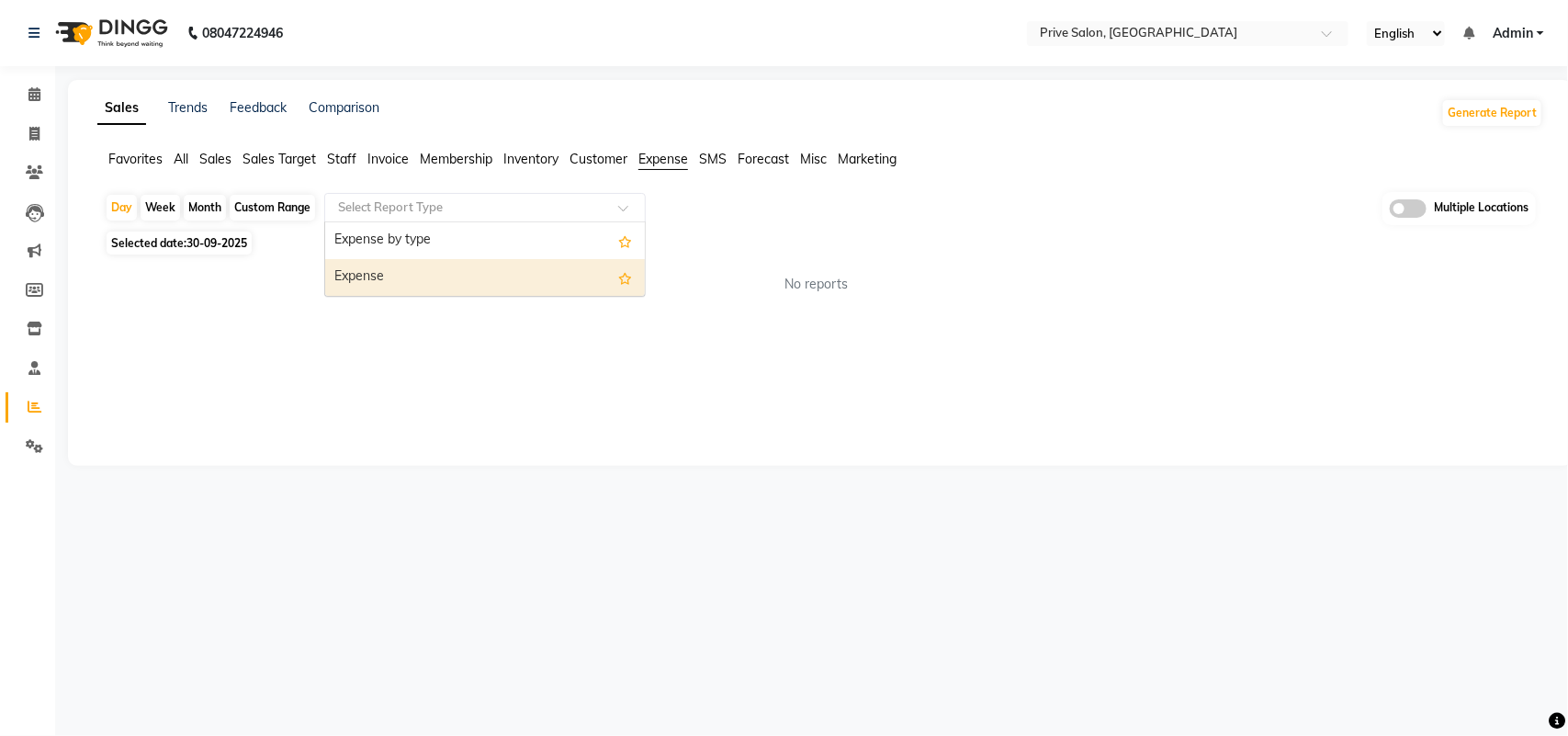
click at [553, 276] on div "Expense" at bounding box center [485, 277] width 320 height 37
select select "full_report"
select select "pdf"
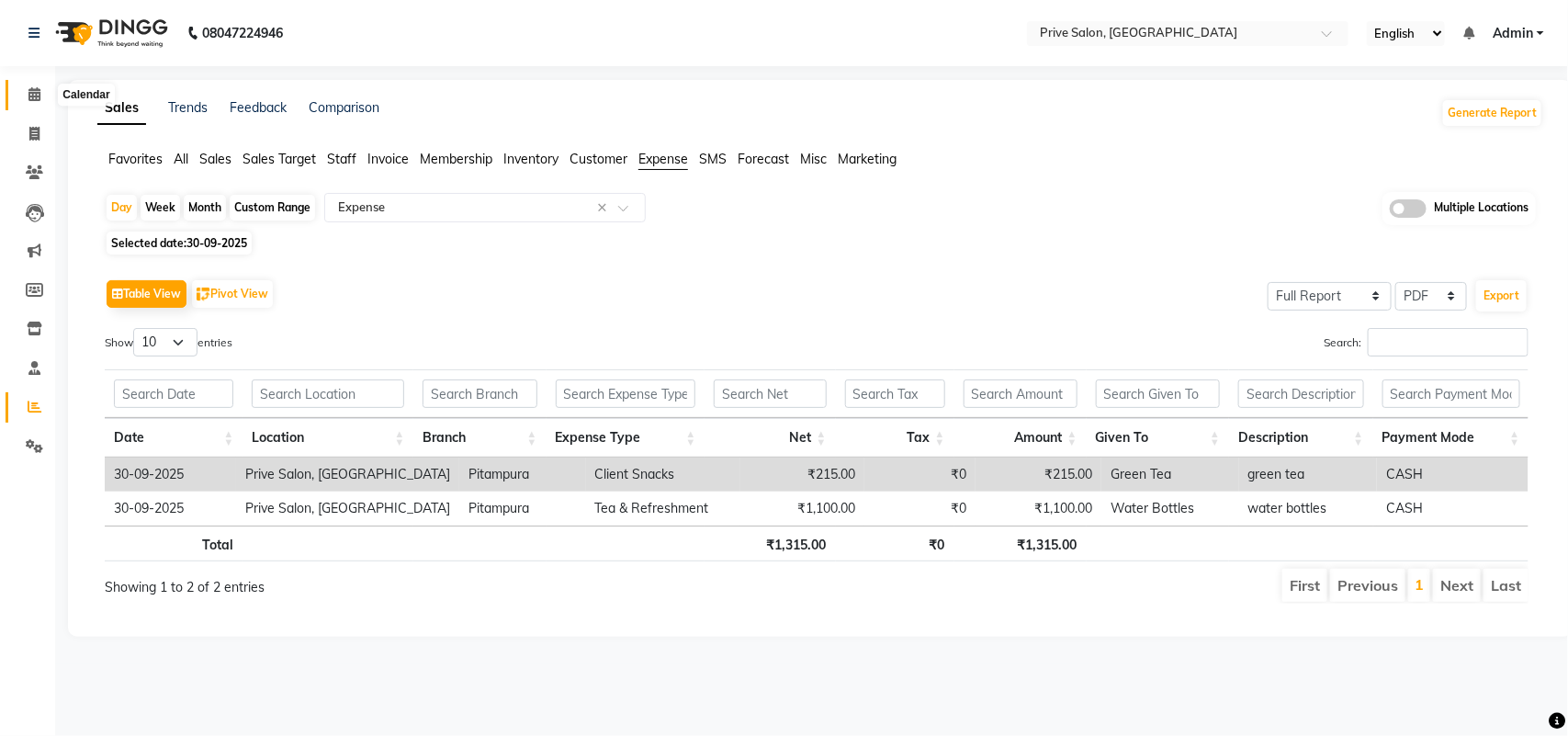
click at [29, 98] on icon at bounding box center [35, 95] width 12 height 14
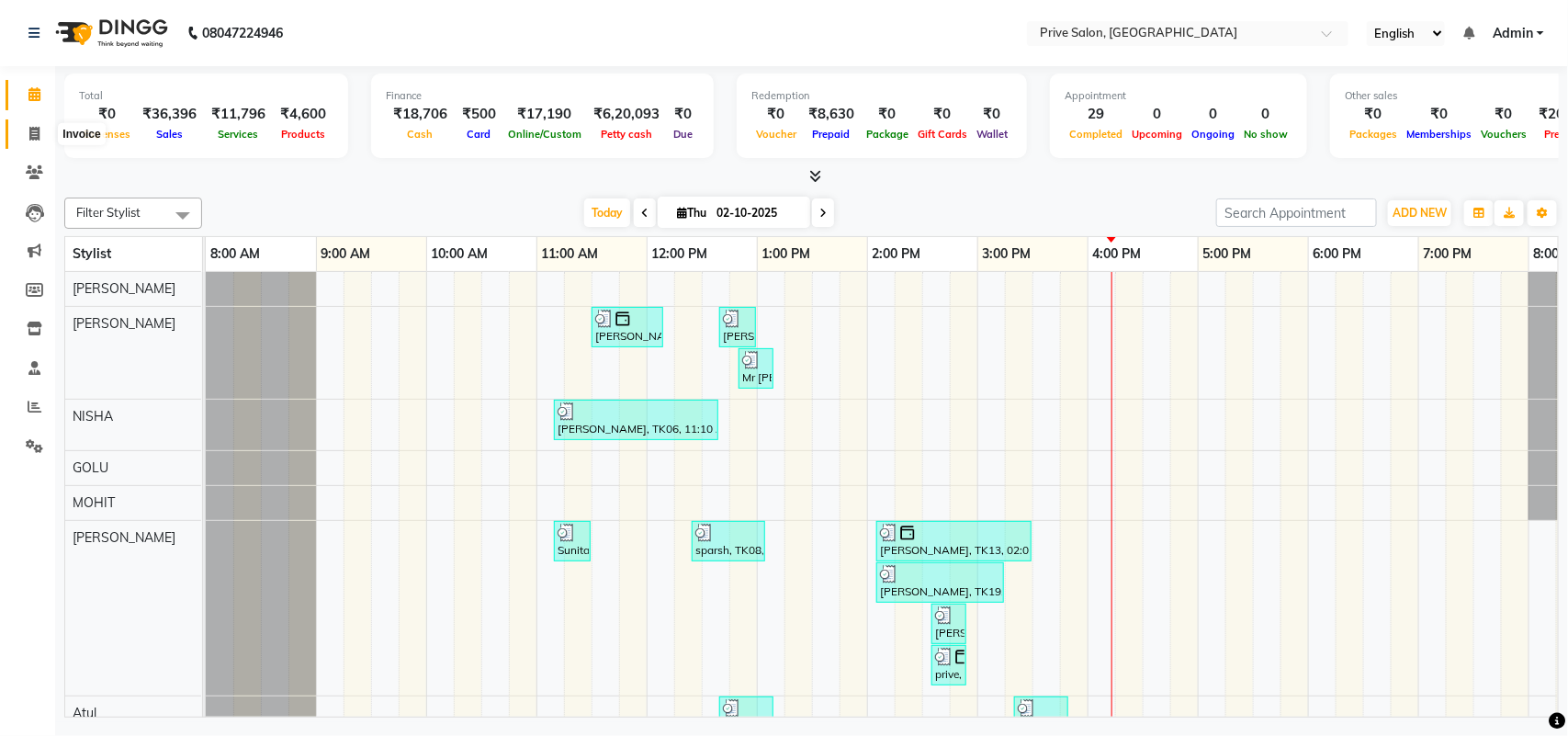
click at [30, 129] on icon at bounding box center [35, 134] width 10 height 14
select select "service"
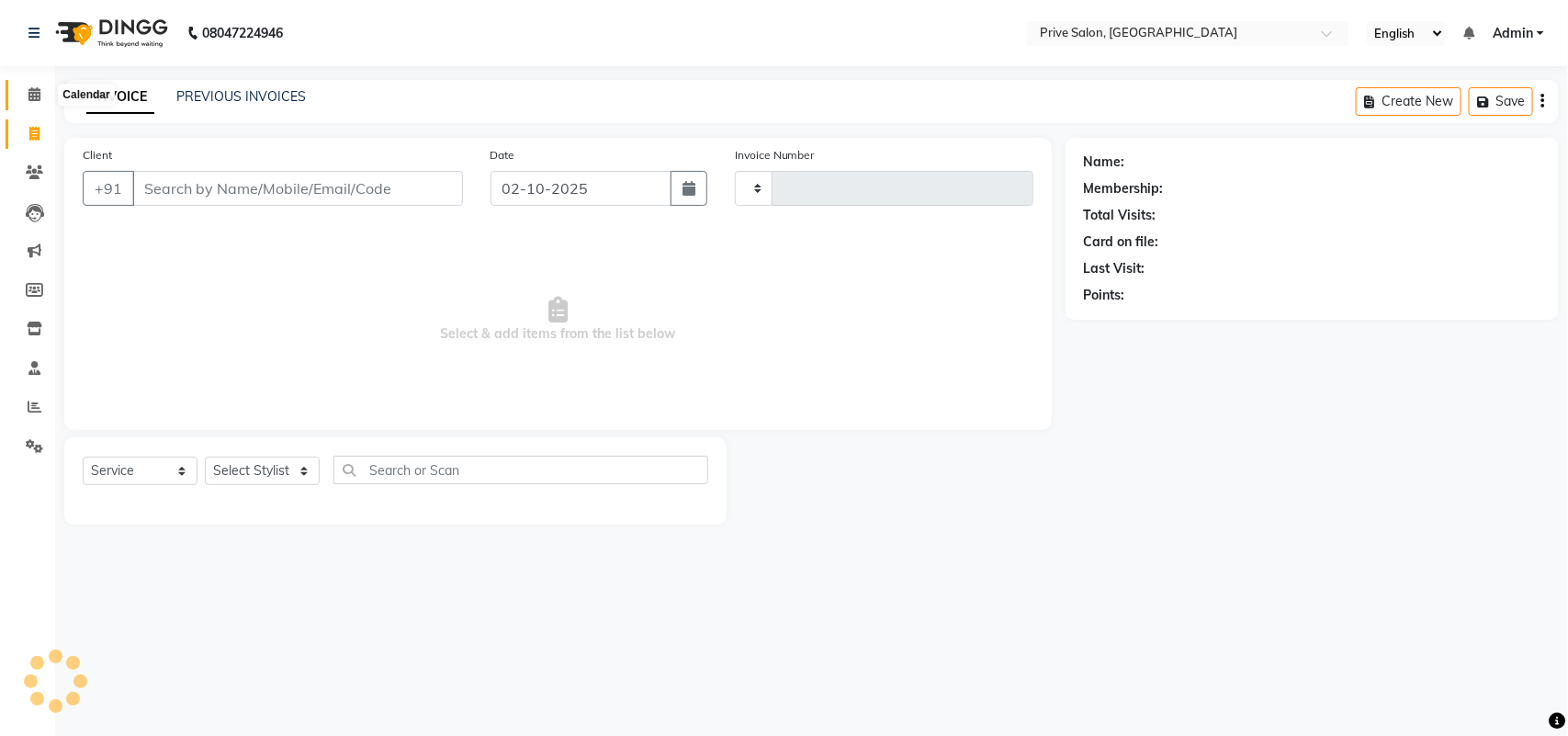
click at [34, 85] on span at bounding box center [35, 95] width 33 height 21
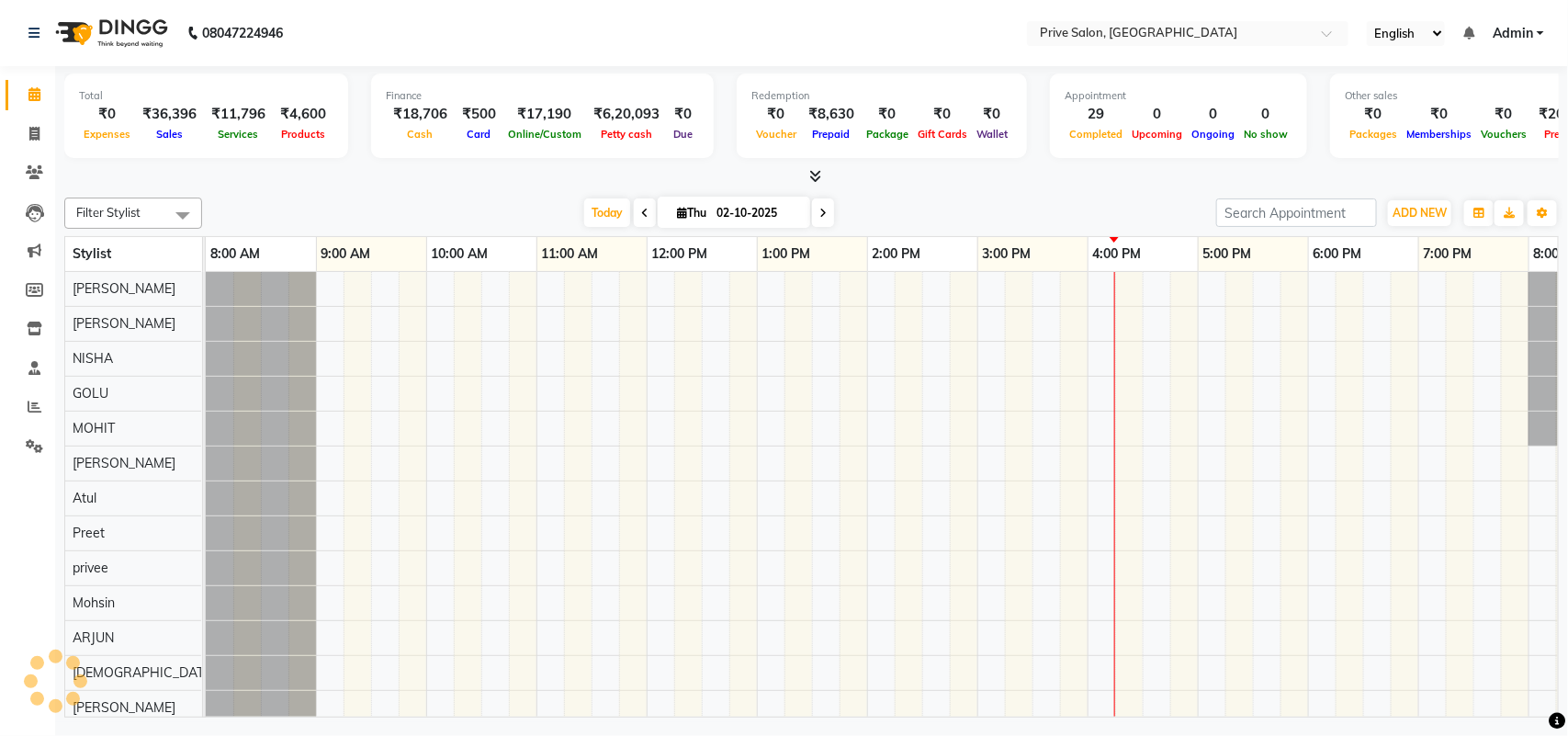
scroll to position [0, 410]
